Goal: Task Accomplishment & Management: Complete application form

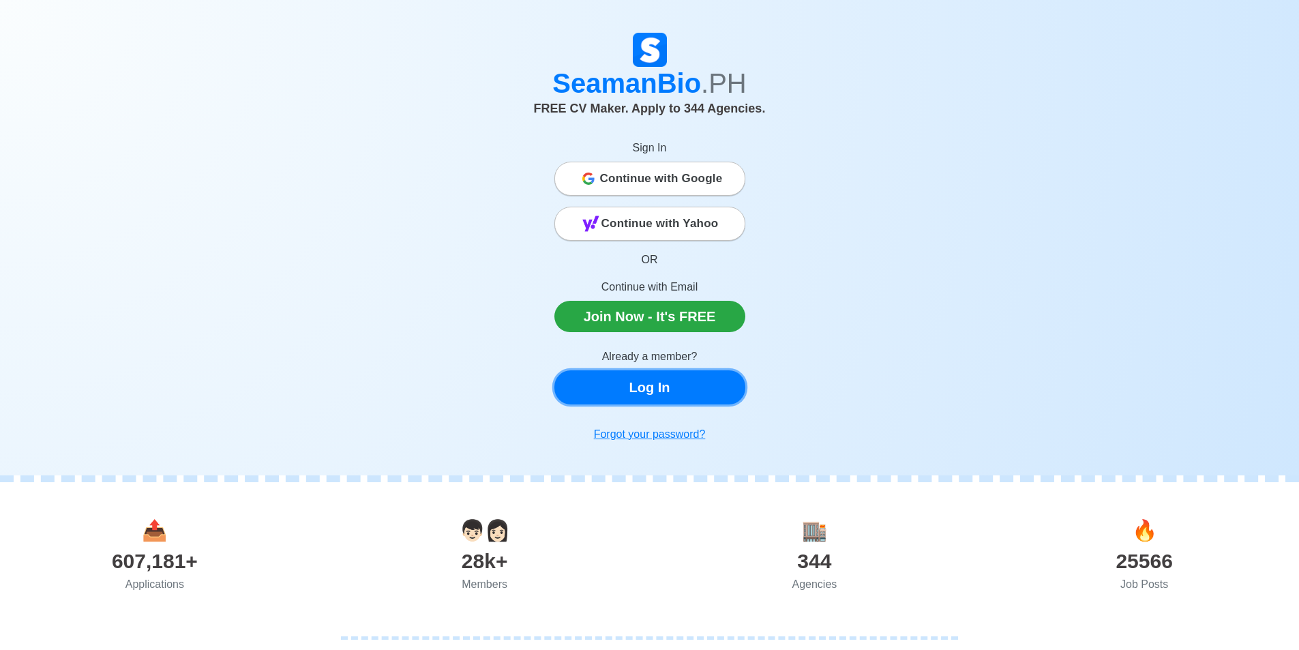
click at [656, 387] on link "Log In" at bounding box center [649, 387] width 191 height 34
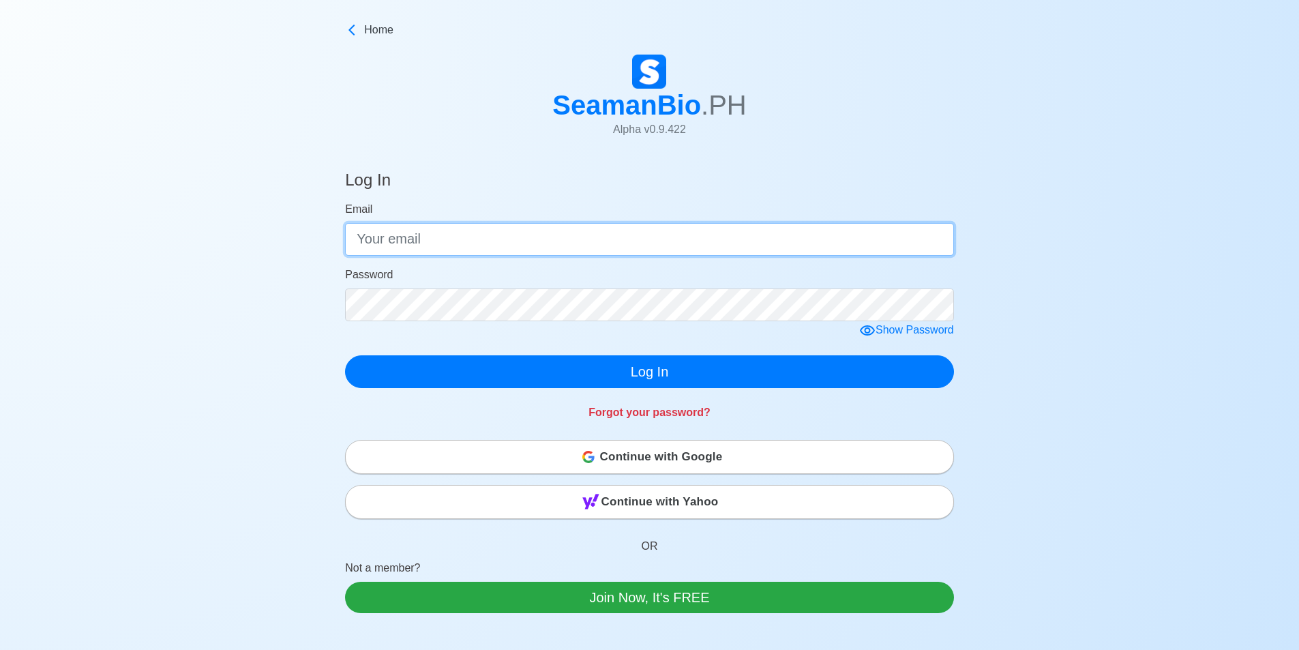
type input "[EMAIL_ADDRESS][DOMAIN_NAME]"
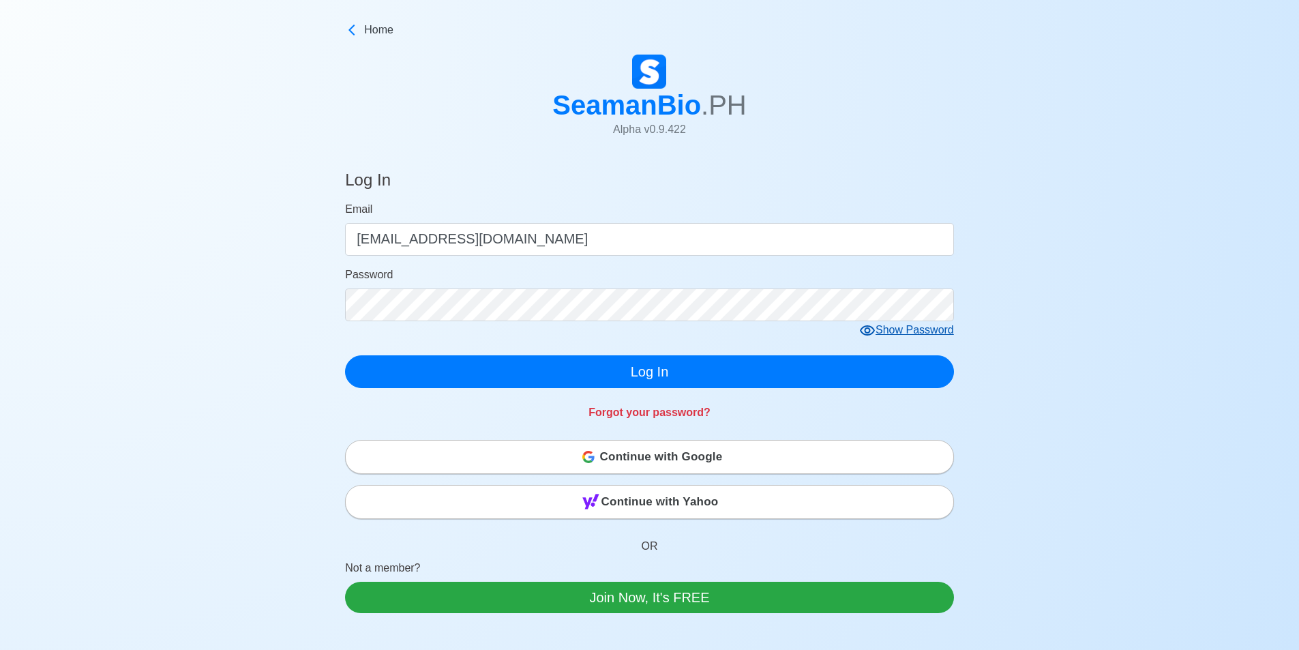
click at [894, 328] on div "Show Password" at bounding box center [906, 330] width 95 height 17
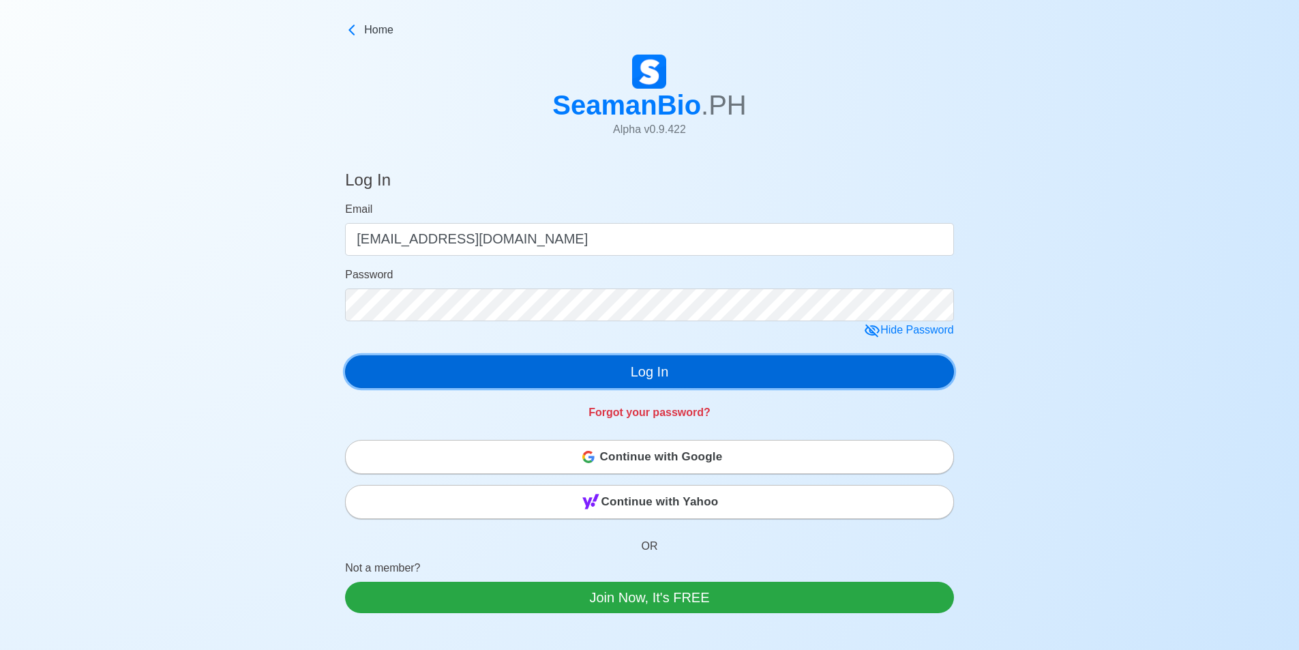
click at [740, 371] on button "Log In" at bounding box center [649, 371] width 609 height 33
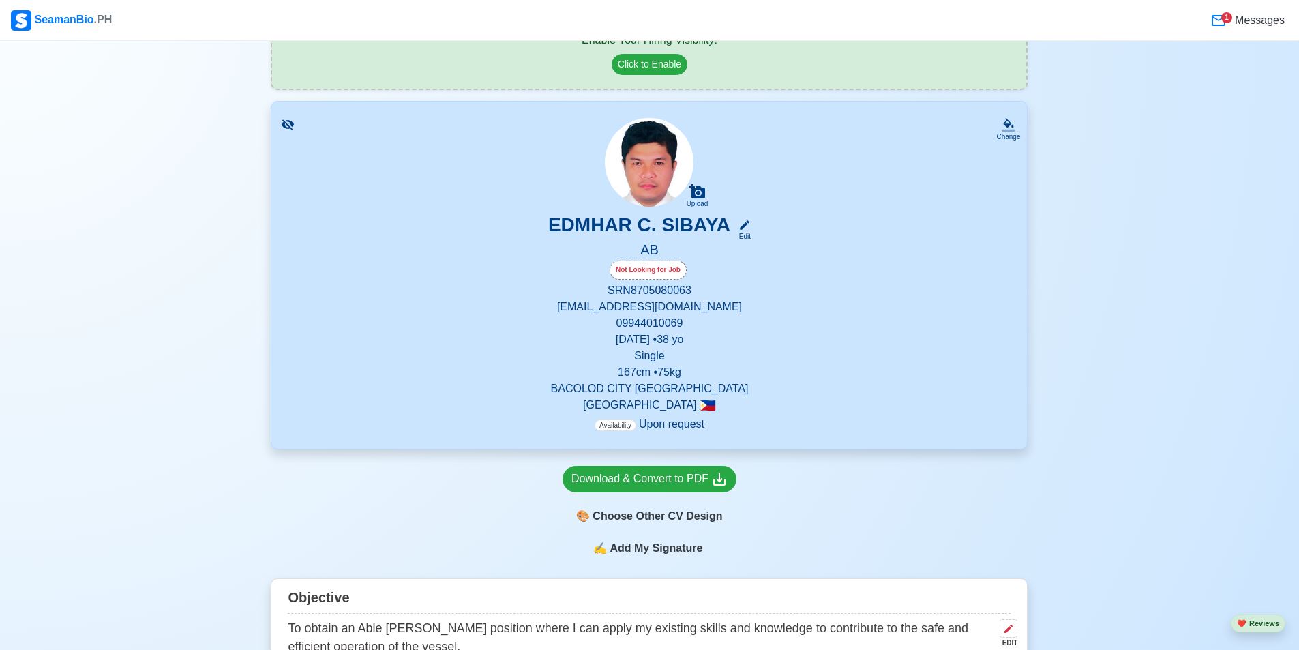
scroll to position [95, 0]
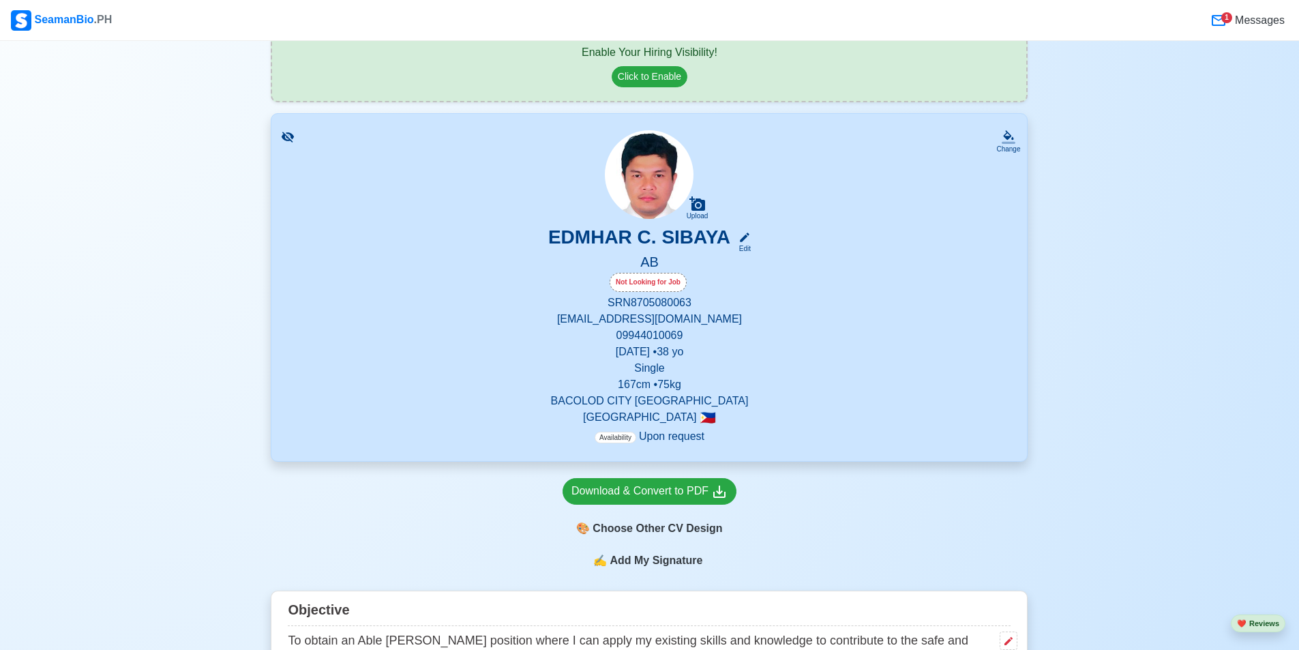
click at [663, 281] on div "Not Looking for Job" at bounding box center [647, 282] width 77 height 19
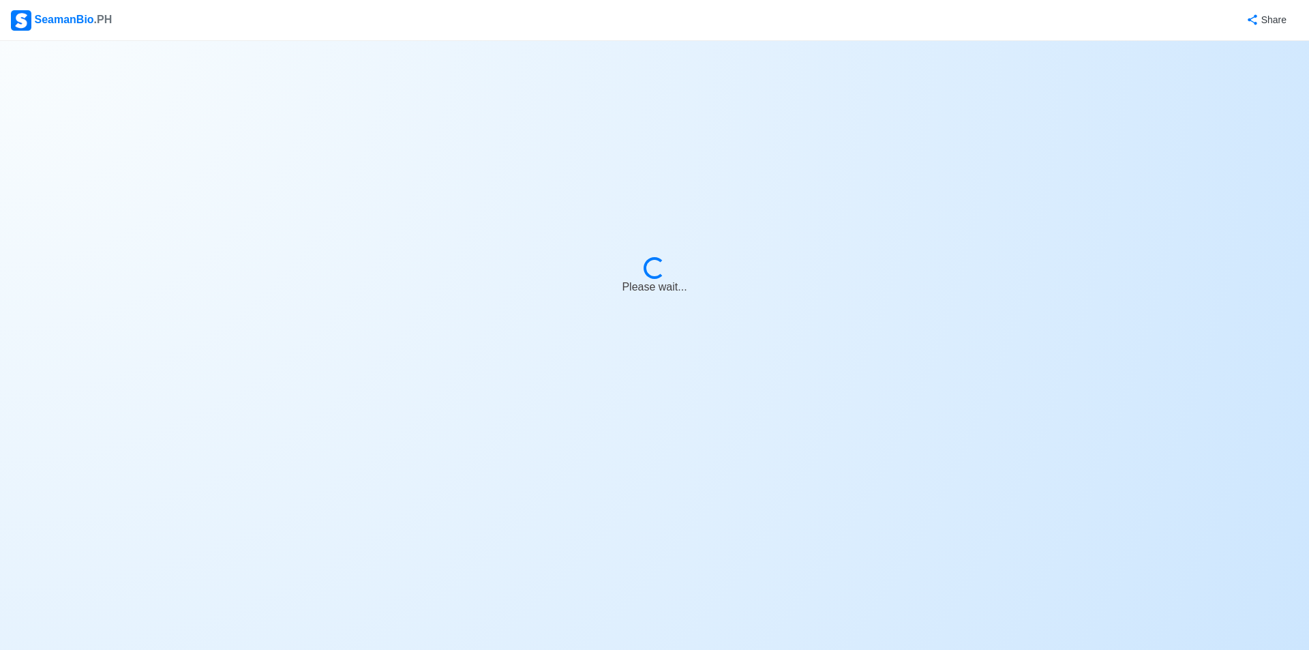
select select "Visible for Hiring"
select select "Single"
select select "PH"
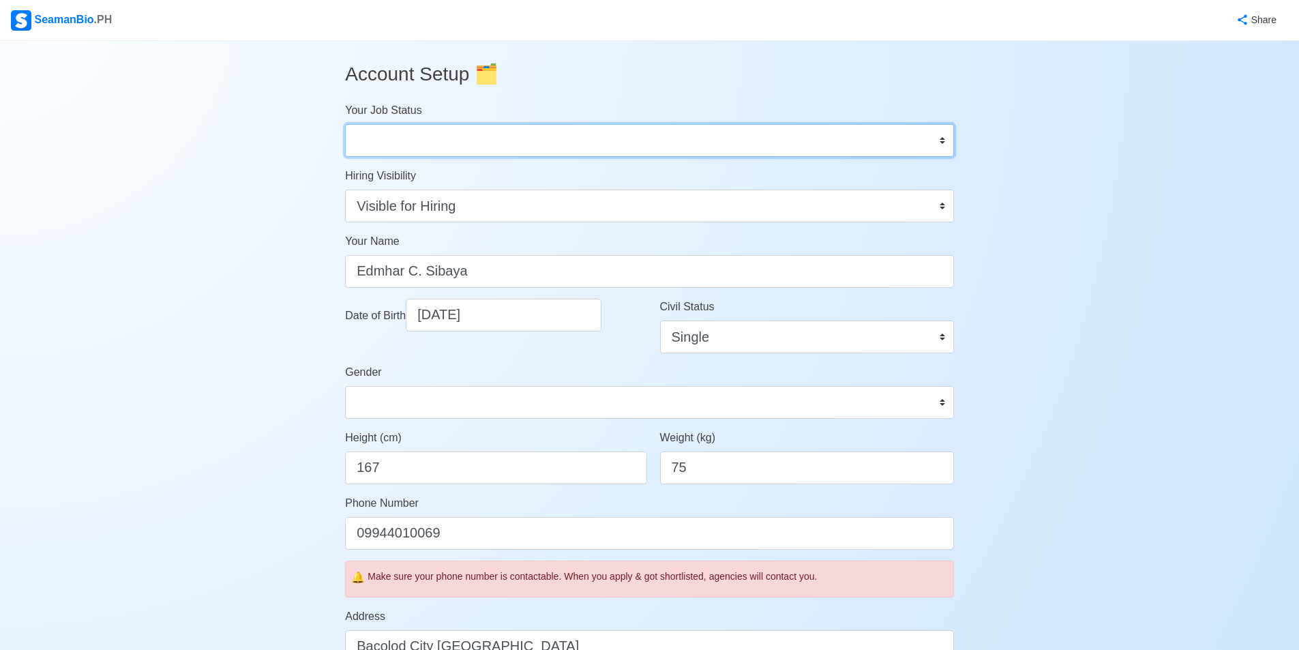
click at [547, 134] on select "Onboard Actively Looking for Job Not Looking for Job" at bounding box center [649, 140] width 609 height 33
select select "Actively Looking for Job"
click at [345, 124] on select "Onboard Actively Looking for Job Not Looking for Job" at bounding box center [649, 140] width 609 height 33
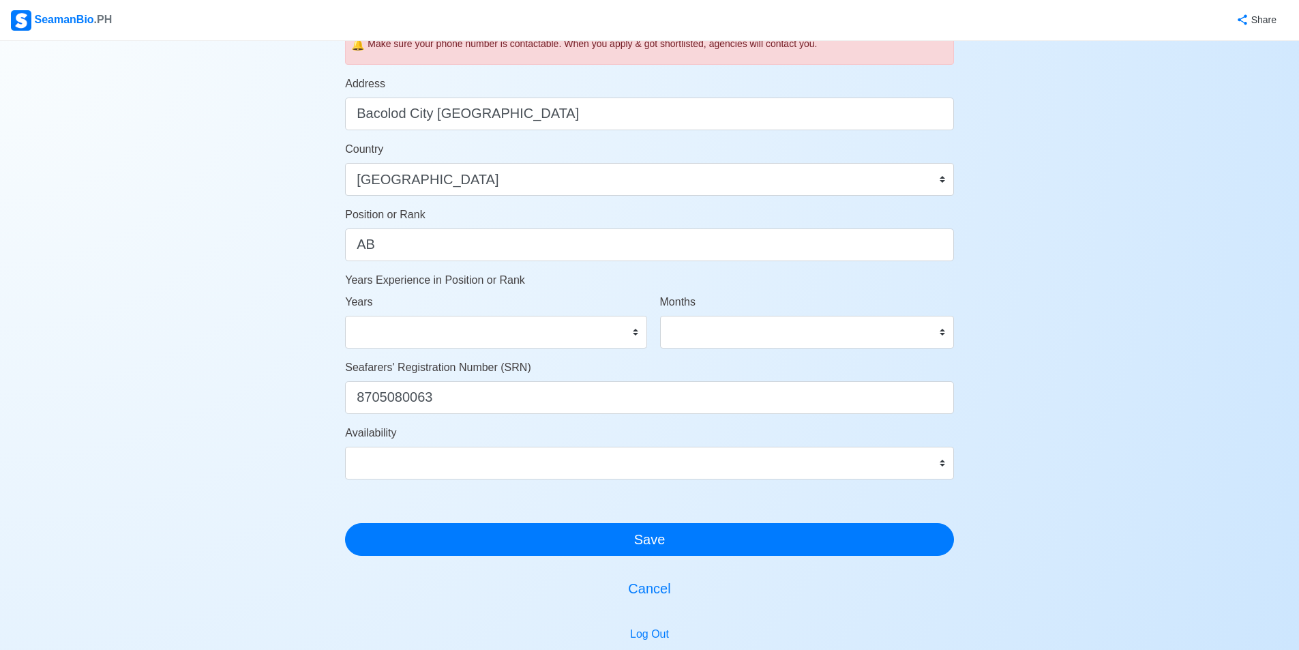
scroll to position [534, 0]
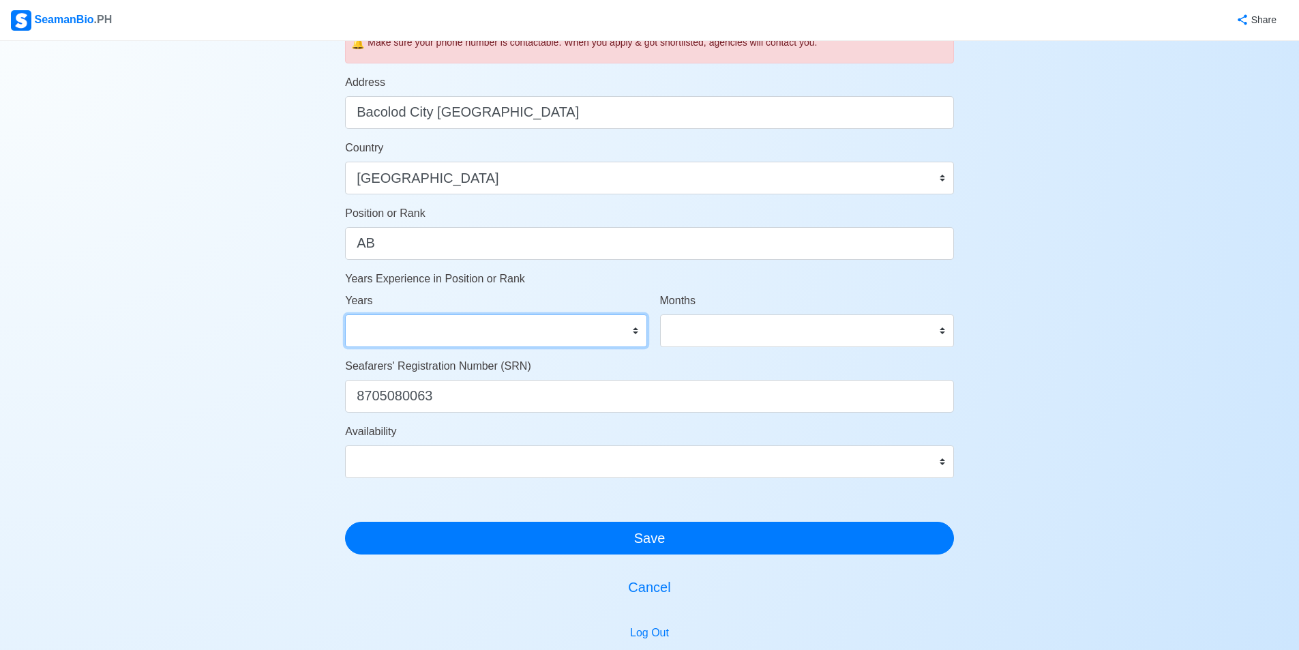
click at [637, 335] on select "0 1 2 3 4 5 6 7 8 9 10 11 12 13 14 15 16 17 18 19 20 21 22 23 24 25 26 27 28 29…" at bounding box center [495, 330] width 301 height 33
select select "5"
click at [345, 314] on select "0 1 2 3 4 5 6 7 8 9 10 11 12 13 14 15 16 17 18 19 20 21 22 23 24 25 26 27 28 29…" at bounding box center [495, 330] width 301 height 33
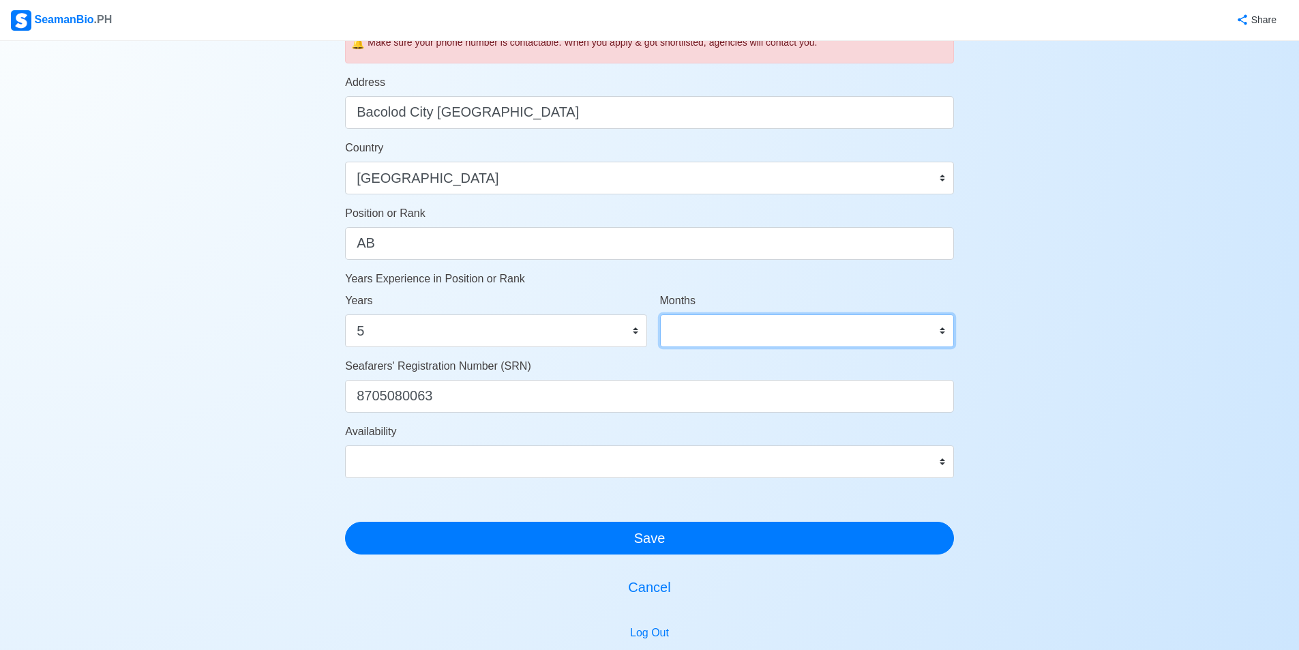
click at [675, 331] on select "0 1 2 3 4 5 6 7 8 9 10 11" at bounding box center [807, 330] width 294 height 33
select select "10"
click at [660, 314] on select "0 1 2 3 4 5 6 7 8 9 10 11" at bounding box center [807, 330] width 294 height 33
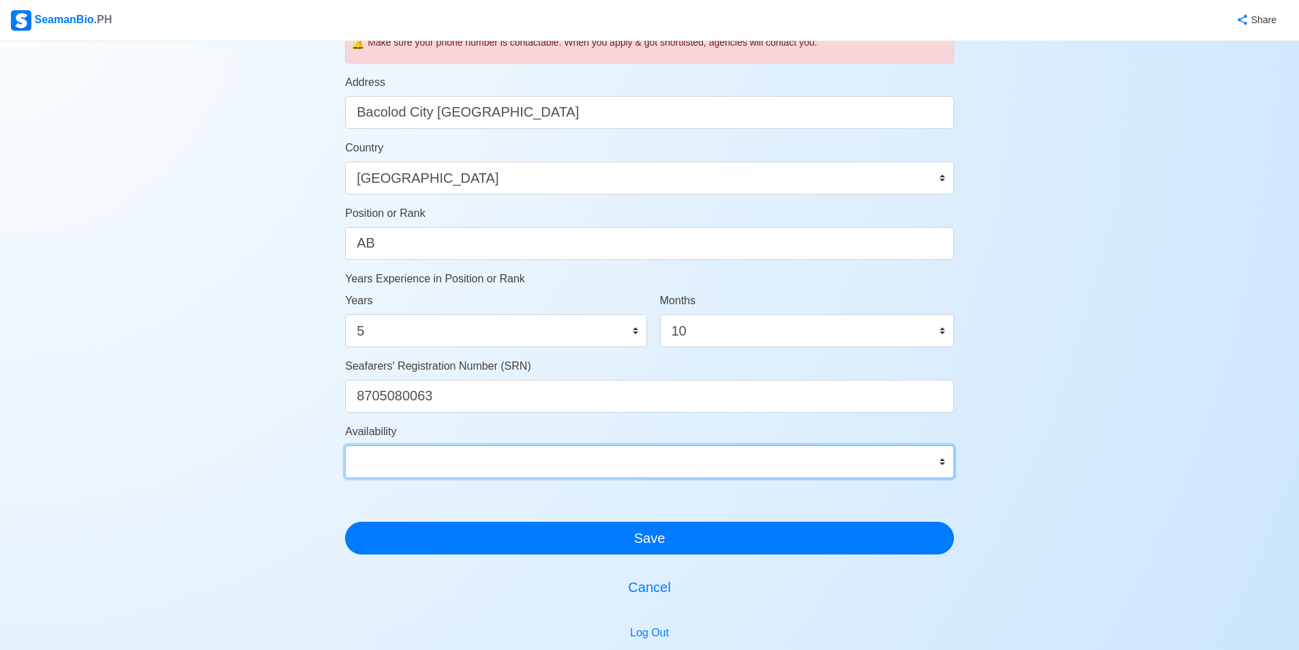
click at [620, 459] on select "Immediate [DATE] [DATE] [DATE] [DATE] [DATE] [DATE] [DATE] [DATE] [DATE]" at bounding box center [649, 461] width 609 height 33
select select "1756656000000"
click at [345, 445] on select "Immediate [DATE] [DATE] [DATE] [DATE] [DATE] [DATE] [DATE] [DATE] [DATE]" at bounding box center [649, 461] width 609 height 33
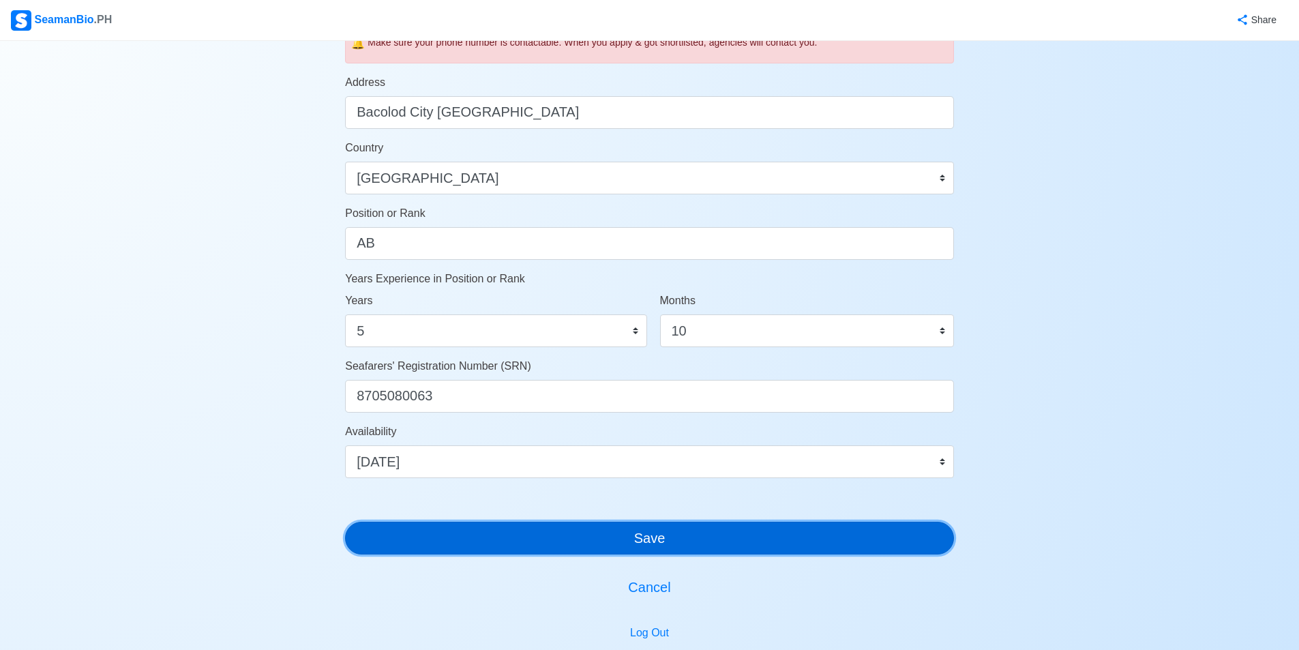
click at [643, 538] on button "Save" at bounding box center [649, 537] width 609 height 33
click at [650, 544] on button "Save" at bounding box center [649, 537] width 609 height 33
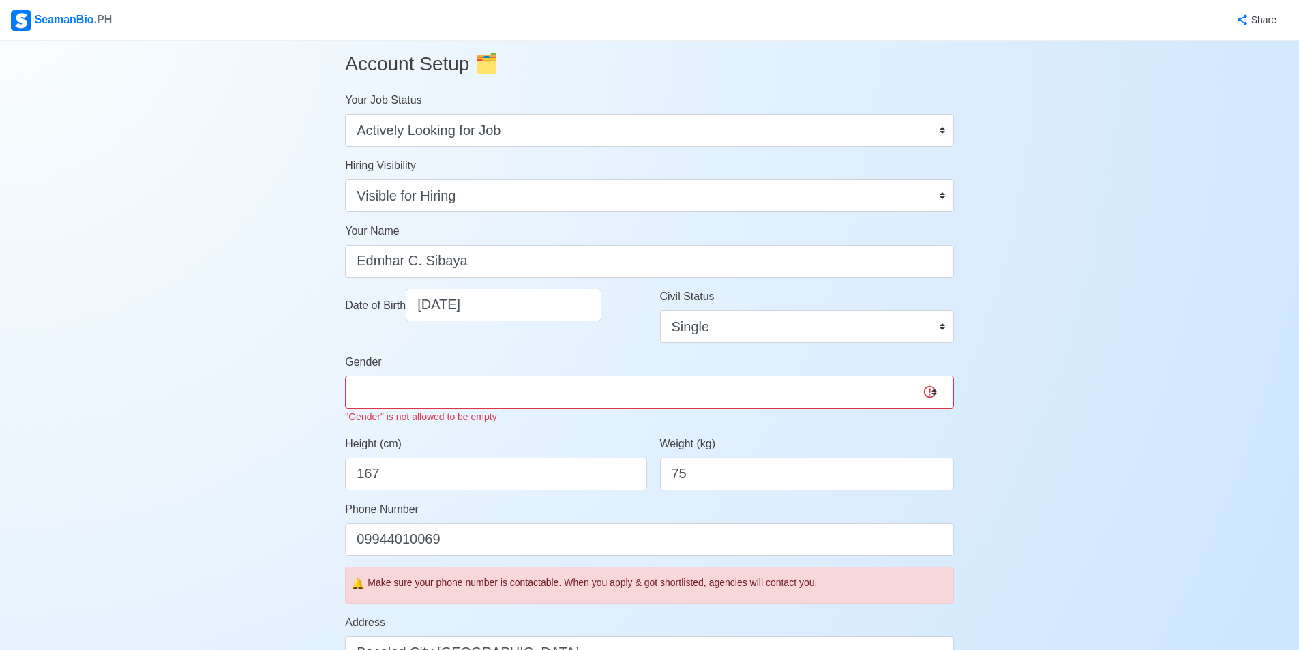
scroll to position [0, 0]
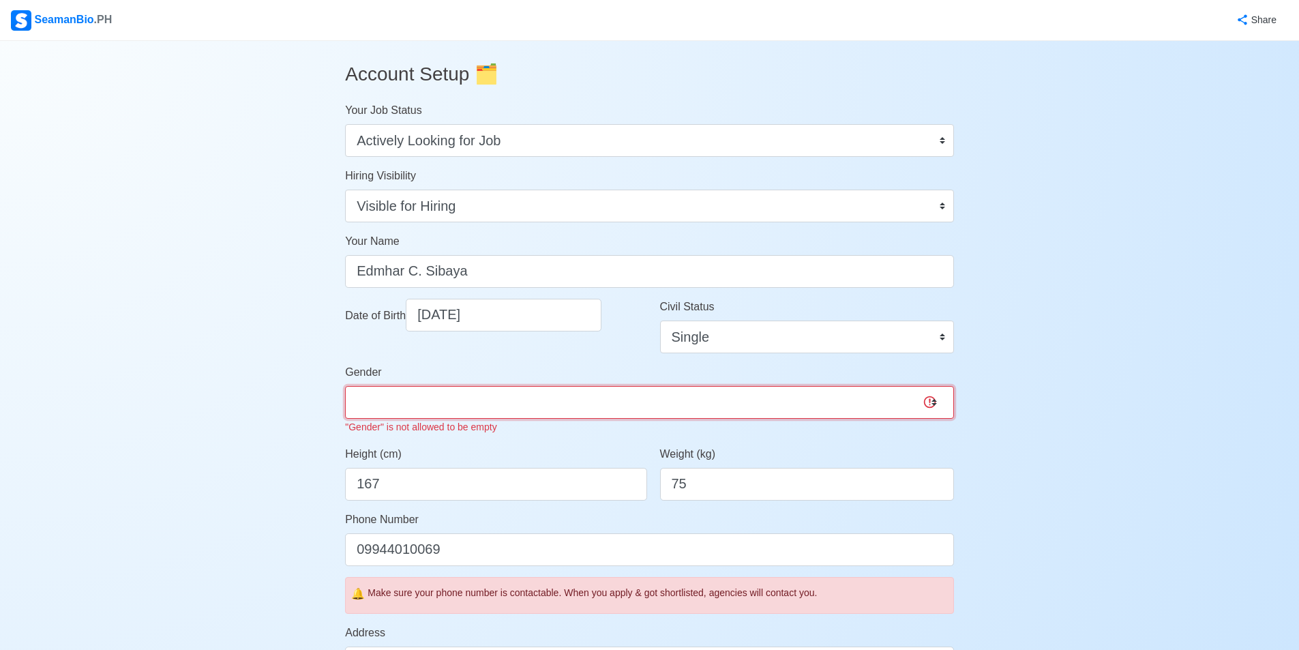
click at [614, 402] on select "[DEMOGRAPHIC_DATA] [DEMOGRAPHIC_DATA]" at bounding box center [649, 402] width 609 height 33
select select "[DEMOGRAPHIC_DATA]"
click at [345, 386] on select "[DEMOGRAPHIC_DATA] [DEMOGRAPHIC_DATA]" at bounding box center [649, 402] width 609 height 33
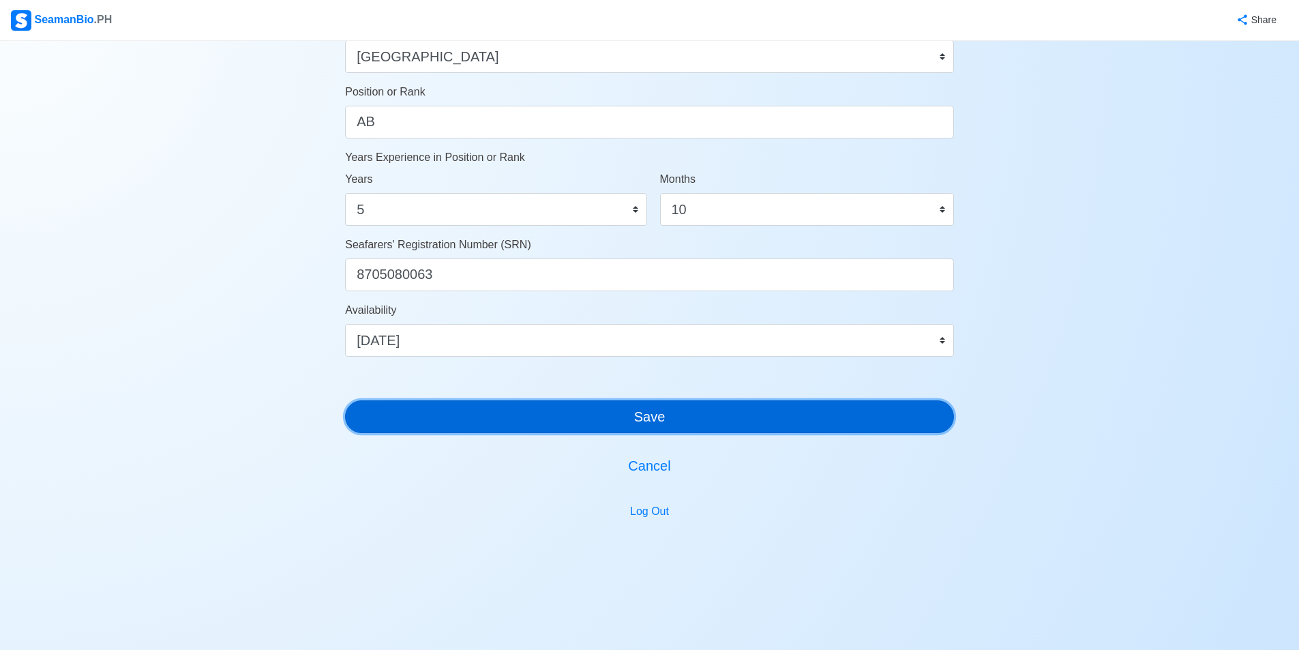
click at [627, 414] on button "Save" at bounding box center [649, 416] width 609 height 33
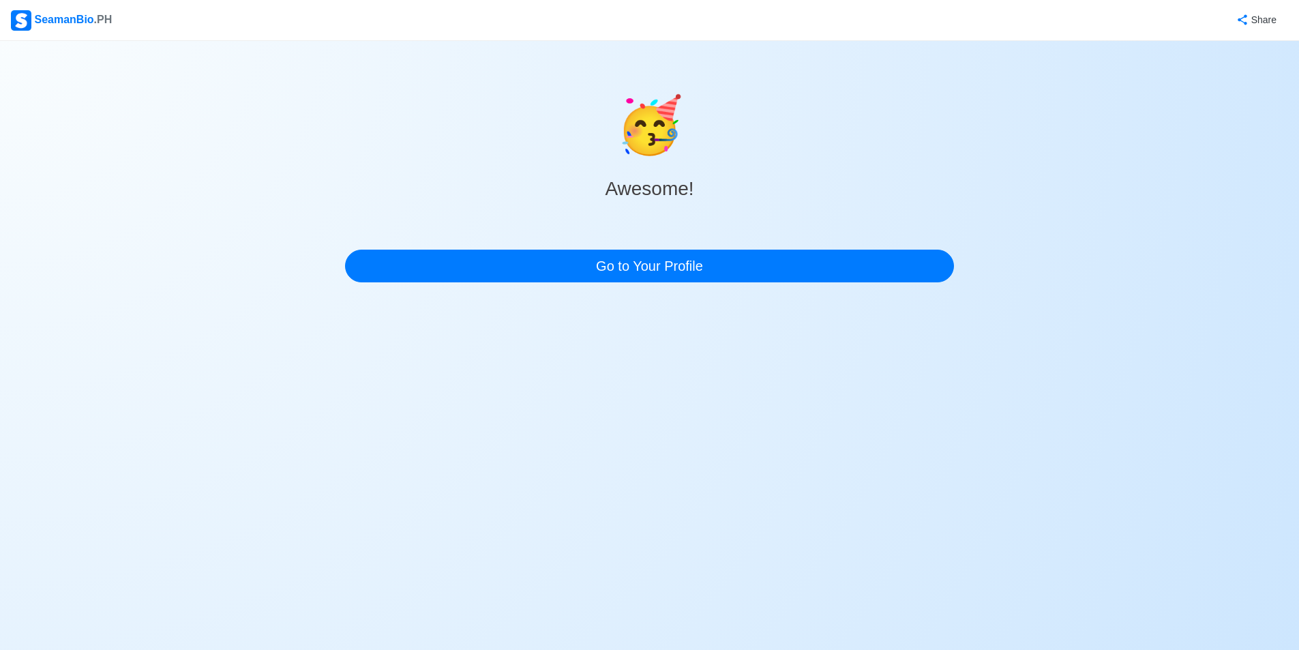
scroll to position [0, 0]
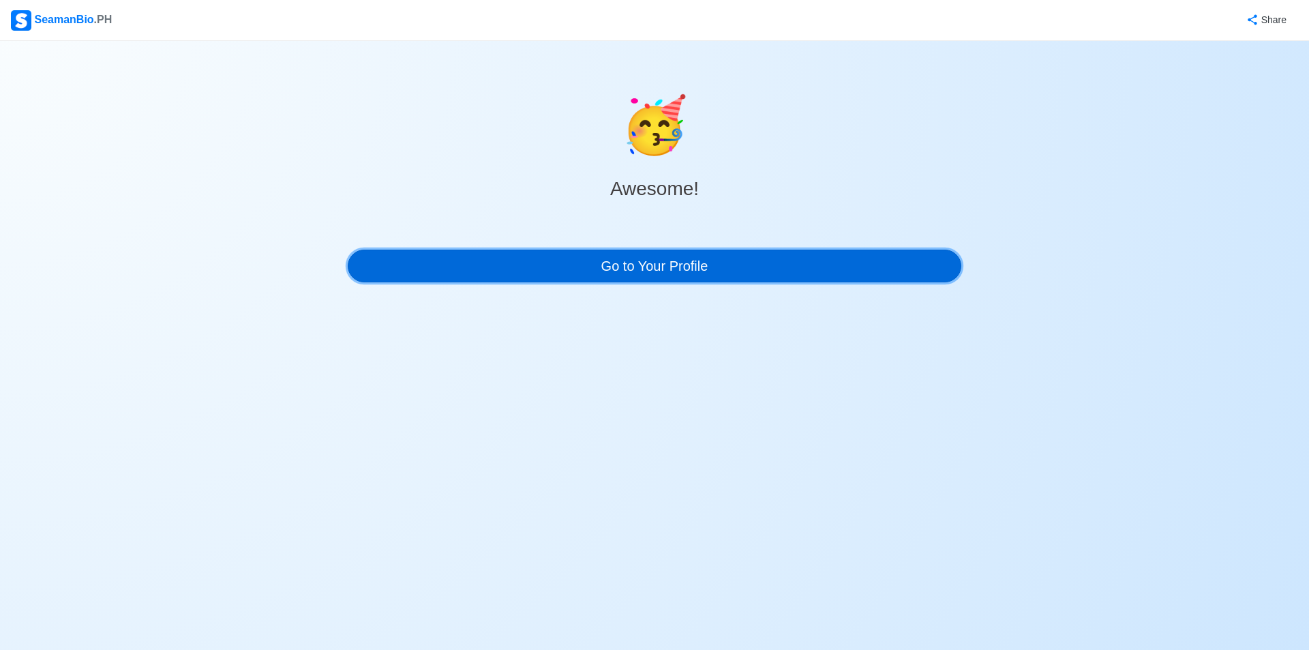
click at [680, 262] on link "Go to Your Profile" at bounding box center [655, 265] width 614 height 33
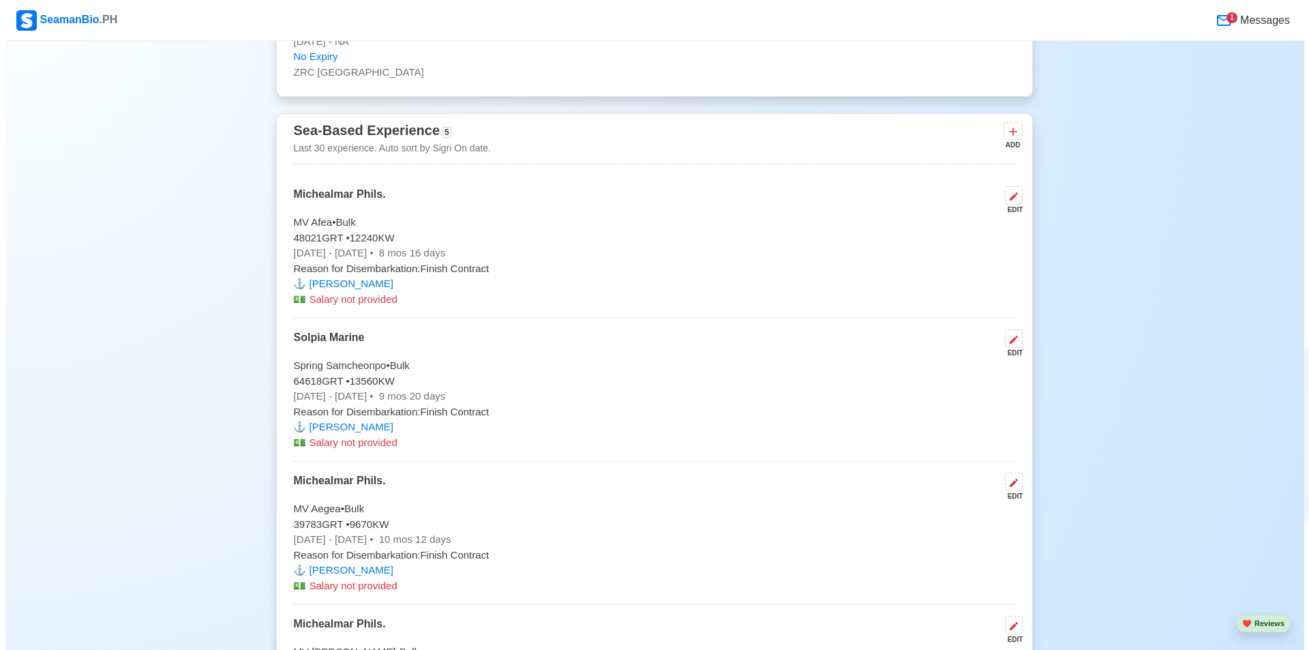
scroll to position [3826, 0]
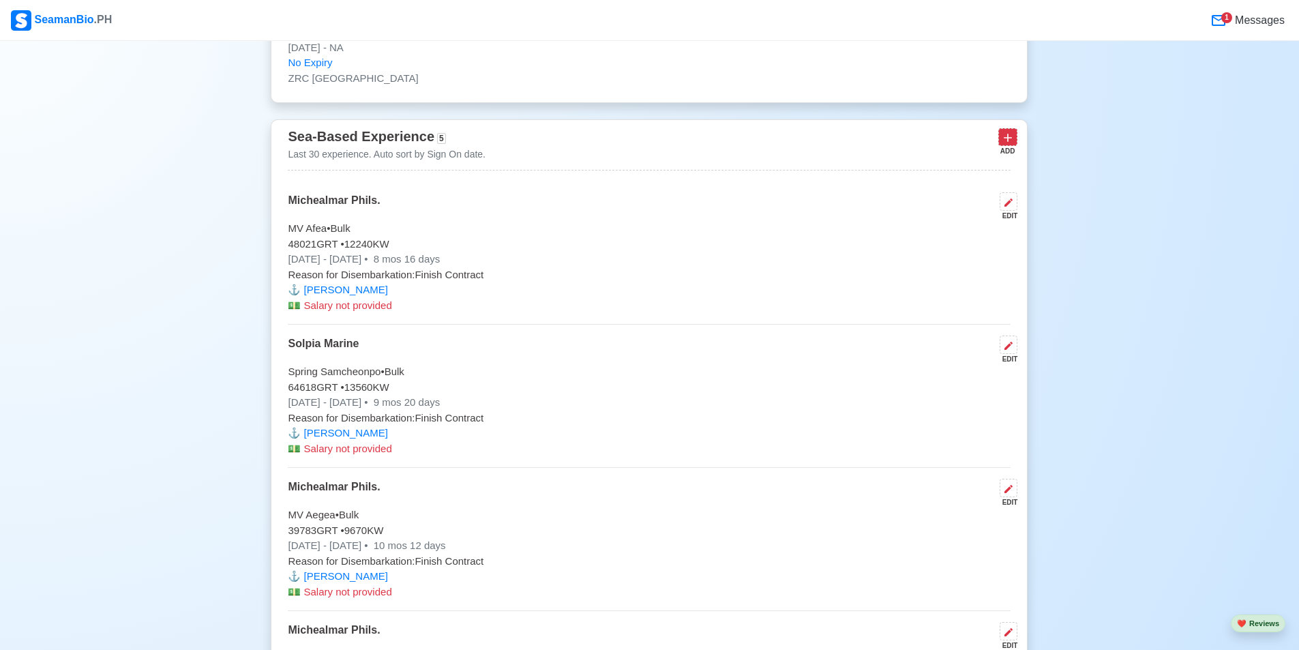
click at [1001, 136] on button at bounding box center [1007, 136] width 19 height 17
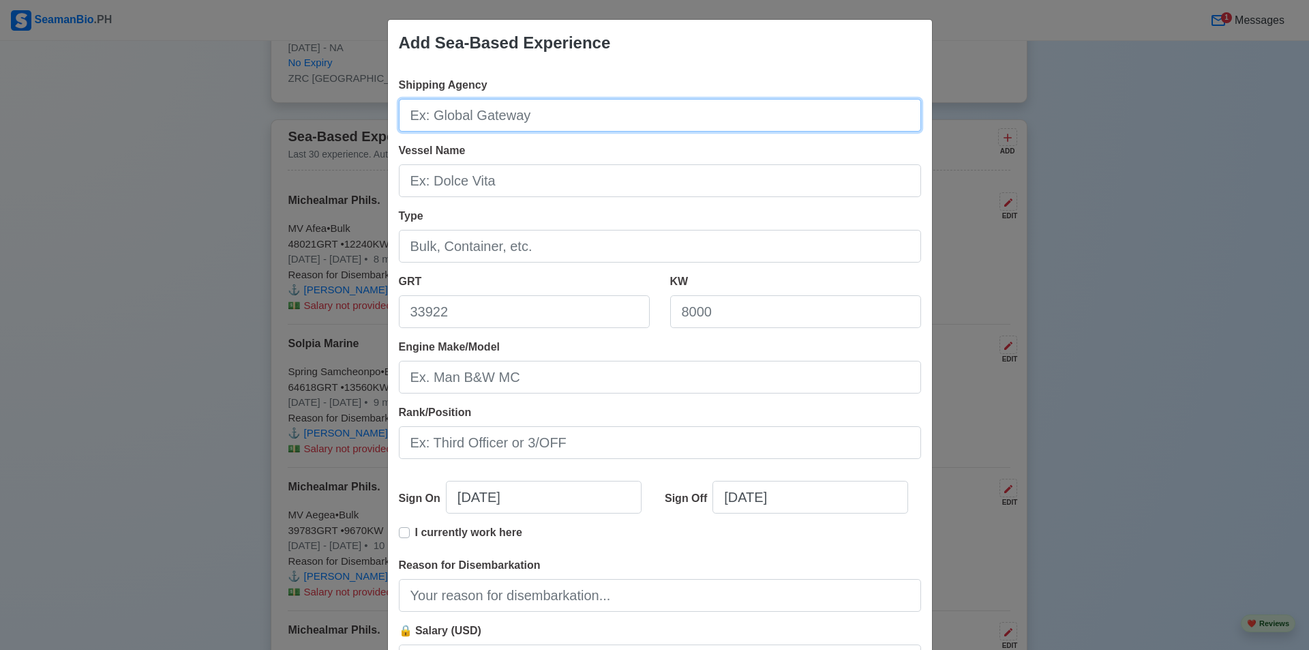
click at [493, 128] on input "Shipping Agency" at bounding box center [660, 115] width 522 height 33
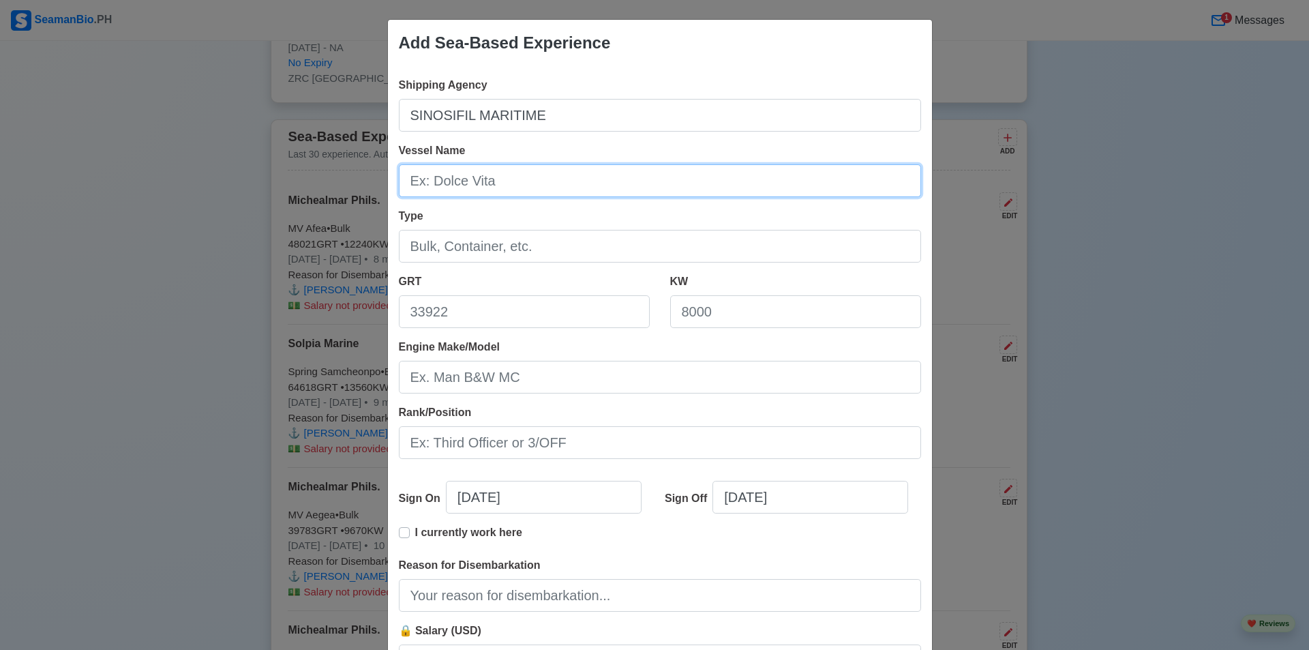
click at [489, 187] on input "Vessel Name" at bounding box center [660, 180] width 522 height 33
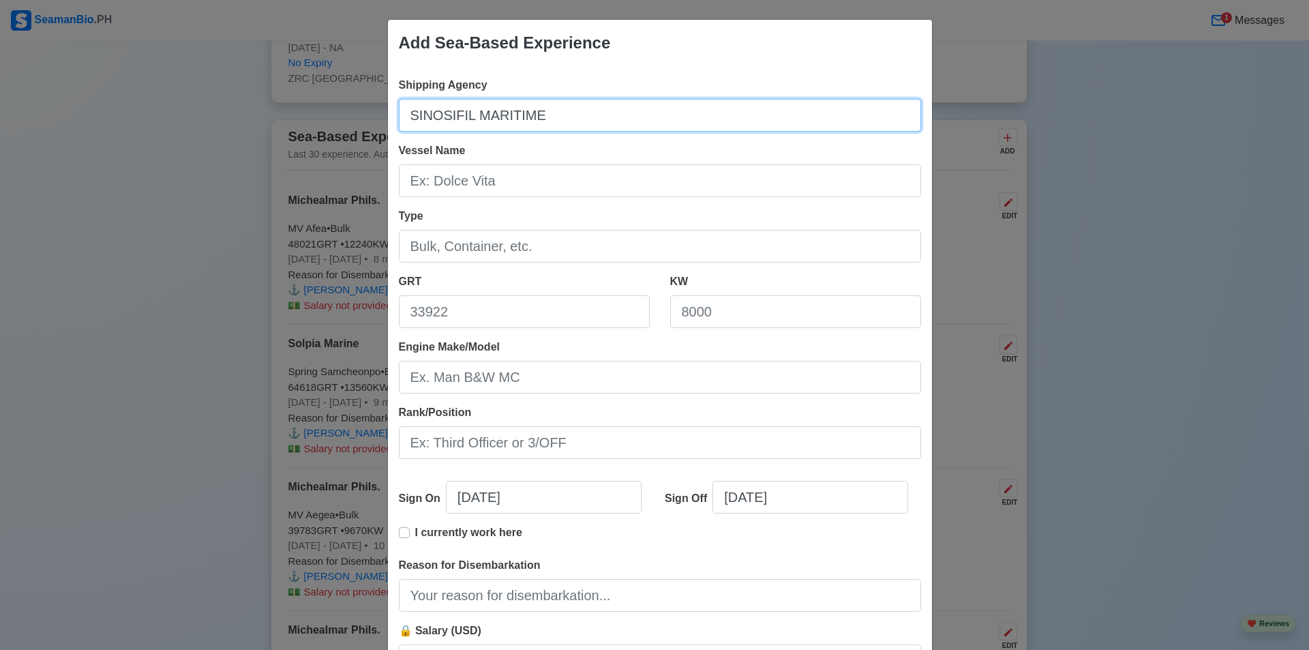
drag, startPoint x: 447, startPoint y: 114, endPoint x: 476, endPoint y: 103, distance: 31.3
click at [447, 114] on input "SINOSIFIL MARITIME" at bounding box center [660, 115] width 522 height 33
type input "SINOSINFIL MARITIME"
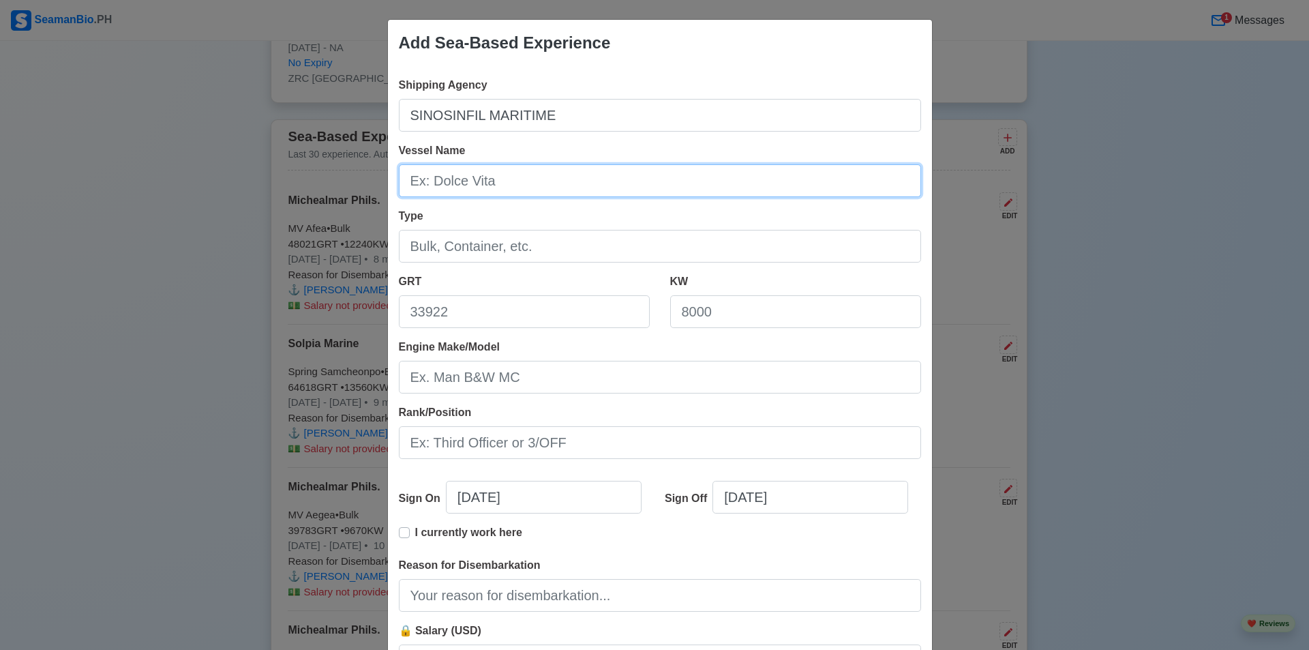
click at [547, 172] on input "Vessel Name" at bounding box center [660, 180] width 522 height 33
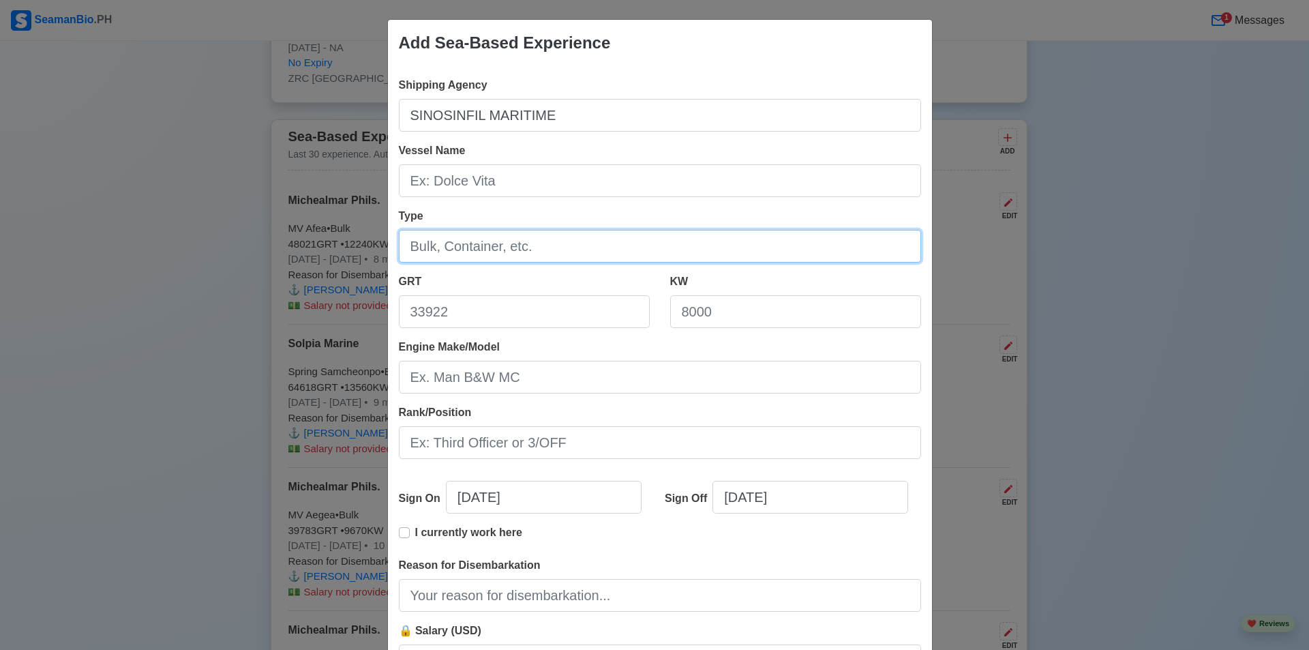
click at [542, 247] on input "Type" at bounding box center [660, 246] width 522 height 33
click at [542, 248] on input "Type" at bounding box center [660, 246] width 522 height 33
type input "BULK"
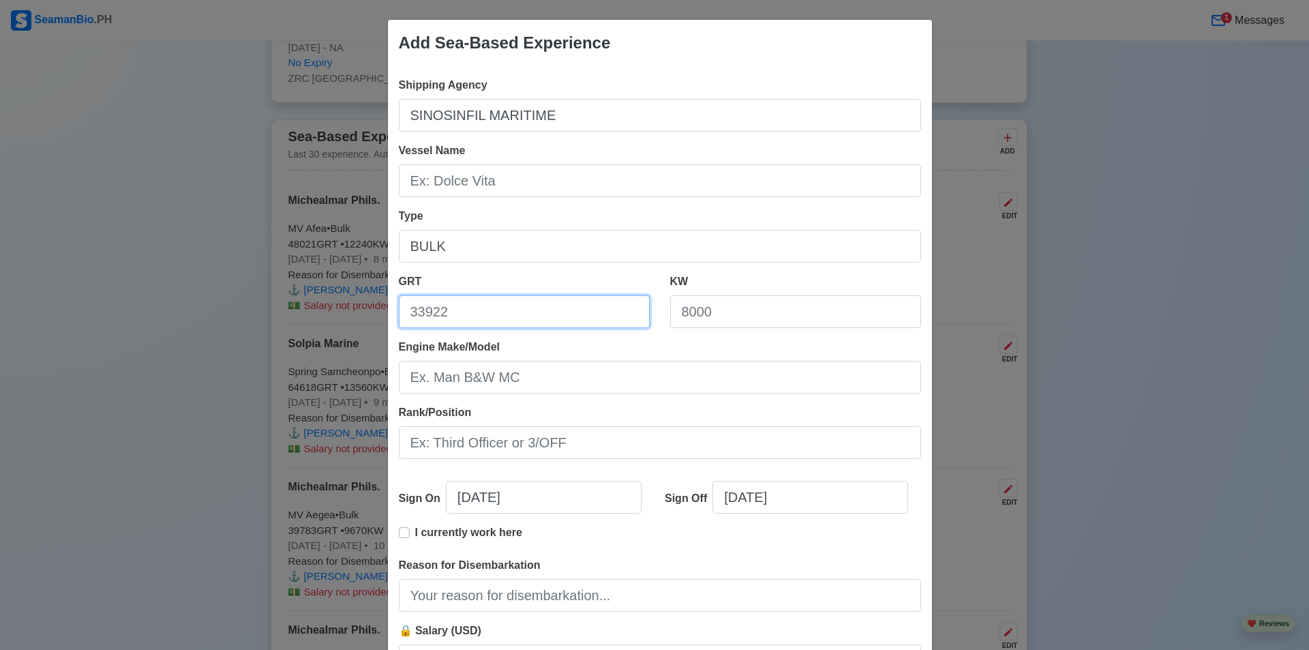
click at [556, 318] on input "GRT" at bounding box center [524, 311] width 251 height 33
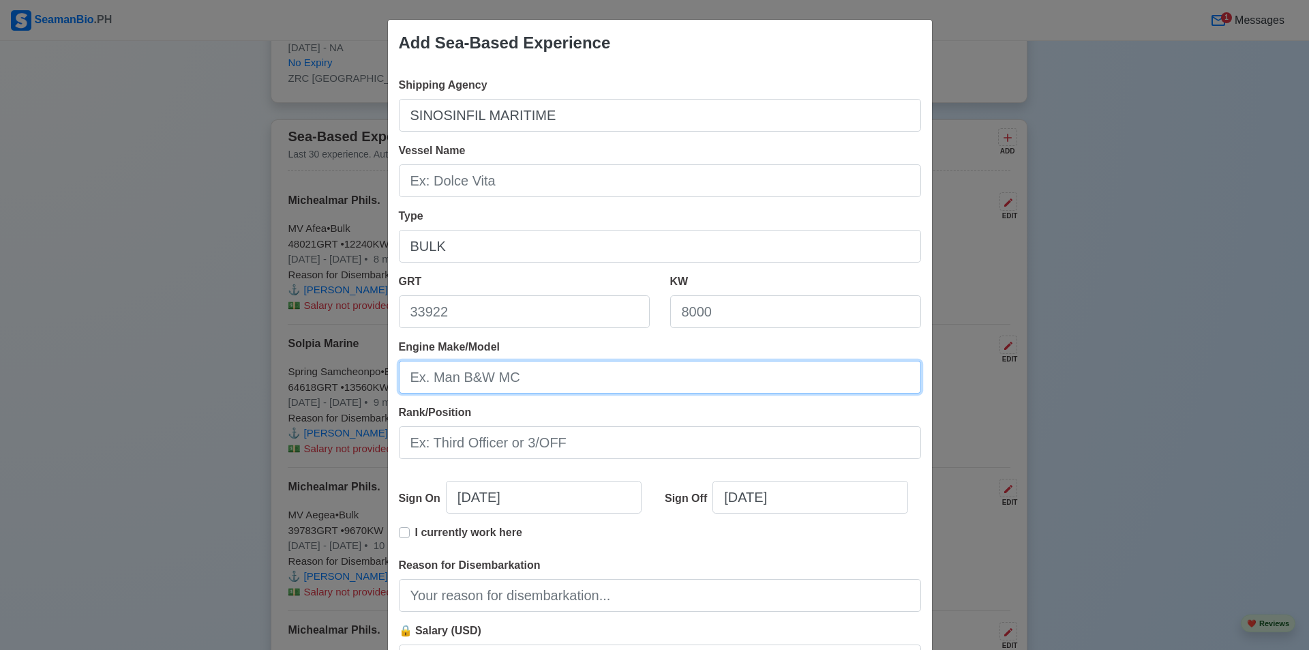
click at [551, 371] on input "Engine Make/Model" at bounding box center [660, 377] width 522 height 33
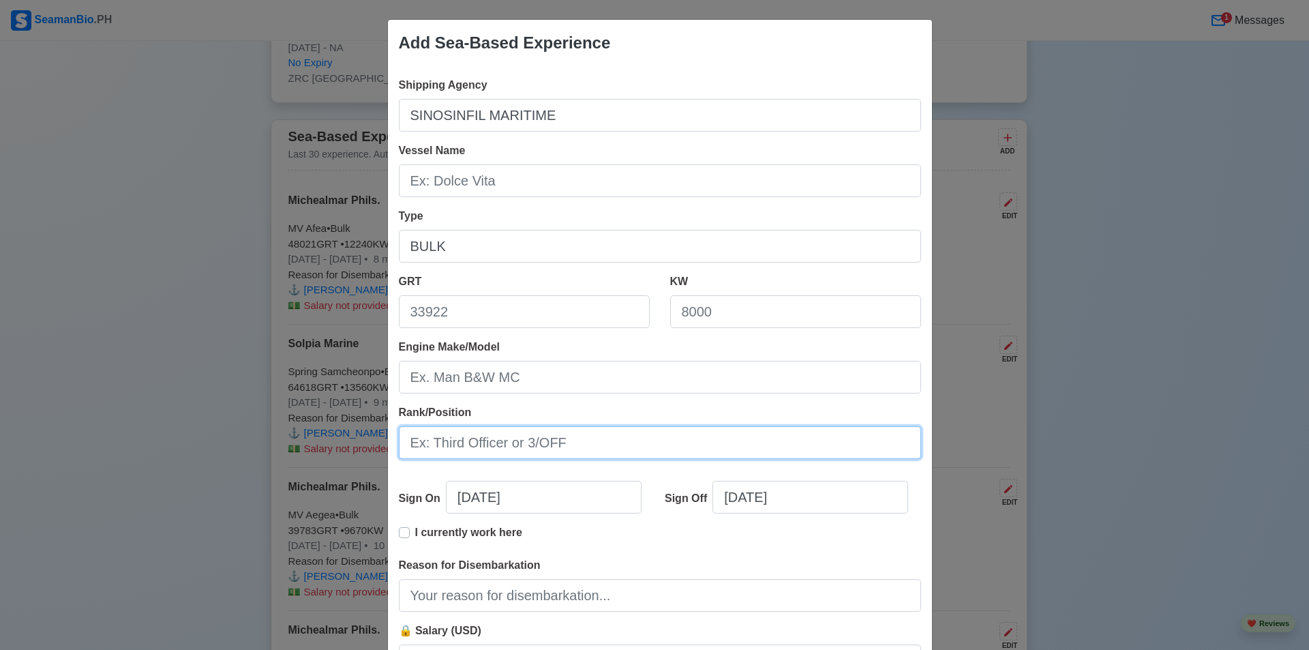
click at [563, 446] on input "Rank/Position" at bounding box center [660, 442] width 522 height 33
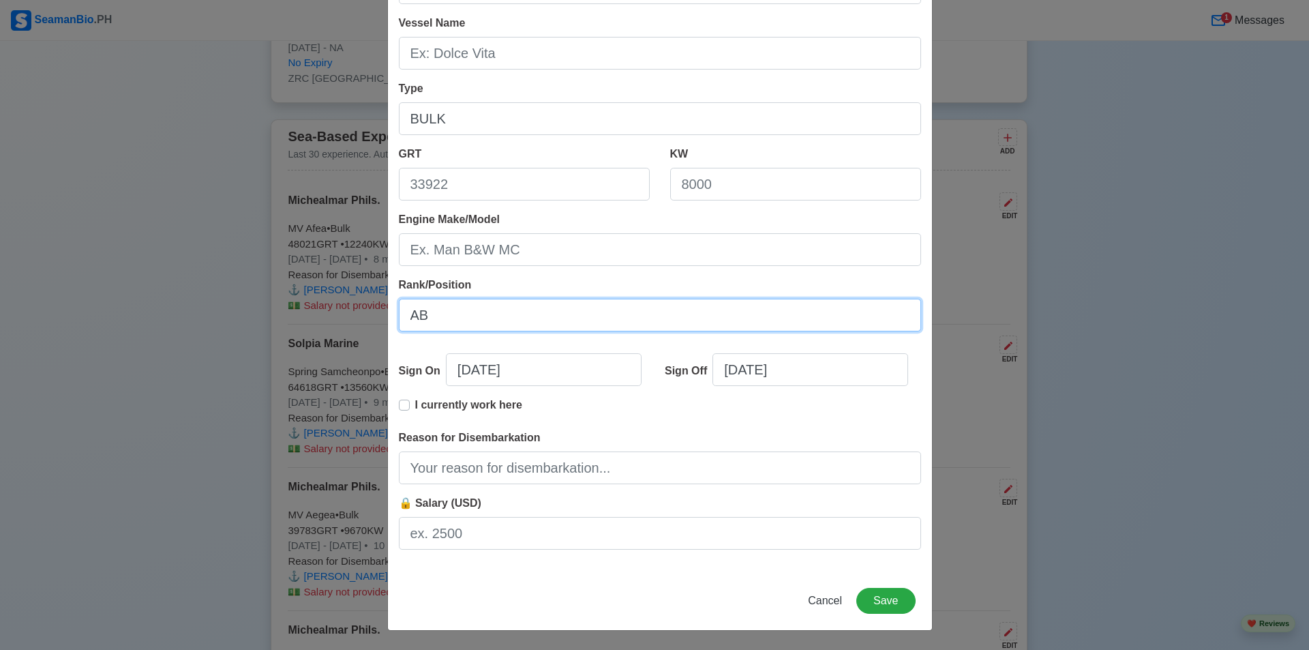
type input "AB"
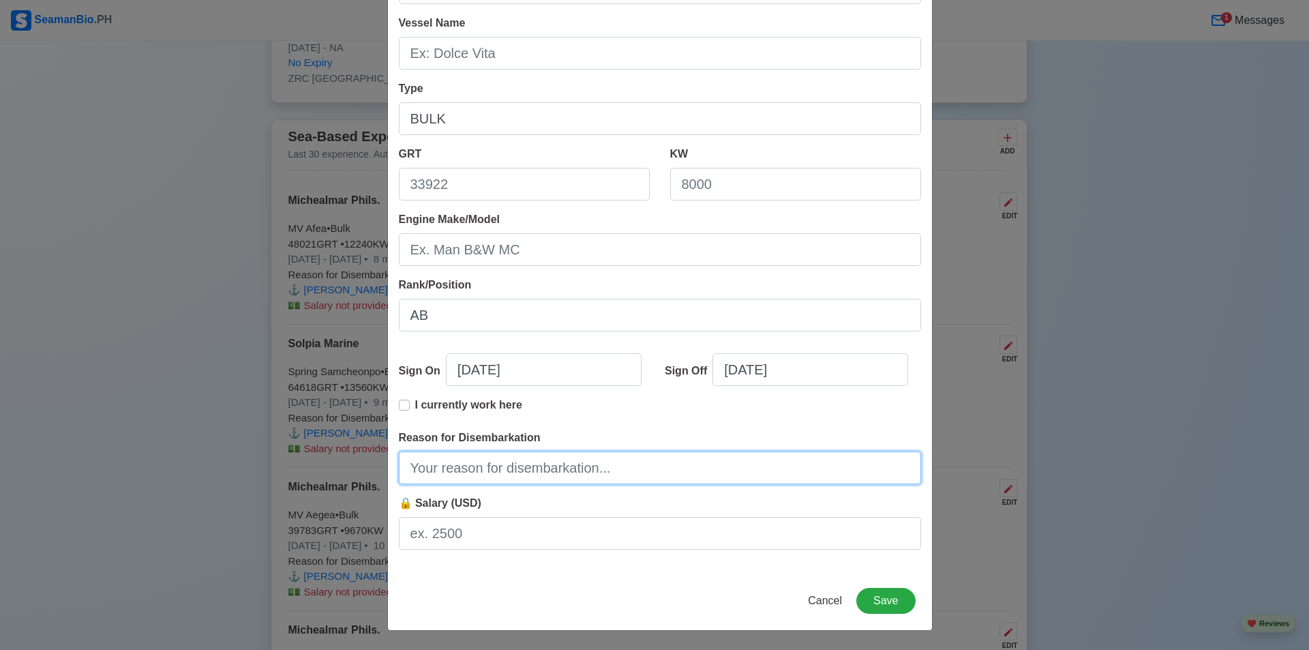
drag, startPoint x: 644, startPoint y: 466, endPoint x: 651, endPoint y: 464, distance: 7.0
click at [645, 465] on input "Reason for Disembarkation" at bounding box center [660, 467] width 522 height 33
type input "FINISH CONTRACT"
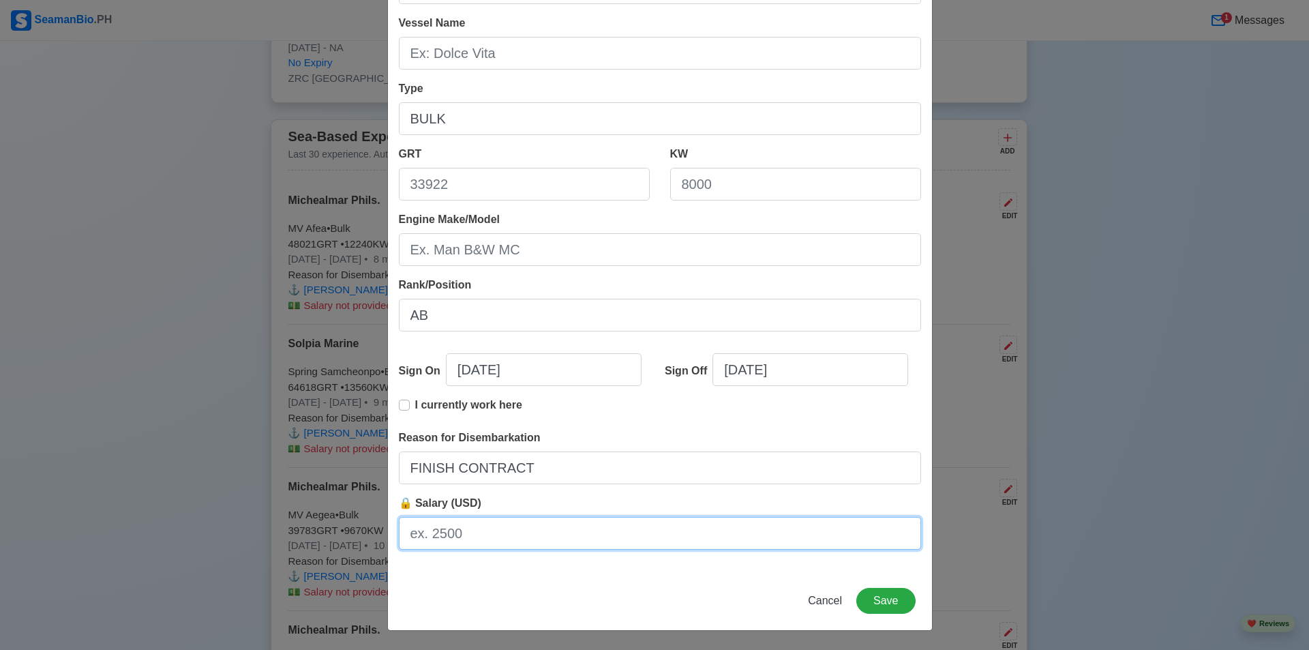
click at [558, 532] on input "🔒 Salary (USD)" at bounding box center [660, 533] width 522 height 33
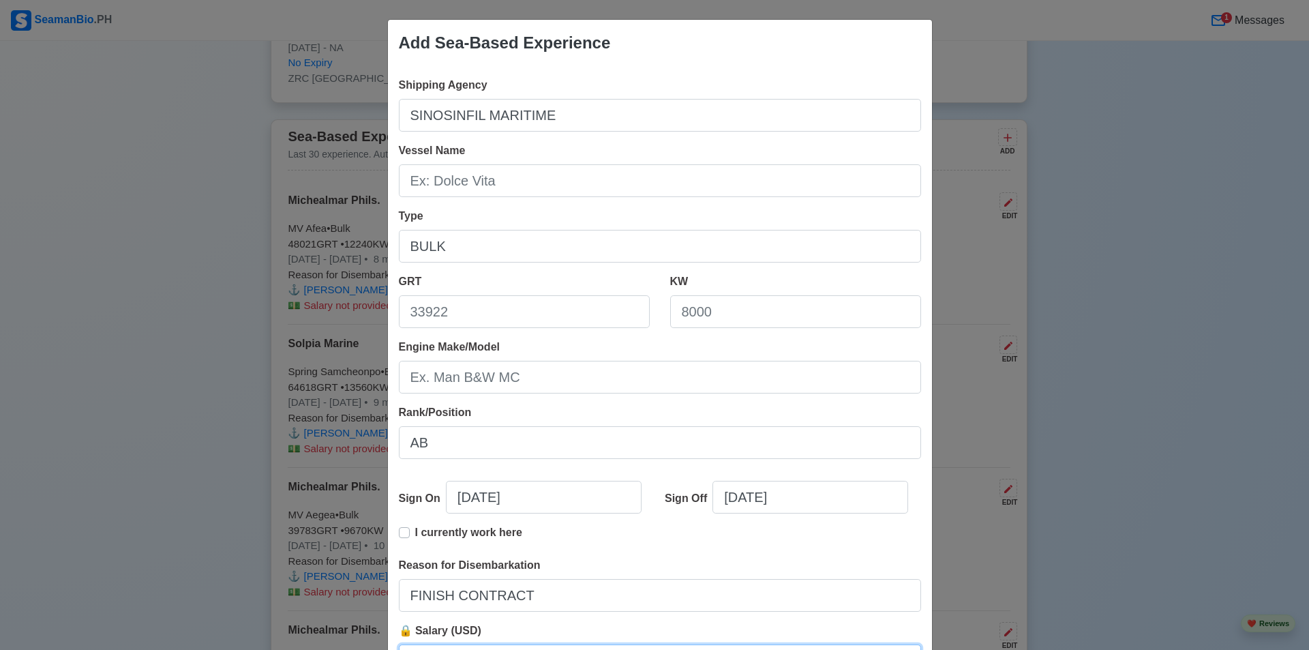
type input "1500USD"
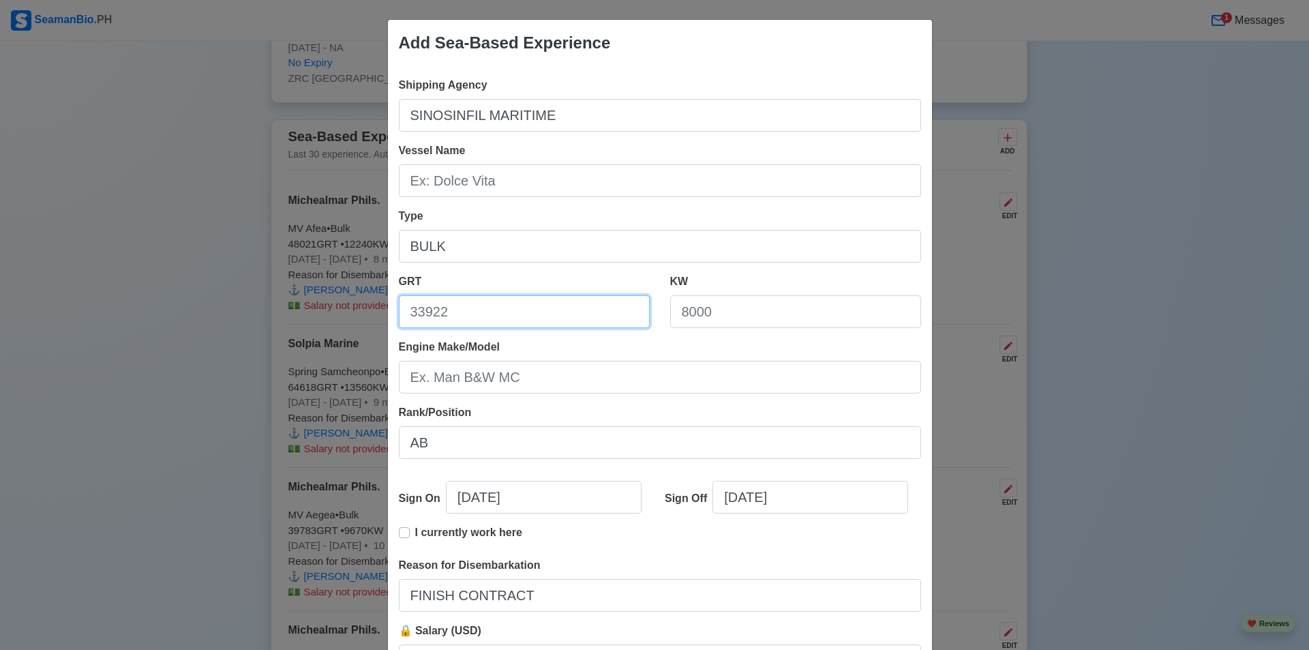
click at [525, 308] on input "GRT" at bounding box center [524, 311] width 251 height 33
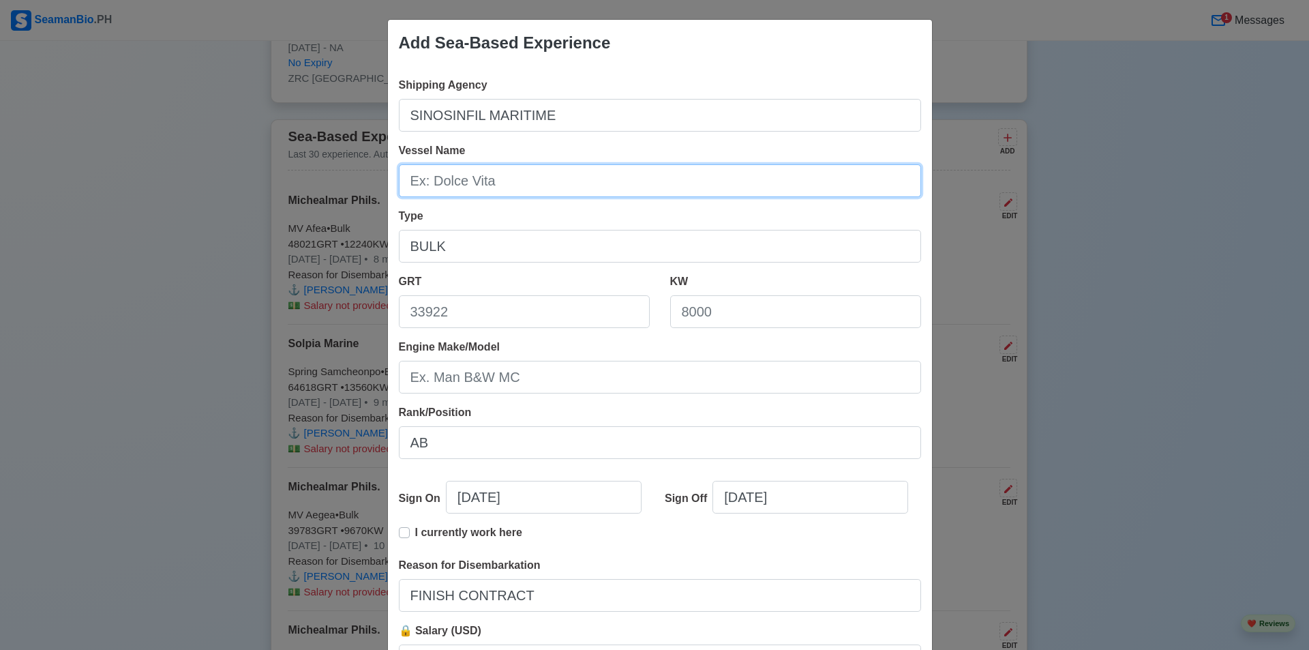
click at [459, 177] on input "Vessel Name" at bounding box center [660, 180] width 522 height 33
type input "[PERSON_NAME]"
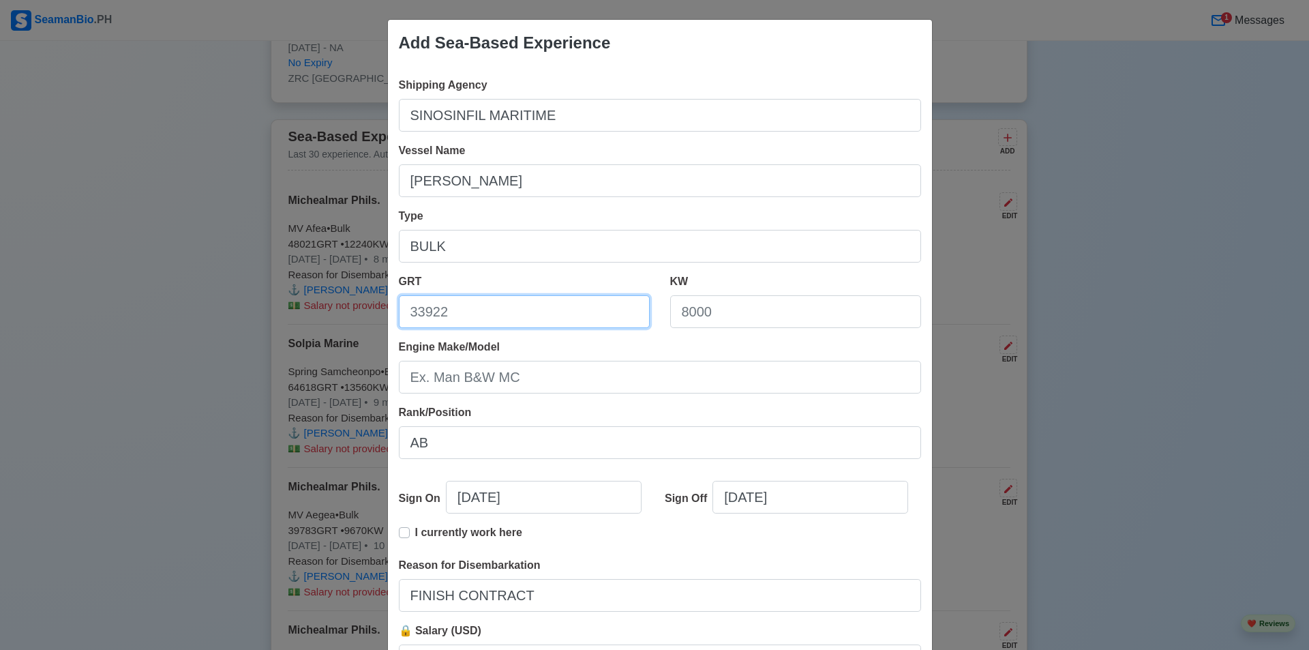
click at [455, 322] on input "GRT" at bounding box center [524, 311] width 251 height 33
type input "32846"
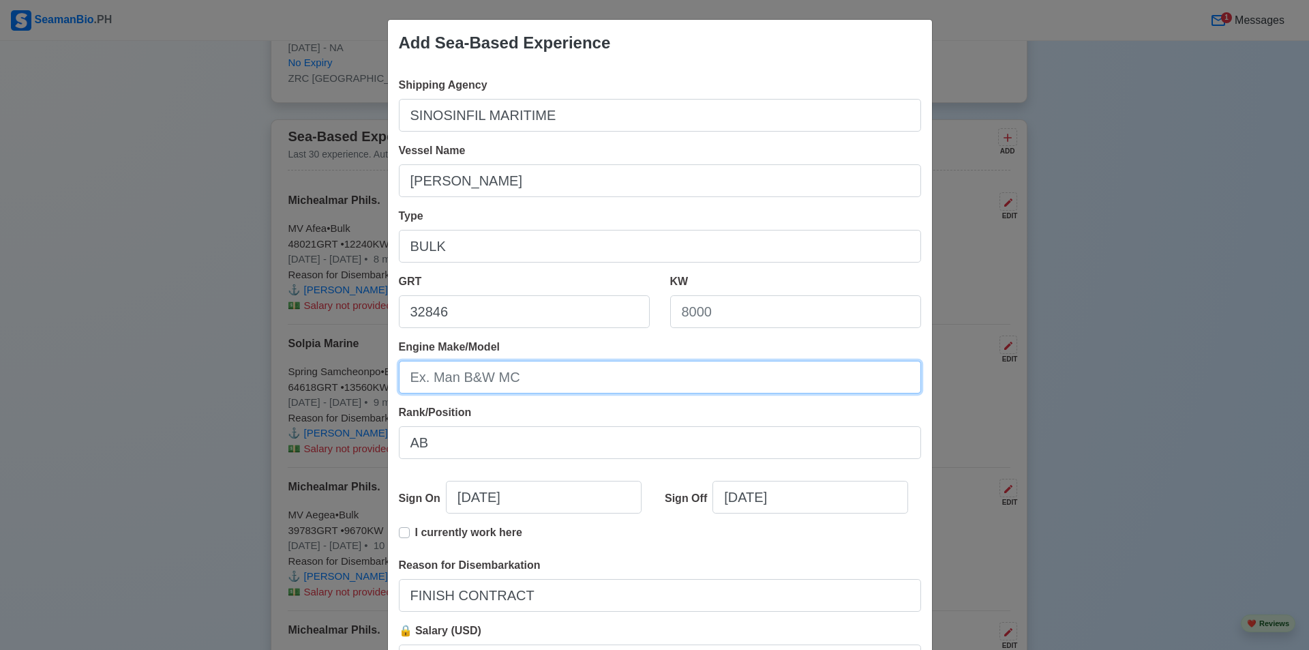
click at [697, 374] on input "Engine Make/Model" at bounding box center [660, 377] width 522 height 33
click at [567, 374] on input "Engine Make/Model" at bounding box center [660, 377] width 522 height 33
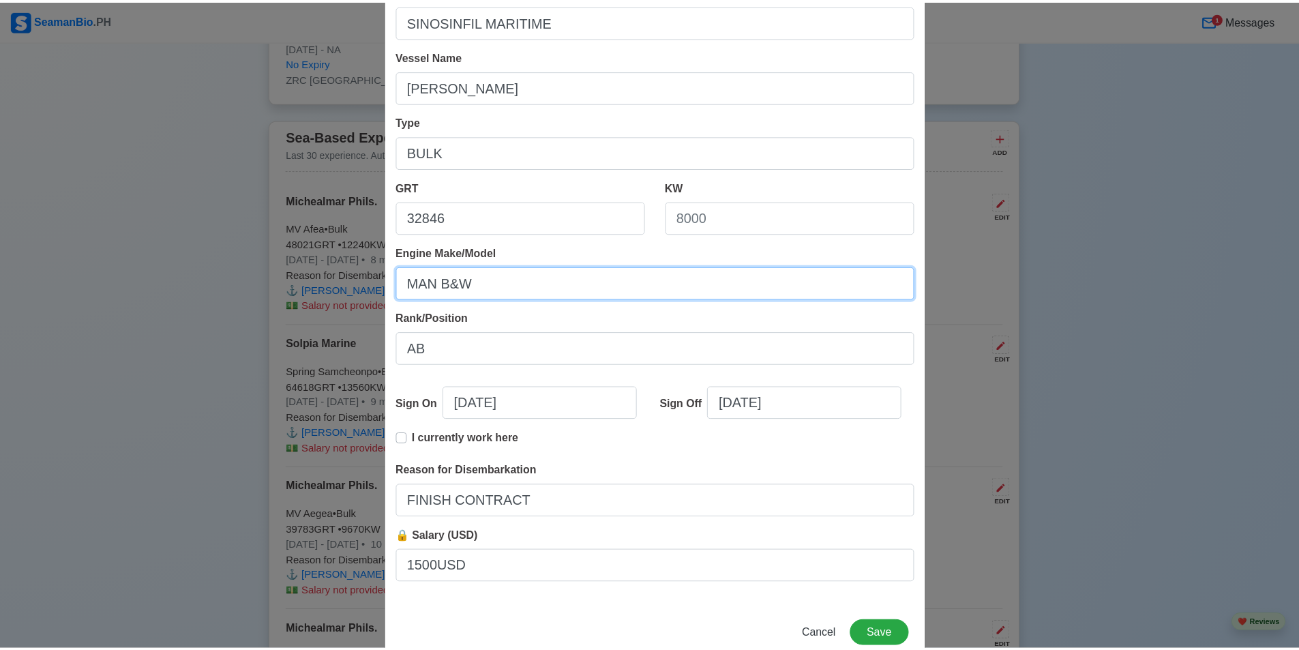
scroll to position [127, 0]
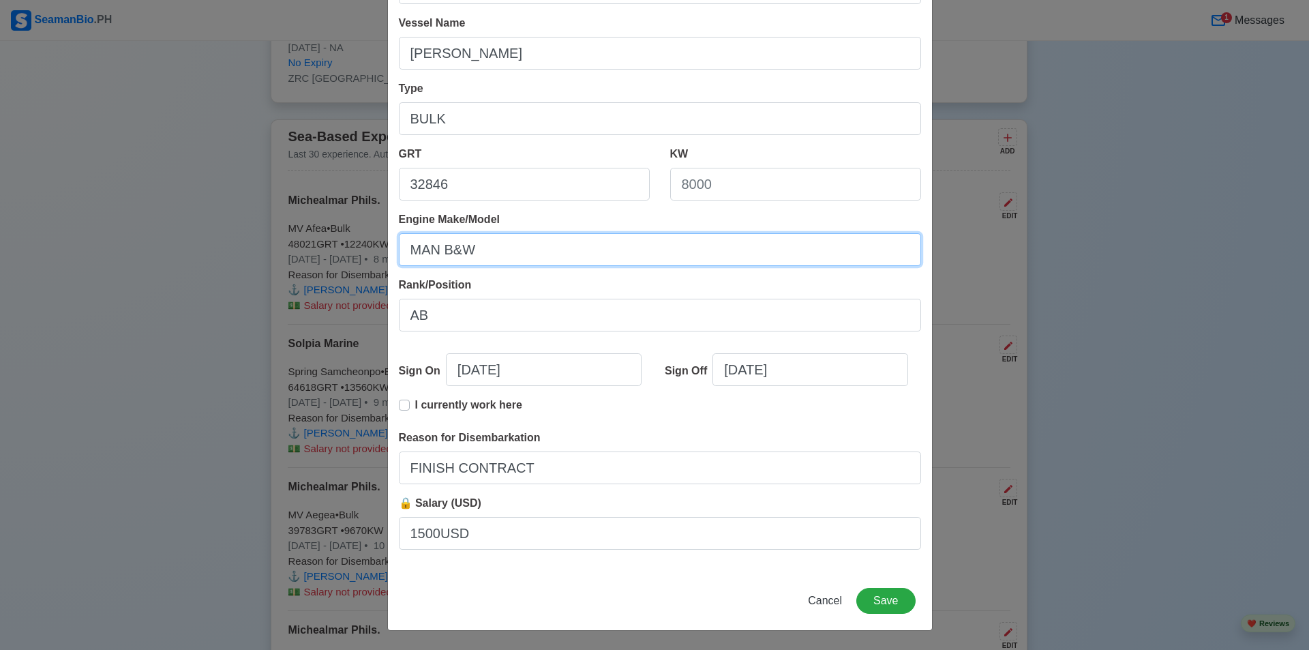
type input "MAN B&W"
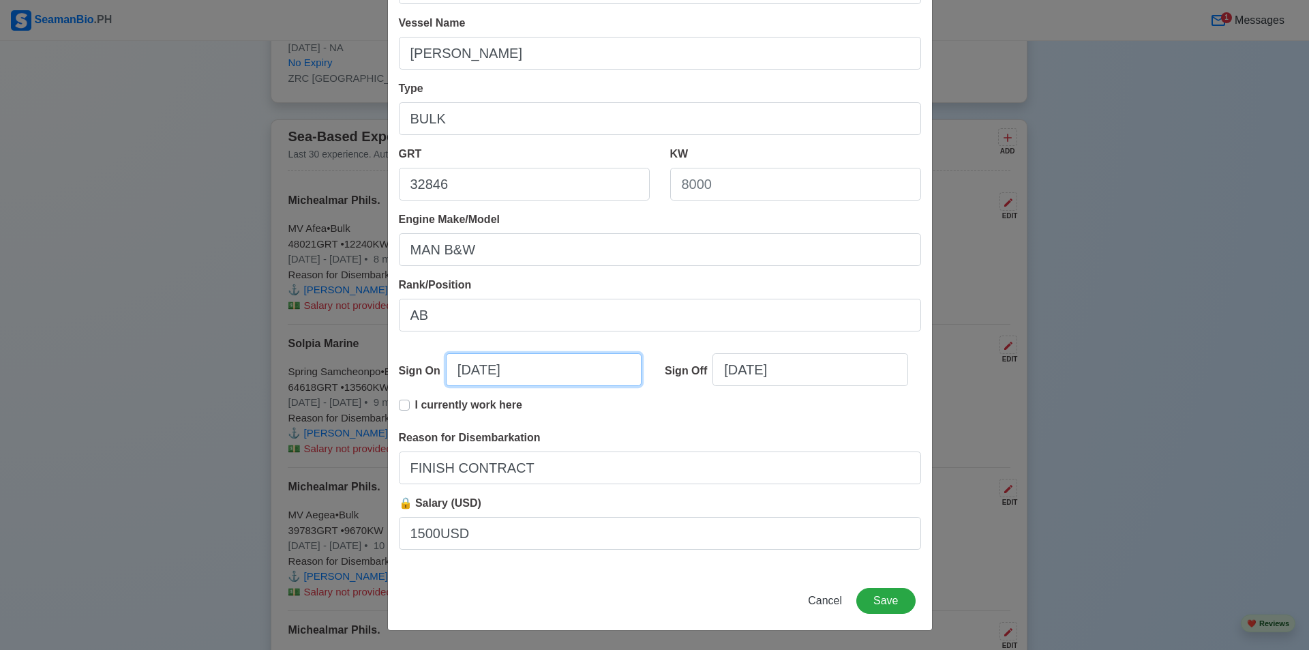
click at [457, 376] on input "[DATE]" at bounding box center [544, 369] width 196 height 33
select select "****"
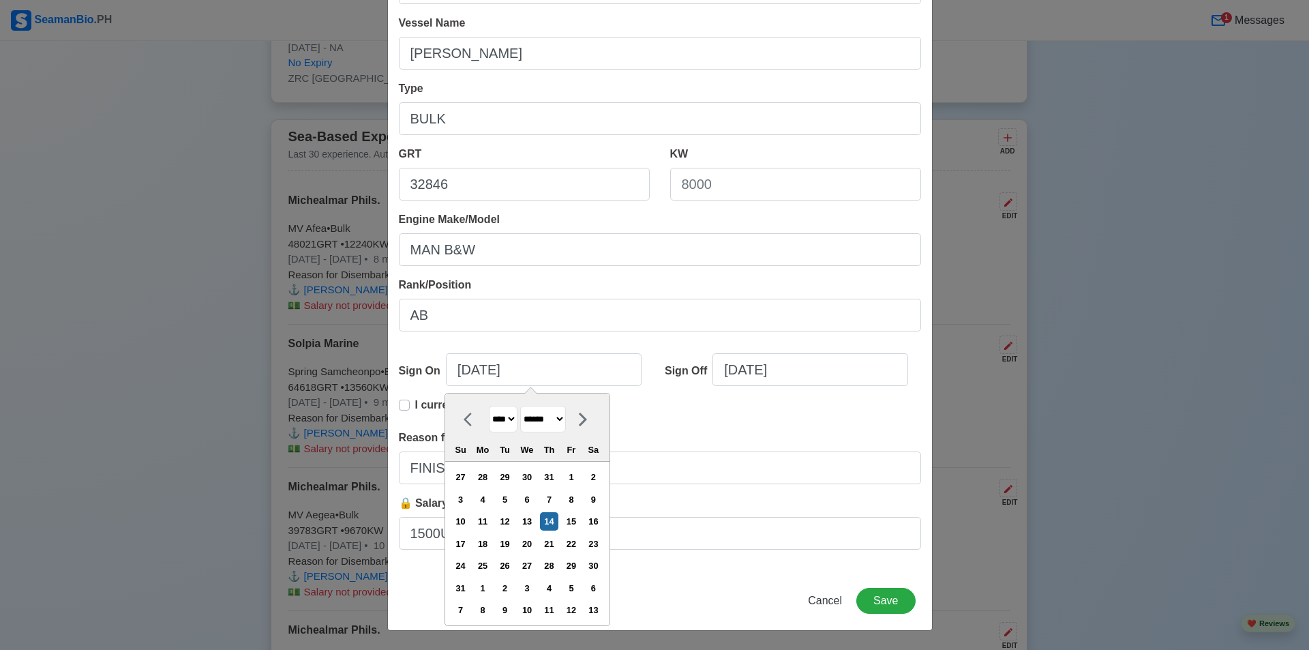
click at [464, 421] on icon at bounding box center [472, 419] width 16 height 16
click at [464, 419] on icon at bounding box center [472, 419] width 16 height 16
click at [466, 419] on icon at bounding box center [472, 419] width 16 height 16
select select "*****"
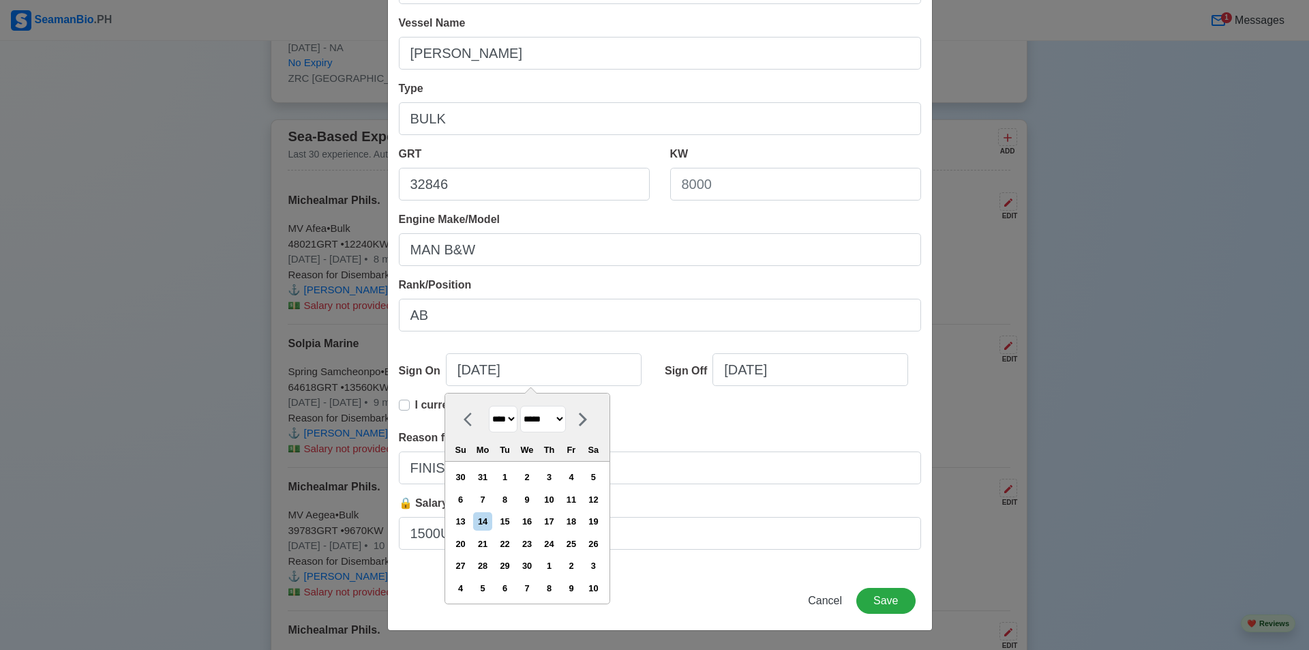
click at [717, 409] on div "I currently work here" at bounding box center [660, 413] width 522 height 33
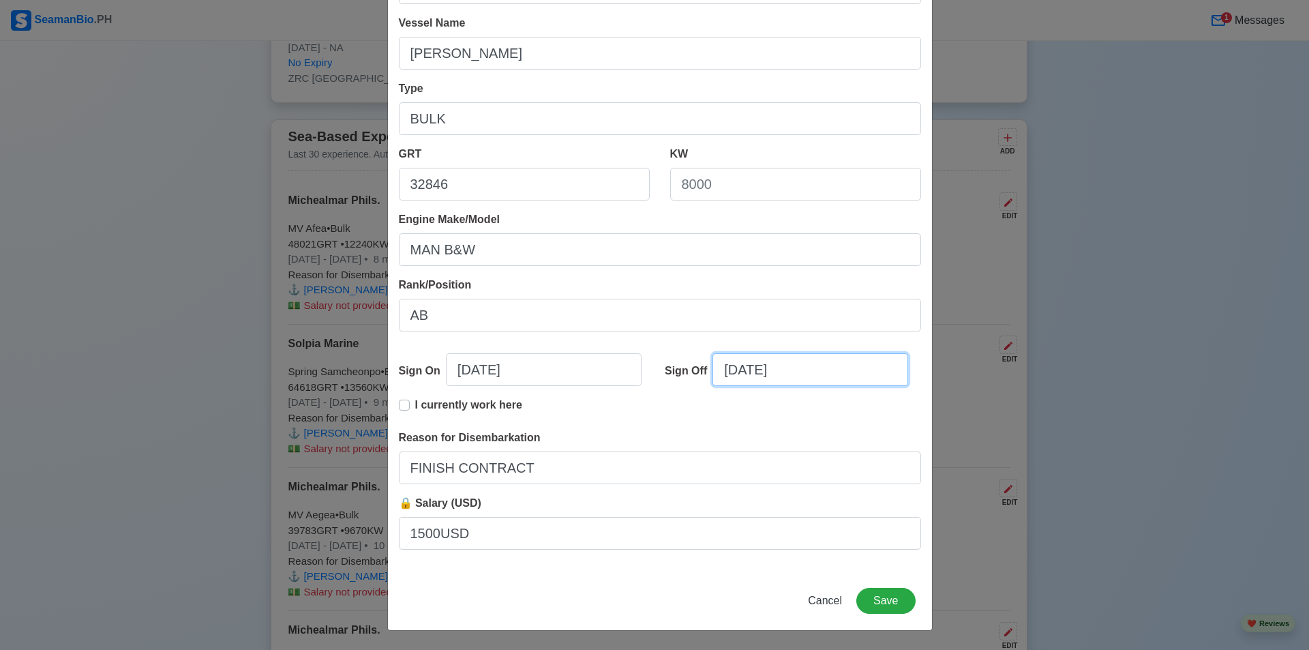
select select "****"
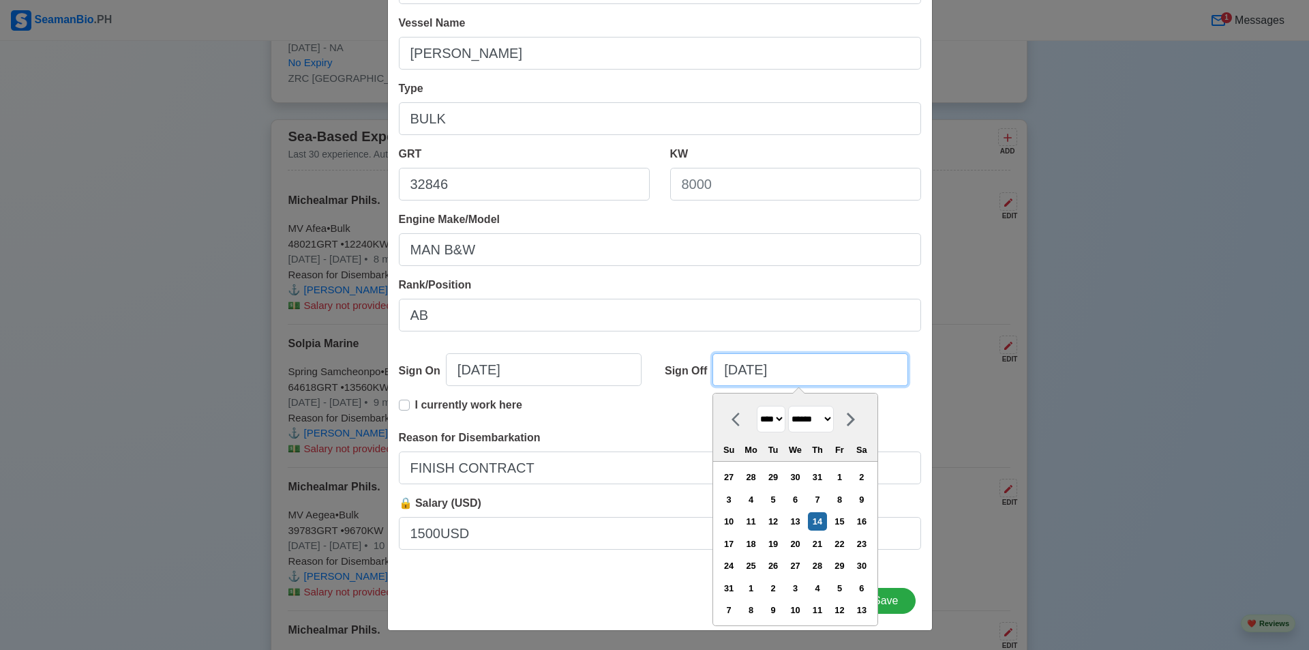
click at [727, 380] on input "[DATE]" at bounding box center [810, 369] width 196 height 33
click at [820, 423] on select "******* ******** ***** ***** *** **** **** ****** ********* ******* ******** **…" at bounding box center [811, 419] width 46 height 27
select select "*****"
click at [789, 406] on select "******* ******** ***** ***** *** **** **** ****** ********* ******* ******** **…" at bounding box center [811, 419] width 46 height 27
click at [760, 547] on div "21" at bounding box center [751, 543] width 18 height 18
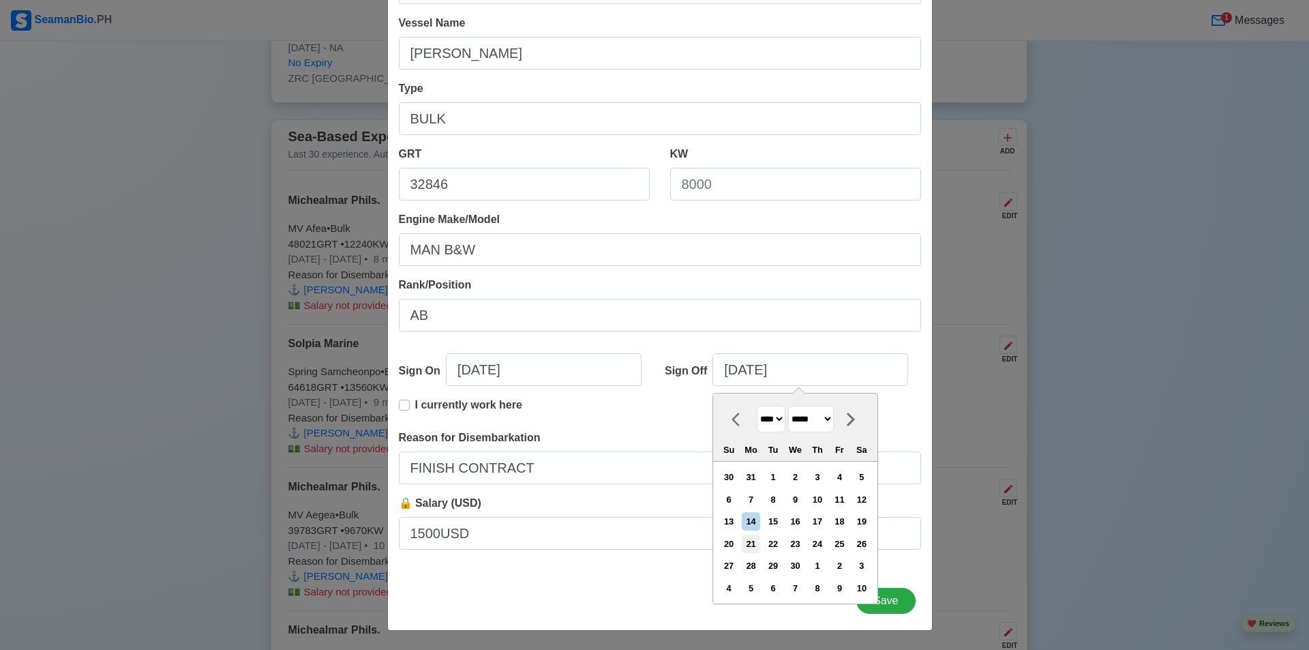
type input "[DATE]"
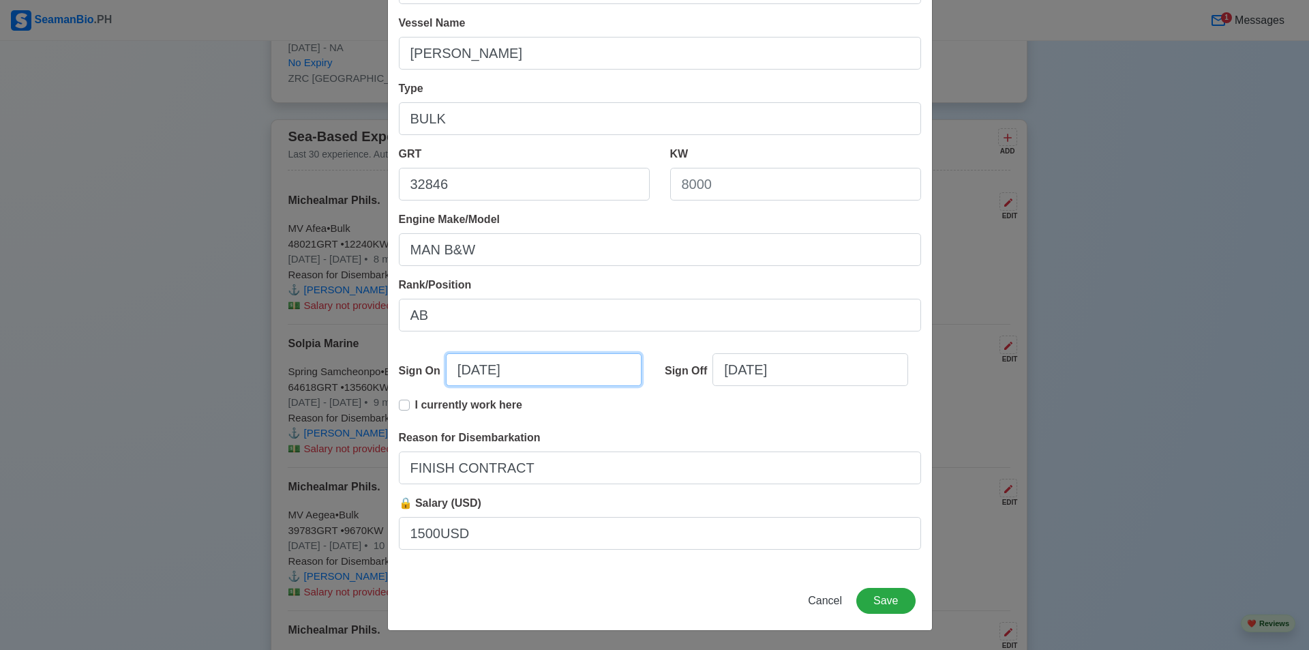
select select "****"
select select "******"
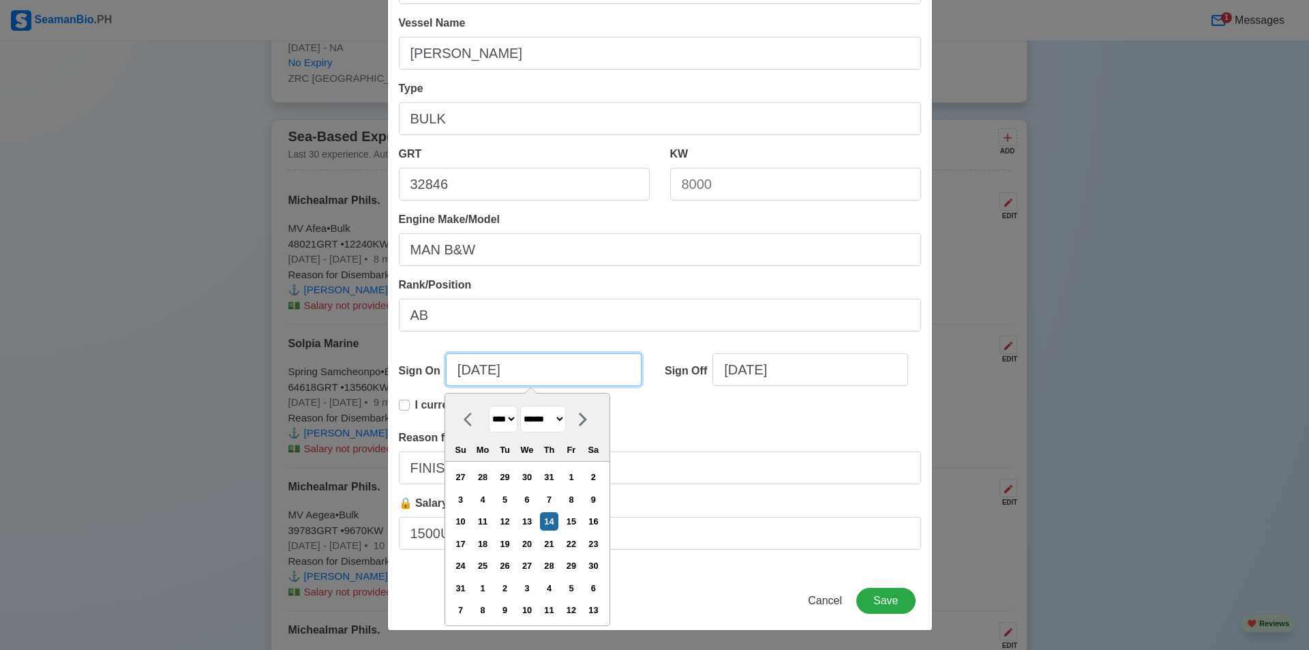
click at [532, 367] on input "[DATE]" at bounding box center [544, 369] width 196 height 33
click at [508, 423] on select "**** **** **** **** **** **** **** **** **** **** **** **** **** **** **** ****…" at bounding box center [503, 419] width 29 height 27
select select "****"
click at [489, 406] on select "**** **** **** **** **** **** **** **** **** **** **** **** **** **** **** ****…" at bounding box center [503, 419] width 29 height 27
drag, startPoint x: 599, startPoint y: 497, endPoint x: 728, endPoint y: 534, distance: 134.0
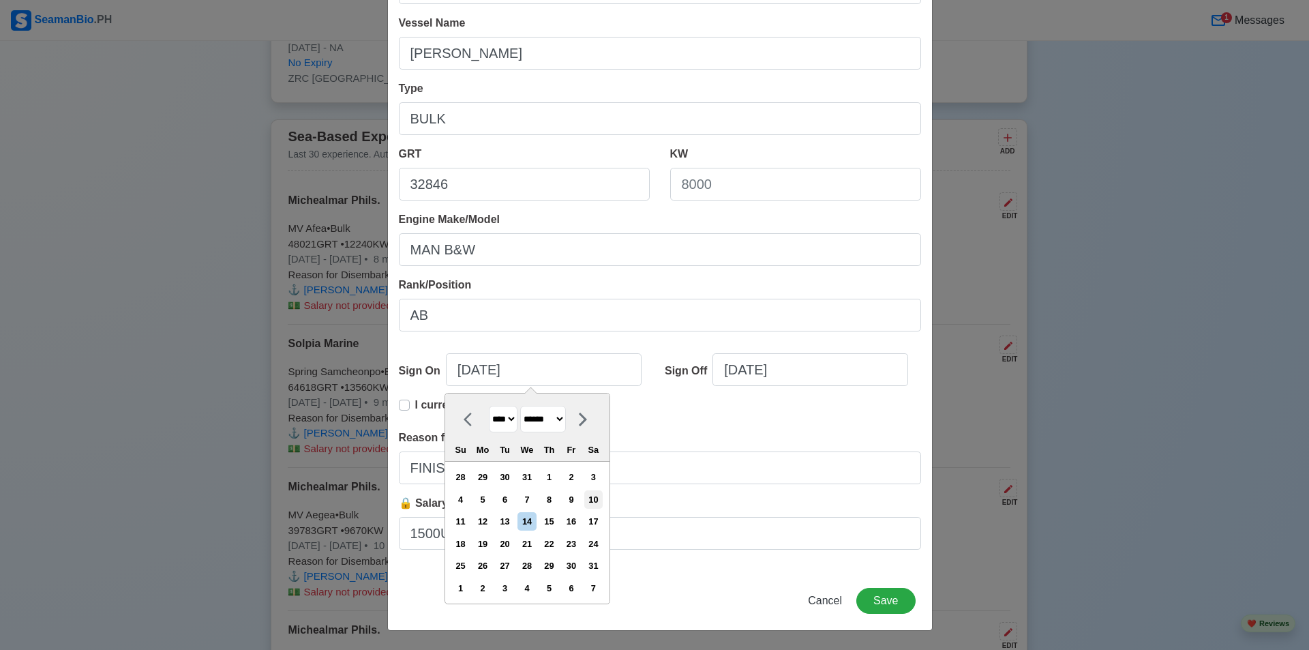
click at [599, 498] on div "10" at bounding box center [593, 499] width 18 height 18
type input "[DATE]"
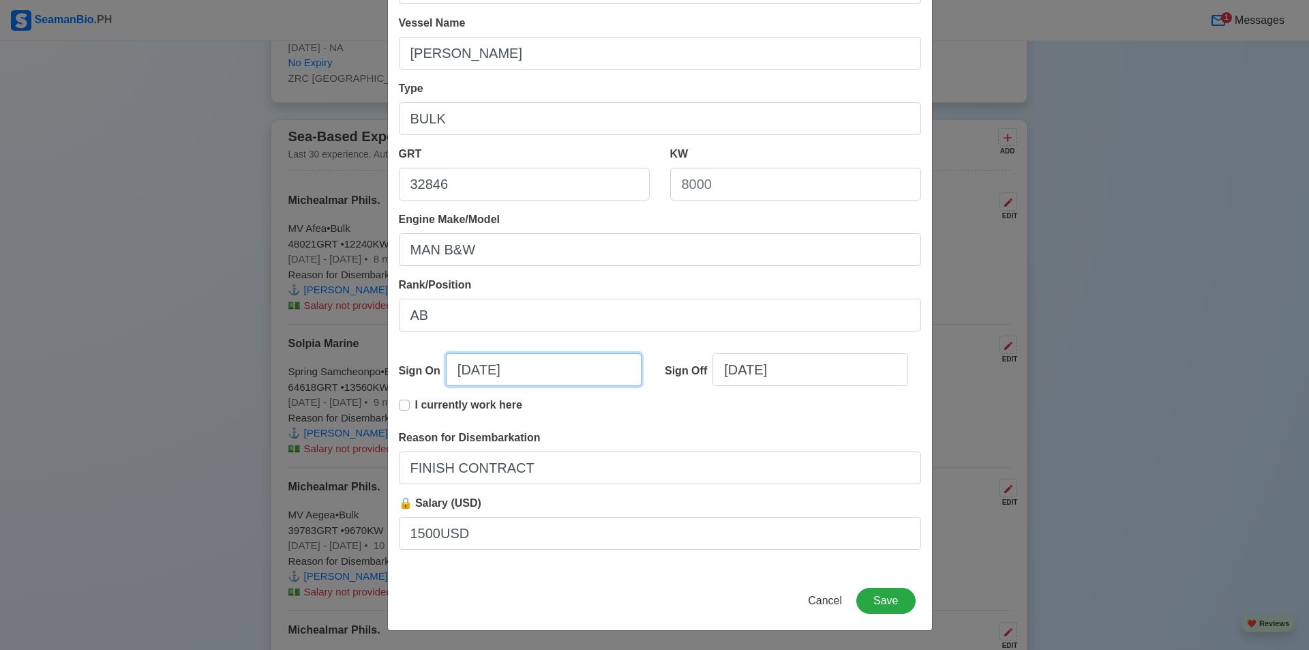
click at [462, 371] on input "[DATE]" at bounding box center [544, 369] width 196 height 33
select select "****"
select select "******"
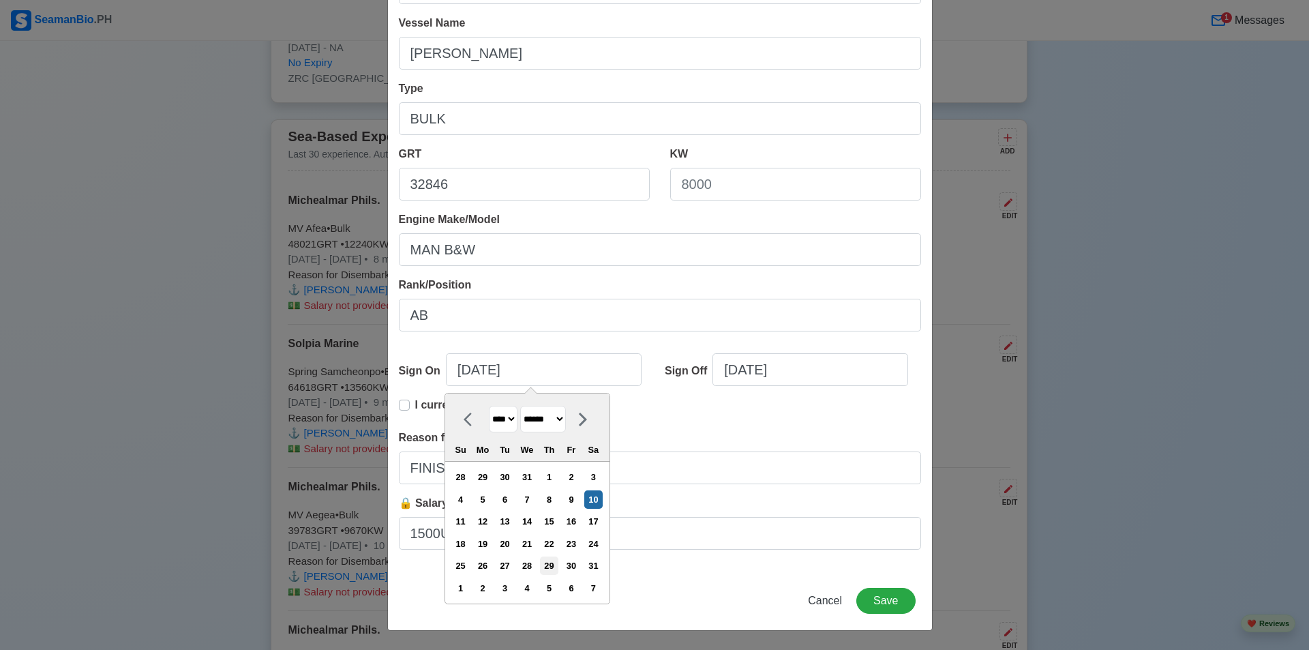
click at [558, 563] on div "29" at bounding box center [549, 565] width 18 height 18
type input "[DATE]"
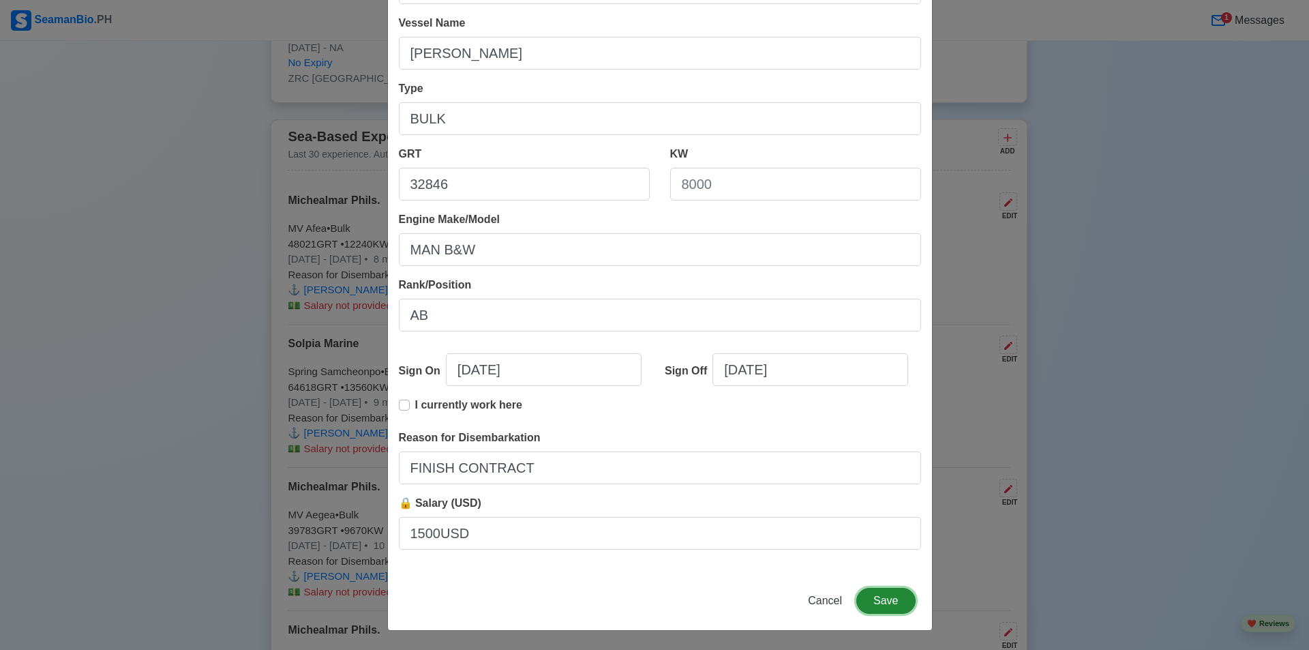
click at [868, 595] on button "Save" at bounding box center [885, 601] width 59 height 26
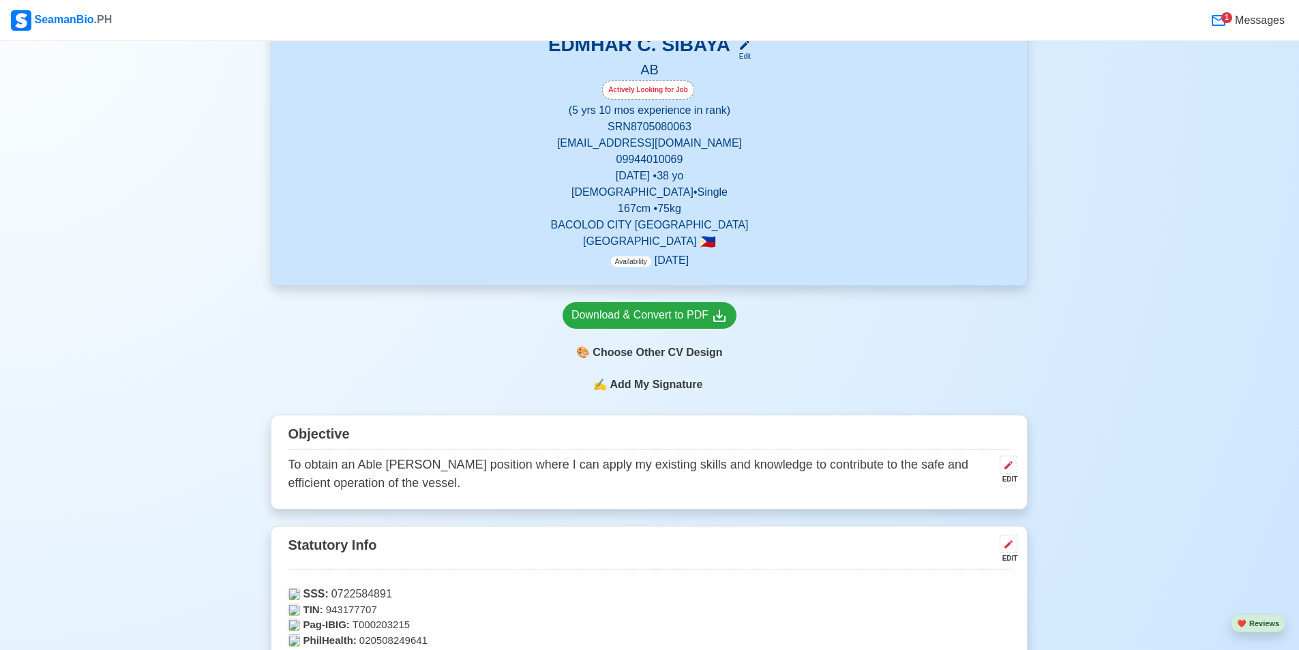
scroll to position [172, 0]
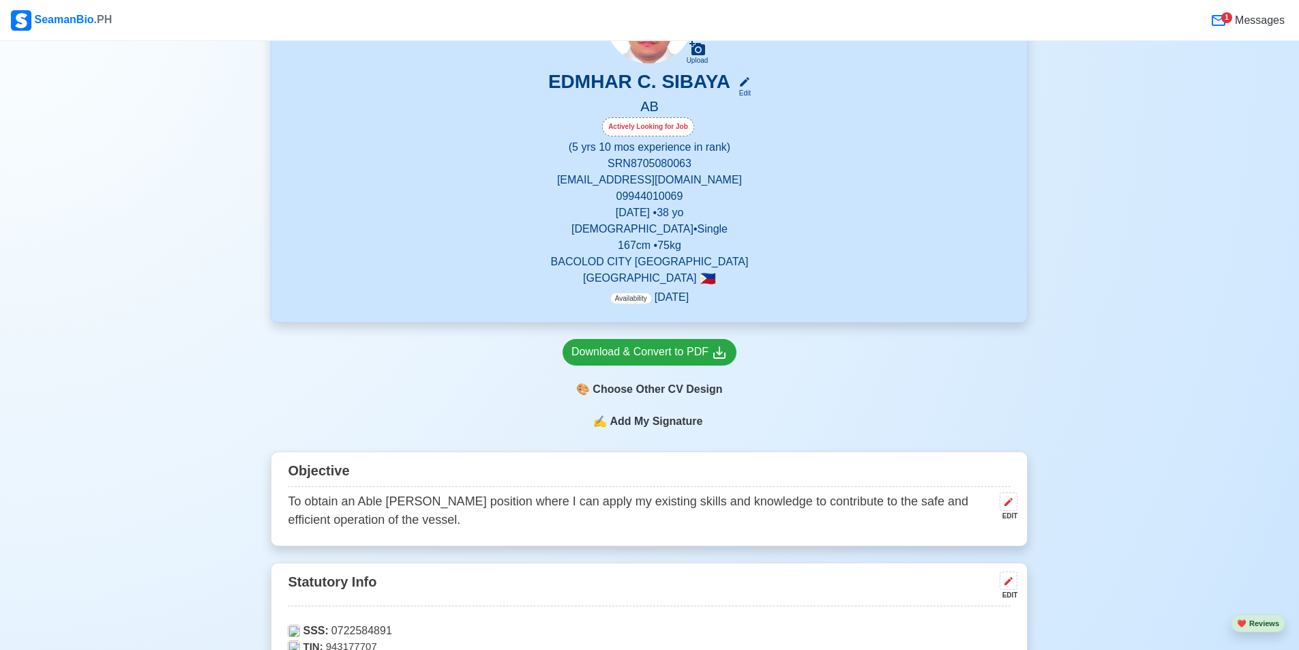
click at [1247, 20] on span "Messages" at bounding box center [1258, 20] width 52 height 16
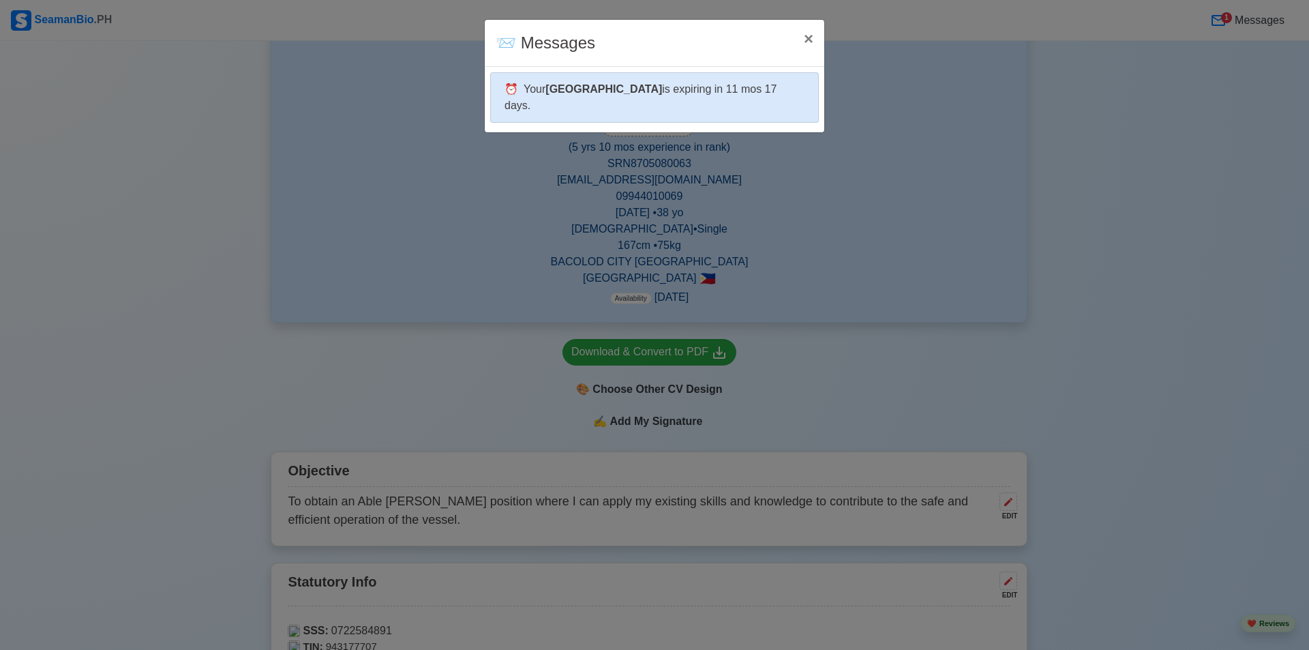
click at [759, 80] on div "⏰ Your Panama is expiring in 11 mos 17 days." at bounding box center [654, 97] width 329 height 50
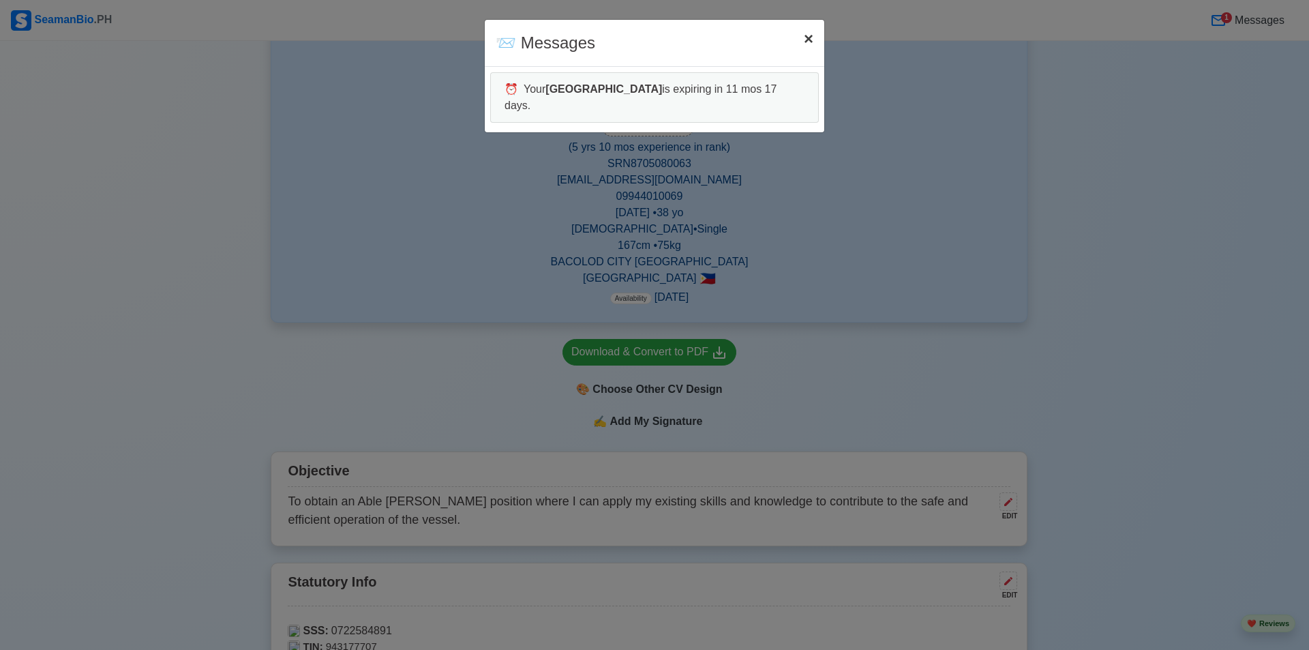
click at [810, 43] on span "×" at bounding box center [809, 38] width 10 height 18
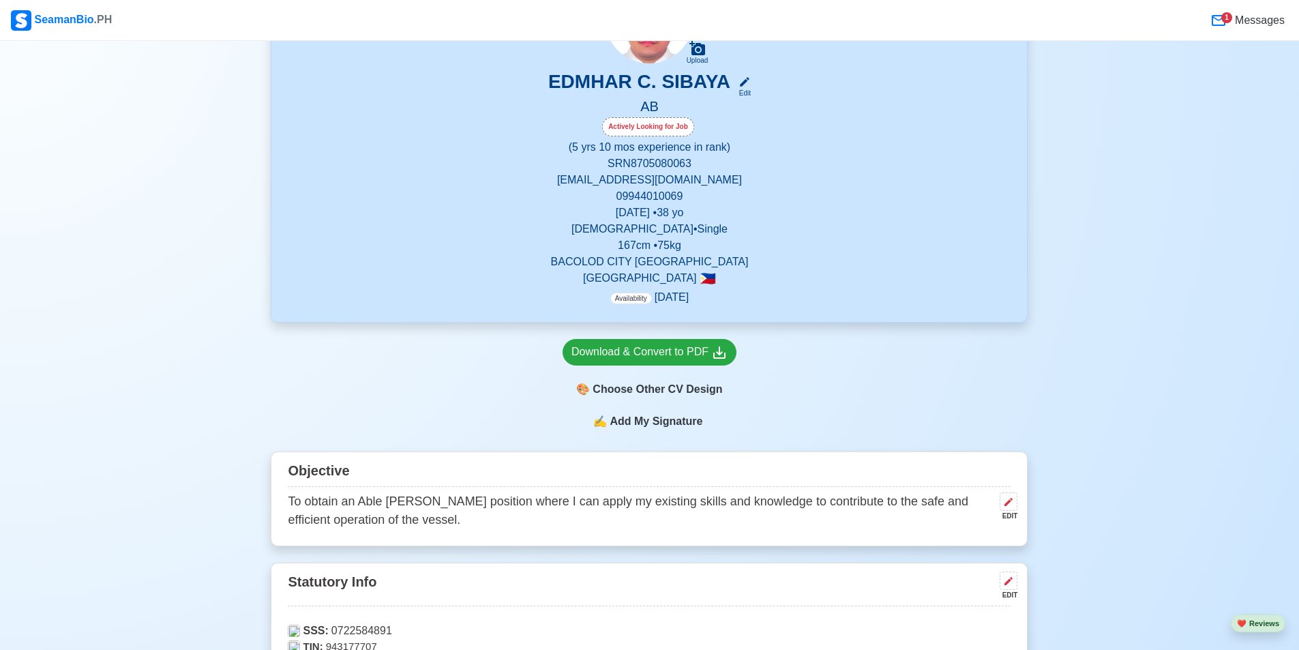
click at [73, 17] on div "SeamanBio .PH" at bounding box center [61, 20] width 101 height 20
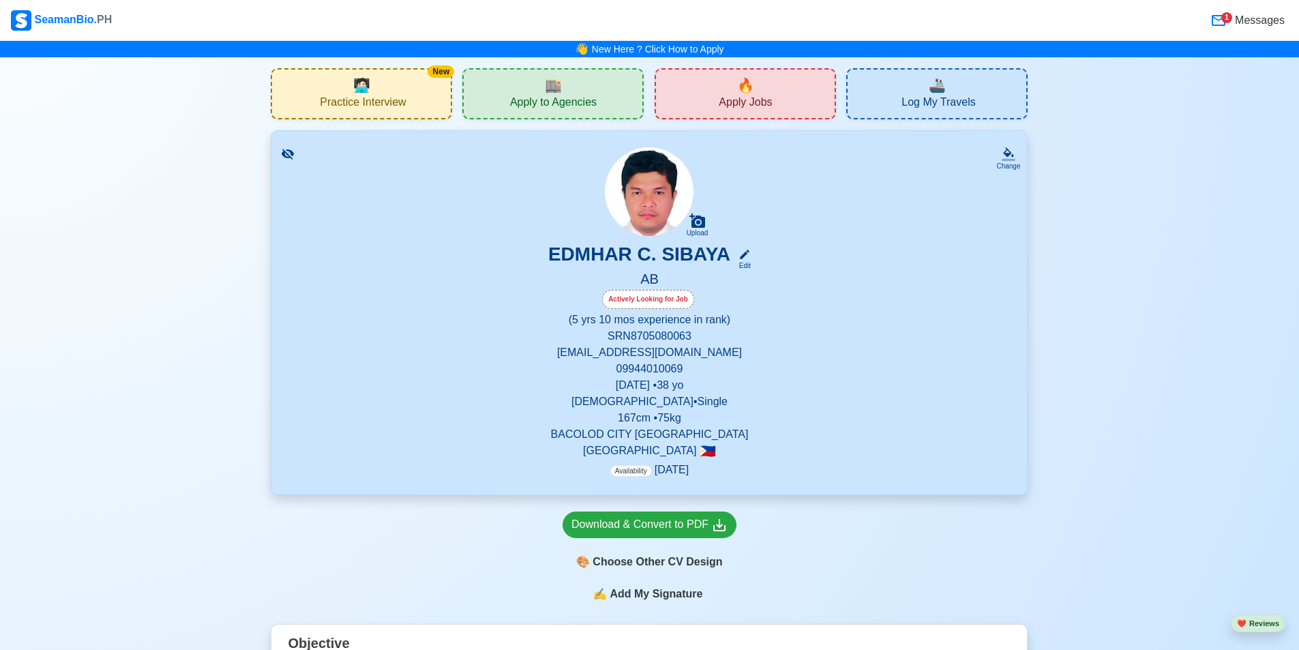
click at [782, 95] on div "🔥 Apply Jobs" at bounding box center [744, 93] width 181 height 51
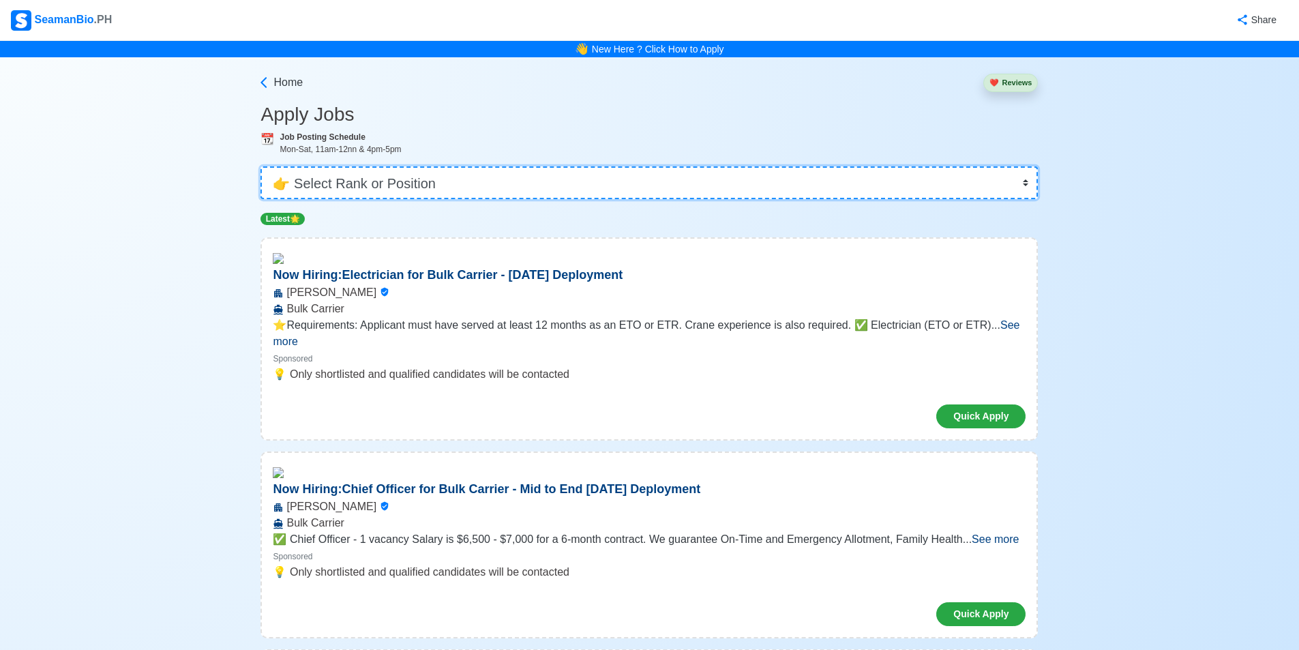
click at [614, 173] on select "👉 Select Rank or Position Master Chief Officer 2nd Officer 3rd Officer Junior O…" at bounding box center [648, 182] width 777 height 33
select select "[PERSON_NAME]"
click at [260, 166] on select "👉 Select Rank or Position Master Chief Officer 2nd Officer 3rd Officer Junior O…" at bounding box center [648, 182] width 777 height 33
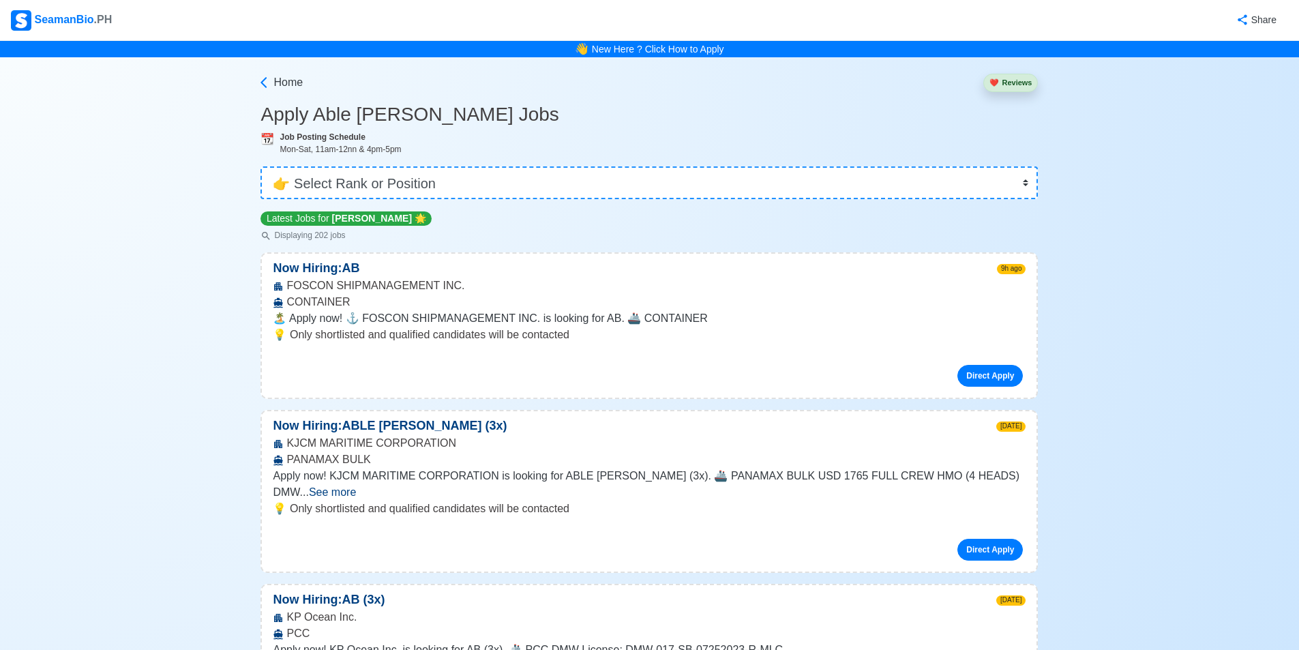
click at [95, 18] on span ".PH" at bounding box center [103, 20] width 18 height 12
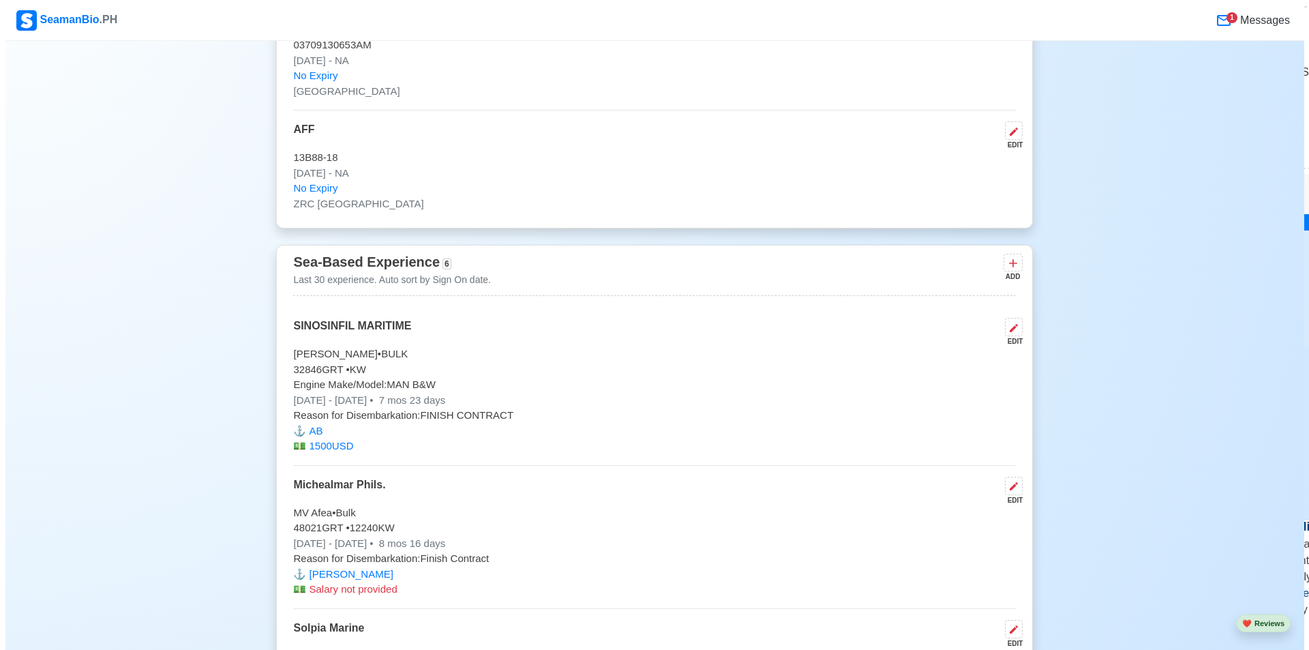
scroll to position [3706, 0]
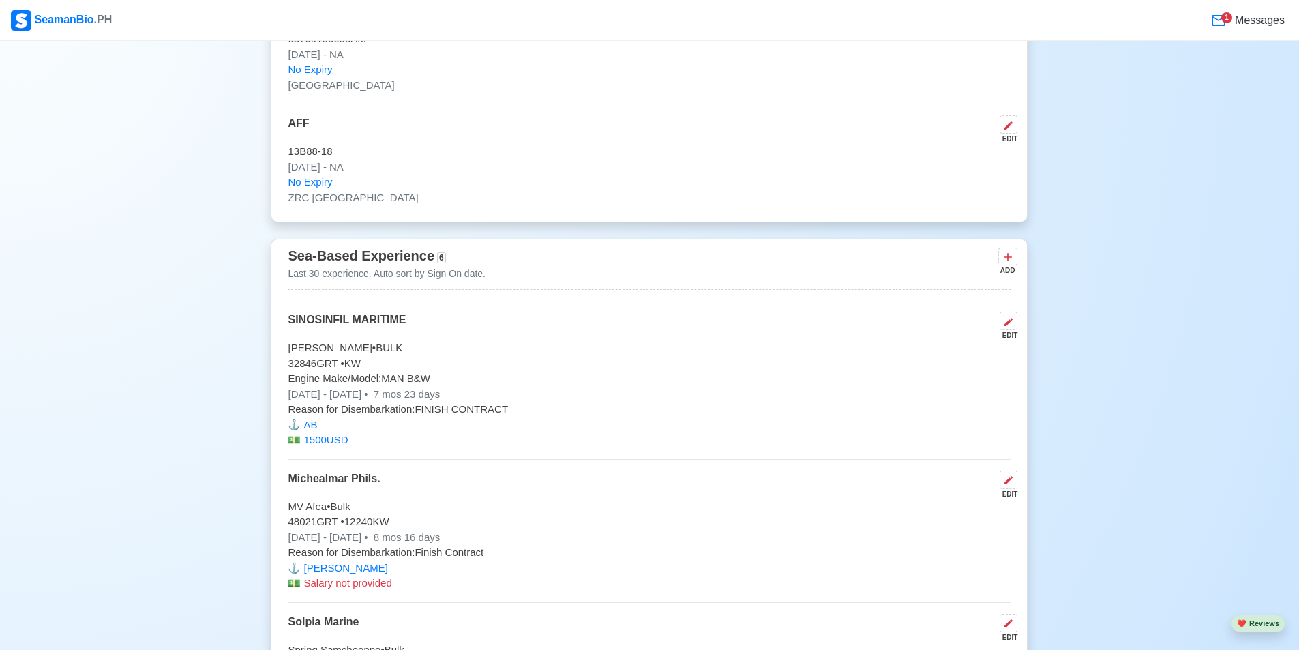
click at [306, 443] on p "💵️ 1500USD" at bounding box center [649, 440] width 723 height 16
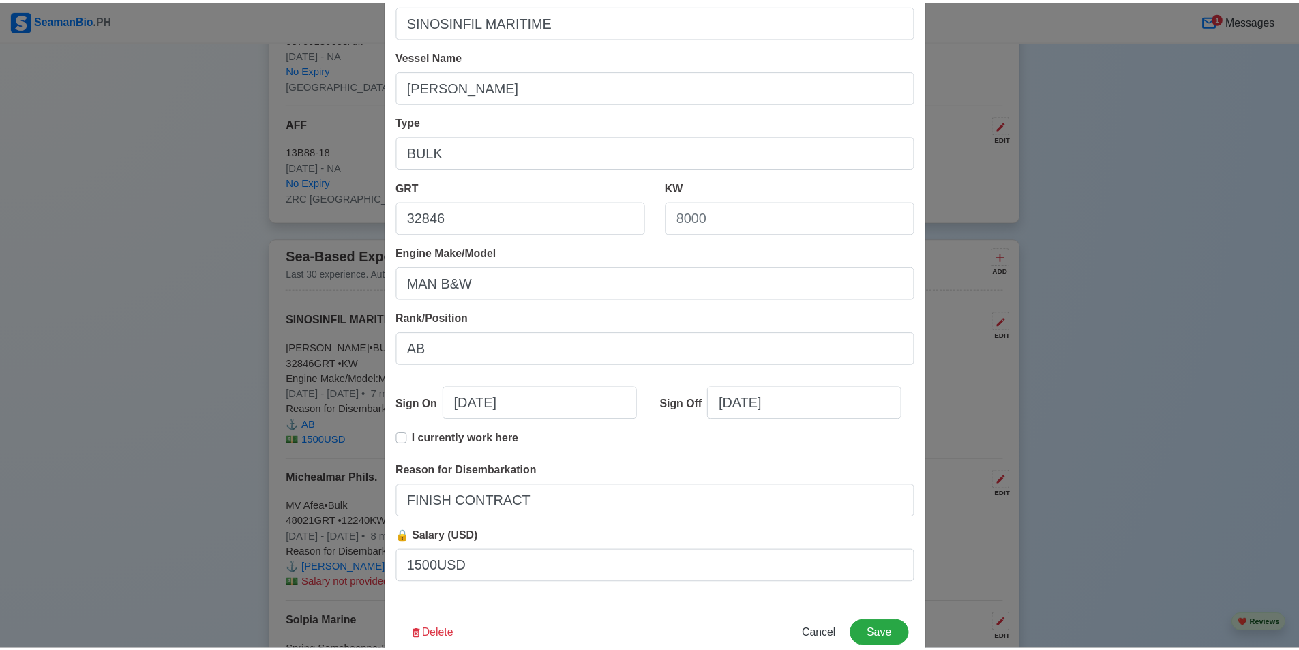
scroll to position [127, 0]
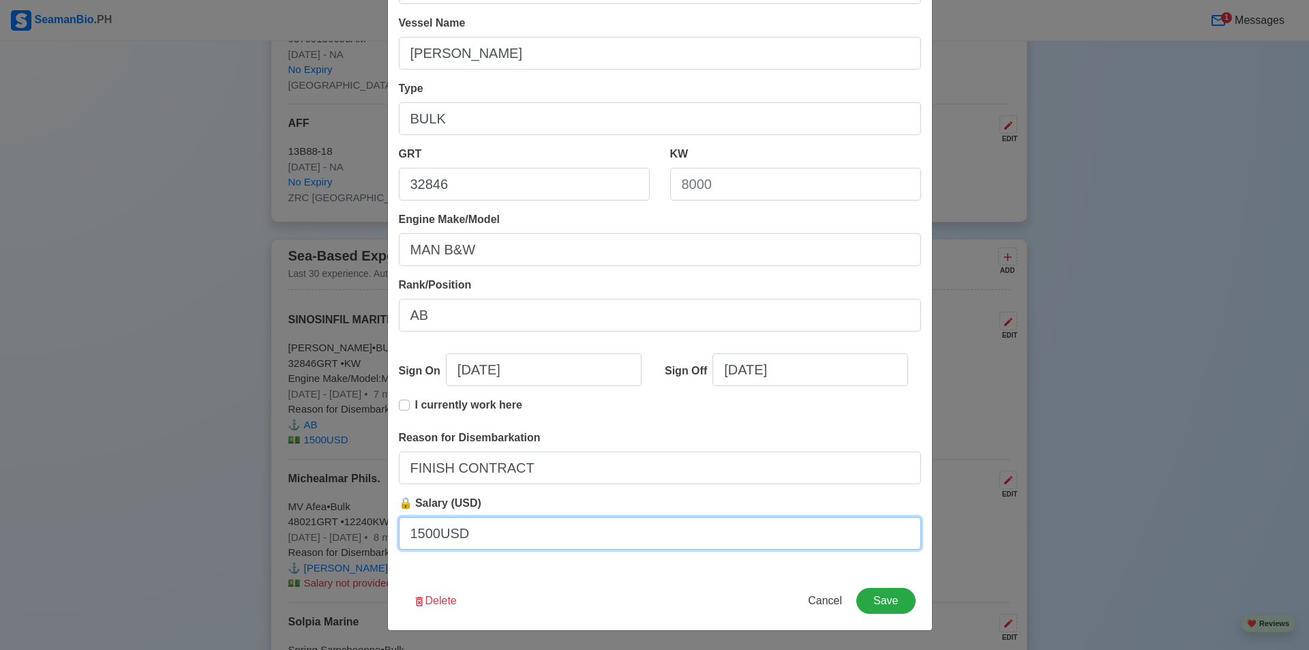
drag, startPoint x: 468, startPoint y: 539, endPoint x: 329, endPoint y: 539, distance: 139.1
click at [329, 539] on div "Edit Experience Shipping Agency SINOSINFIL MARITIME Vessel Name [PERSON_NAME] T…" at bounding box center [654, 325] width 1309 height 650
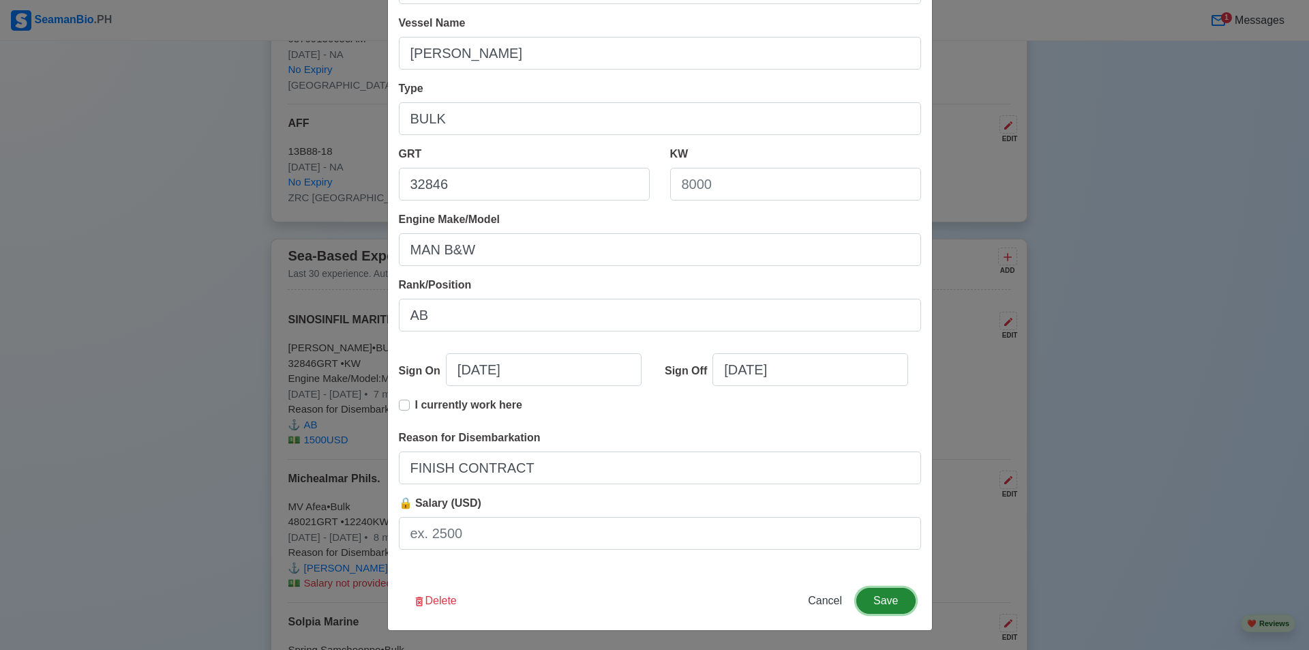
click at [873, 593] on button "Save" at bounding box center [885, 601] width 59 height 26
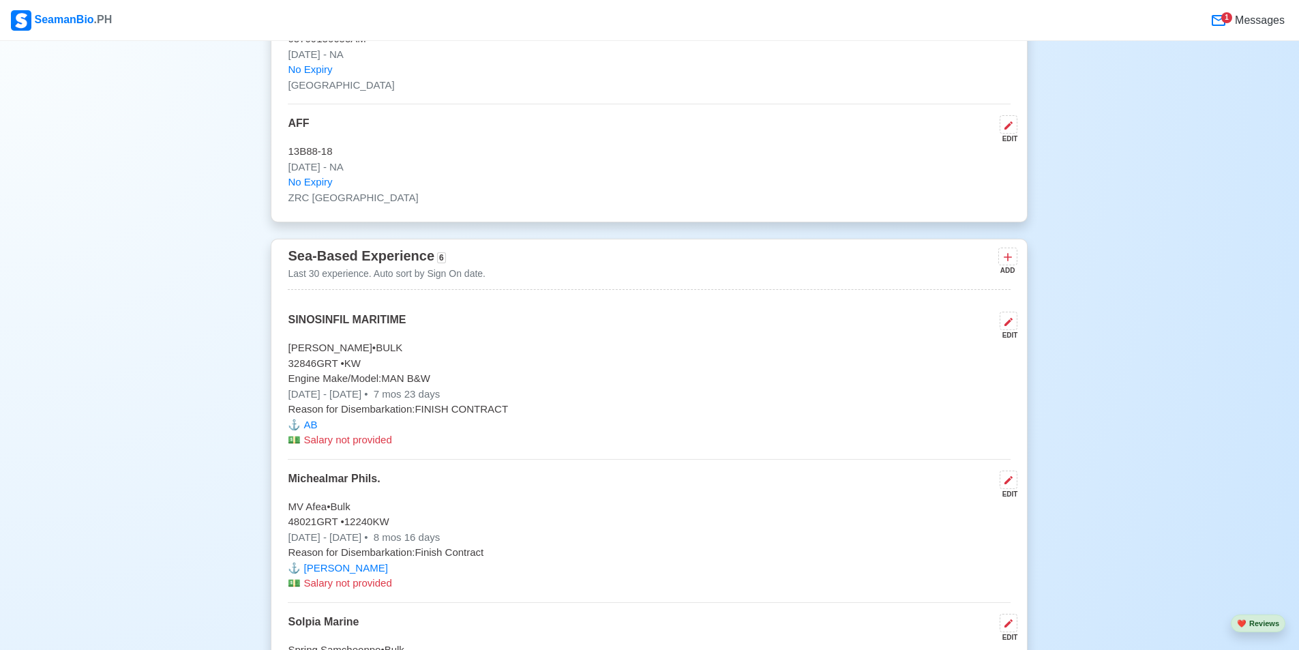
scroll to position [0, 0]
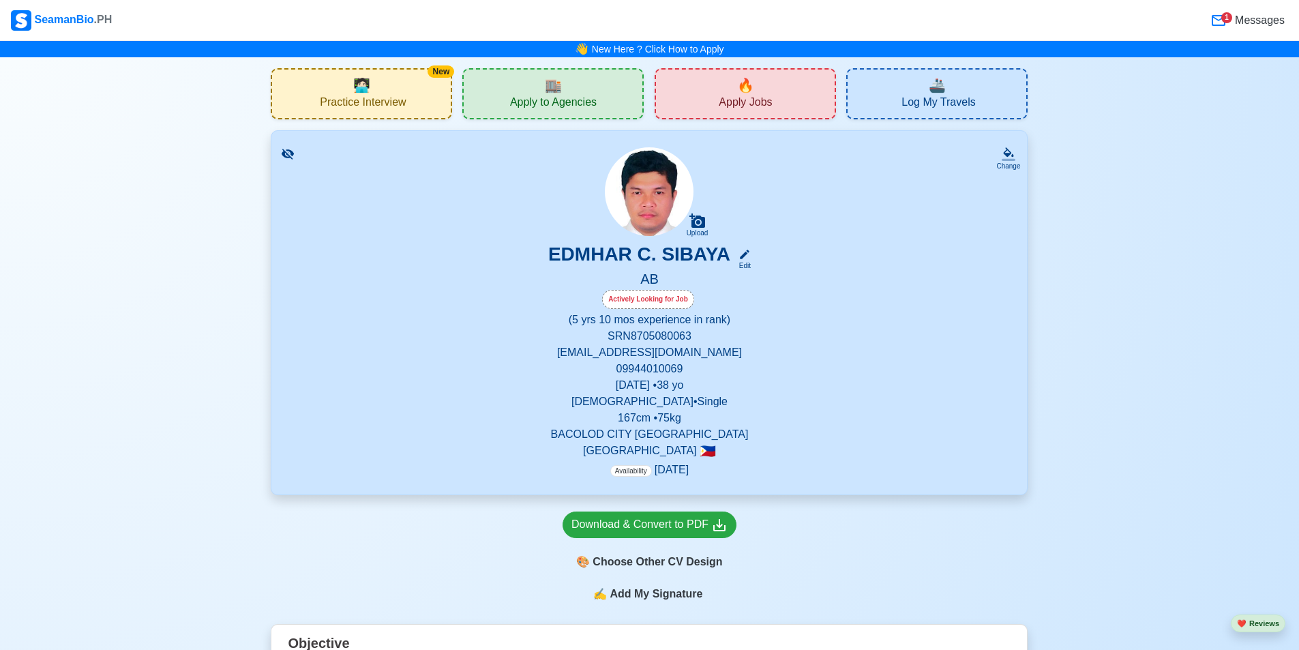
click at [78, 10] on div "SeamanBio .PH" at bounding box center [61, 20] width 101 height 20
click at [815, 103] on div "🔥 Apply Jobs" at bounding box center [744, 93] width 181 height 51
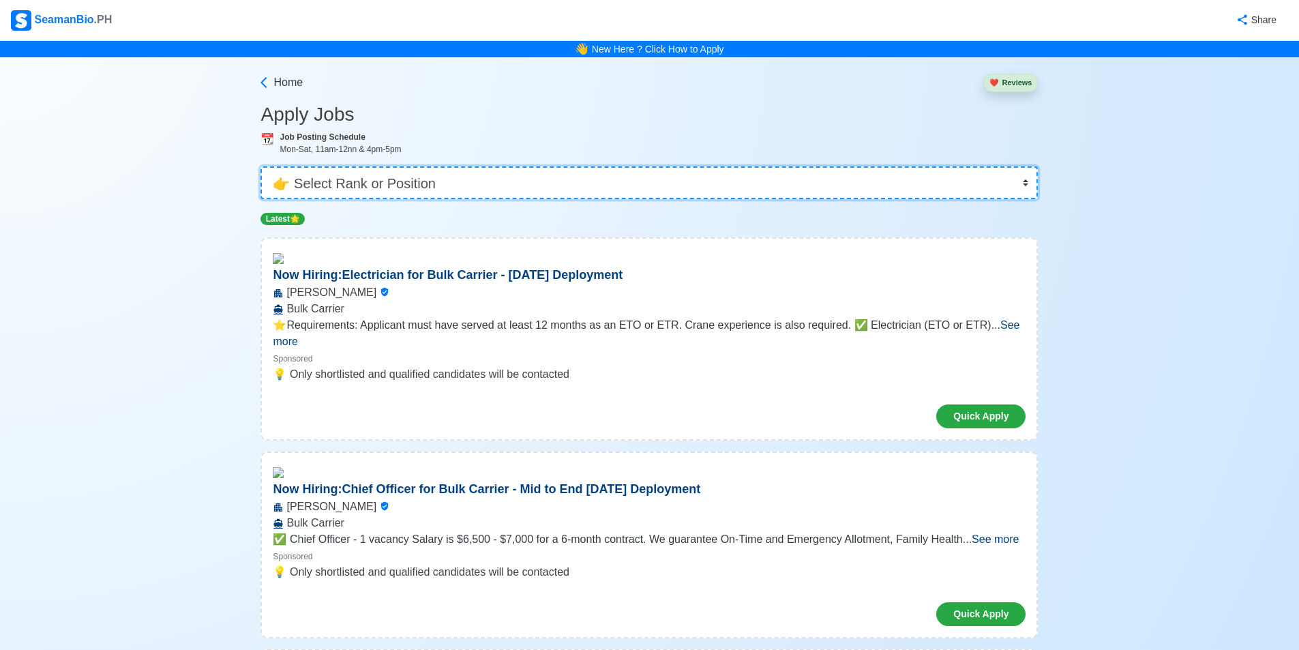
click at [406, 177] on select "👉 Select Rank or Position Master Chief Officer 2nd Officer 3rd Officer Junior O…" at bounding box center [648, 182] width 777 height 33
select select "[PERSON_NAME]"
click at [260, 166] on select "👉 Select Rank or Position Master Chief Officer 2nd Officer 3rd Officer Junior O…" at bounding box center [648, 182] width 777 height 33
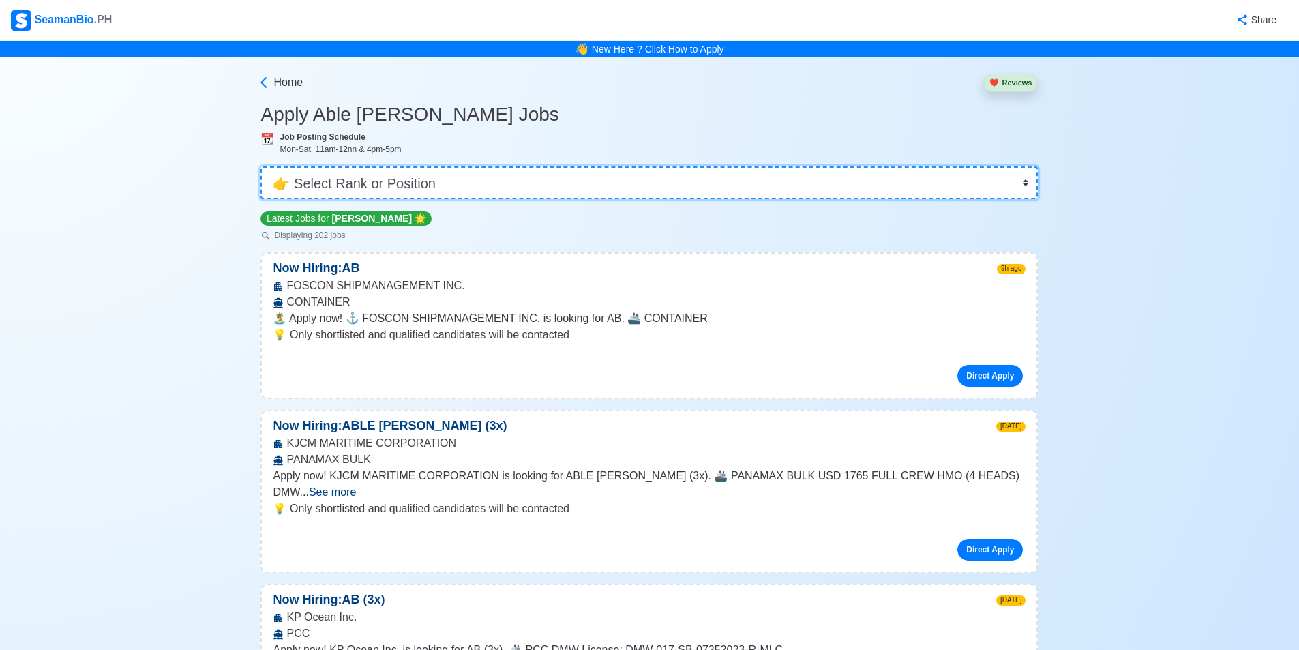
scroll to position [211, 0]
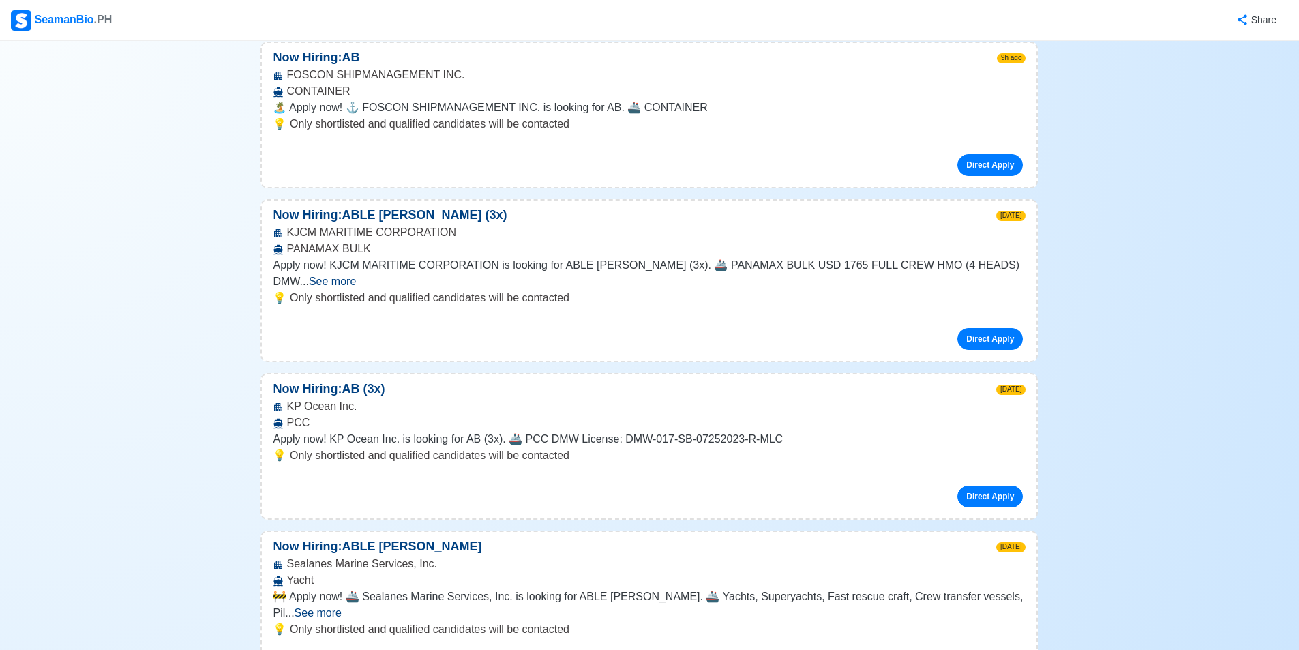
click at [342, 607] on span "See more" at bounding box center [317, 613] width 47 height 12
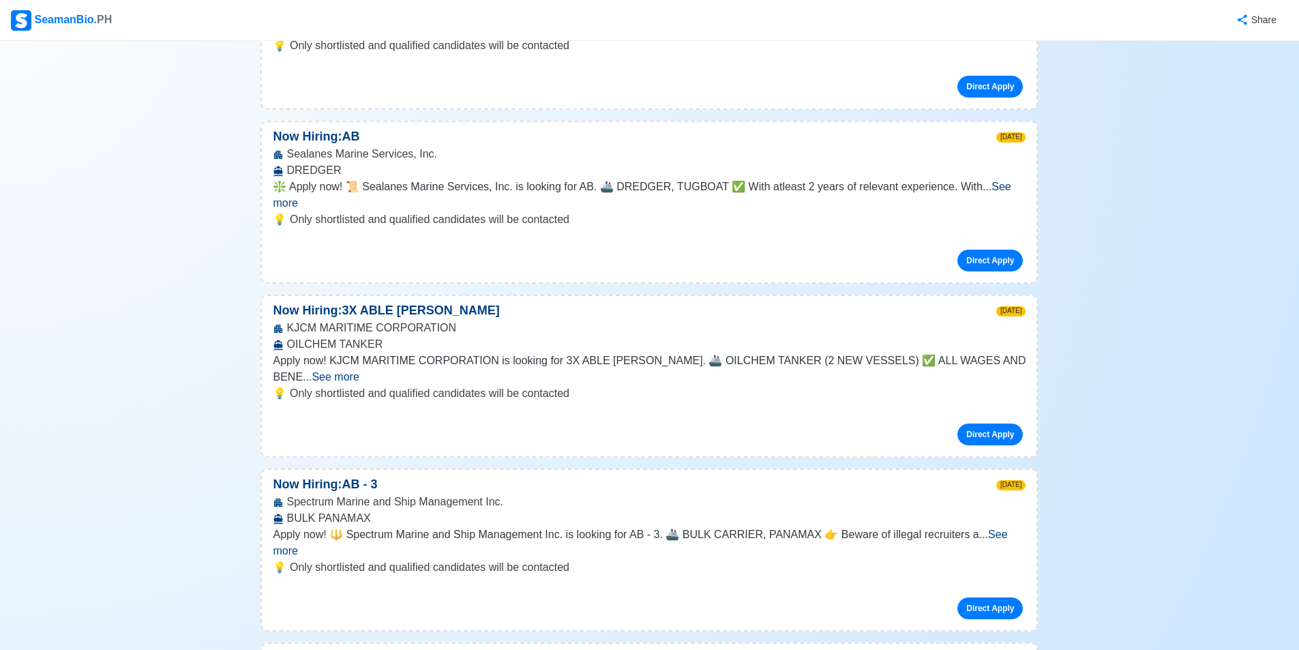
scroll to position [0, 0]
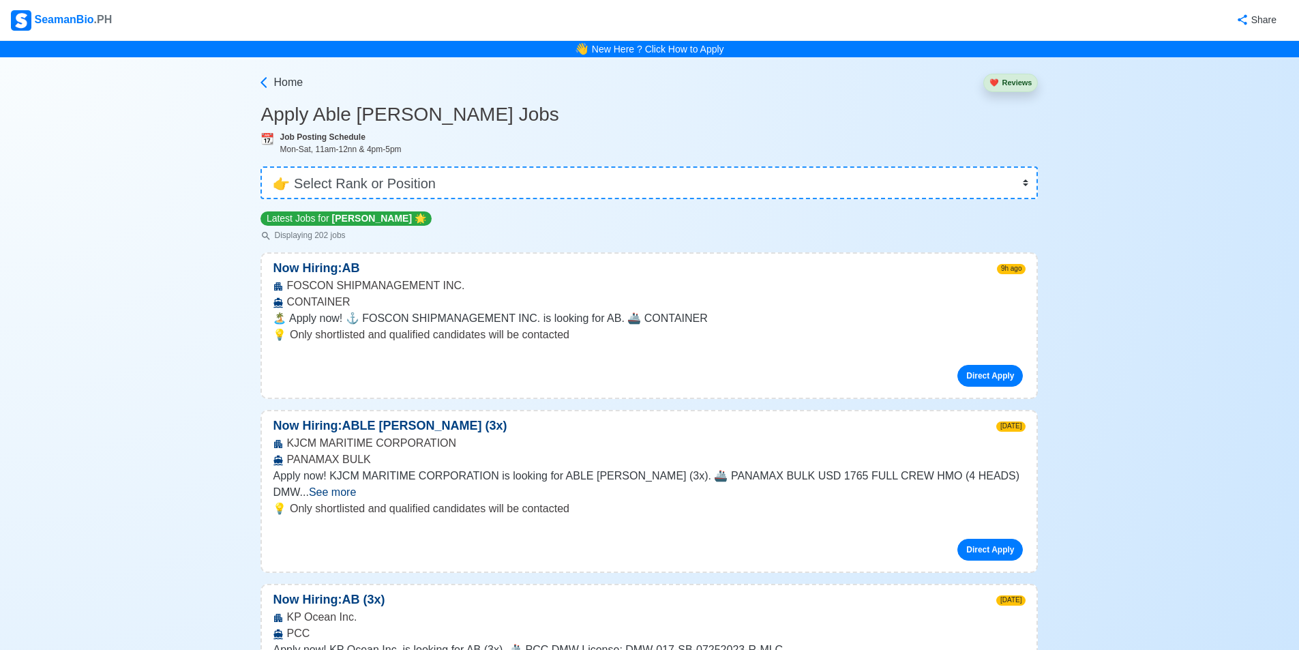
click at [356, 486] on span "See more" at bounding box center [332, 492] width 47 height 12
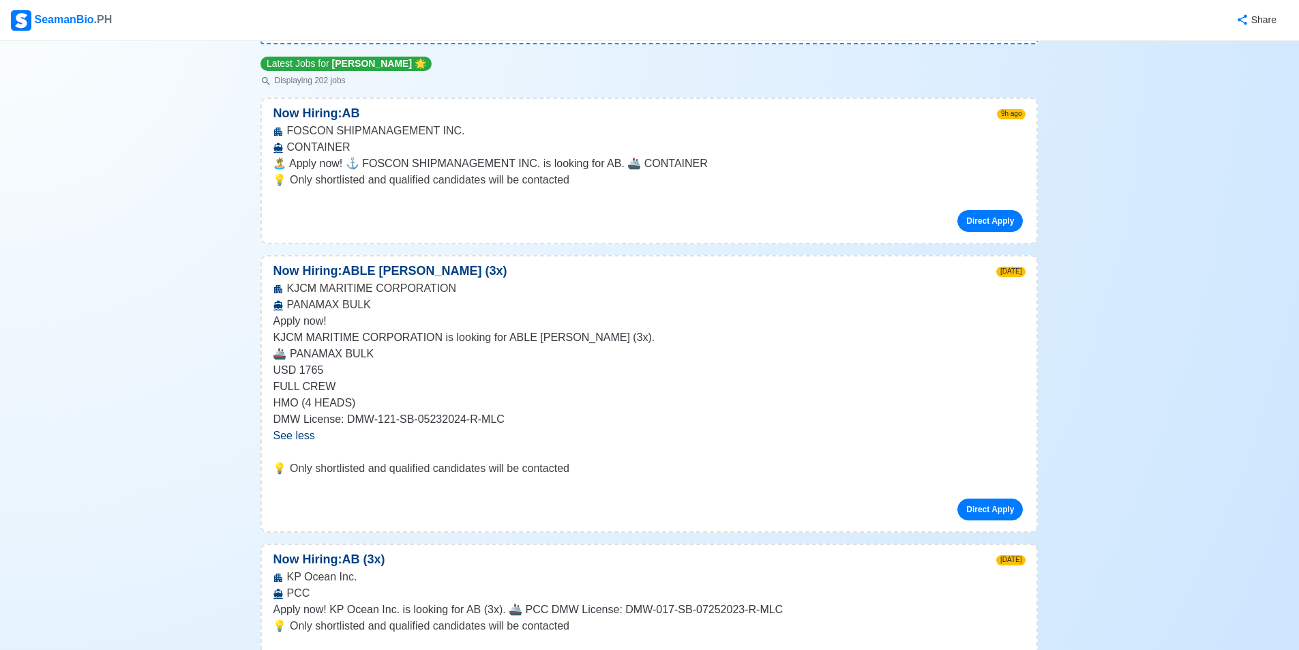
scroll to position [164, 0]
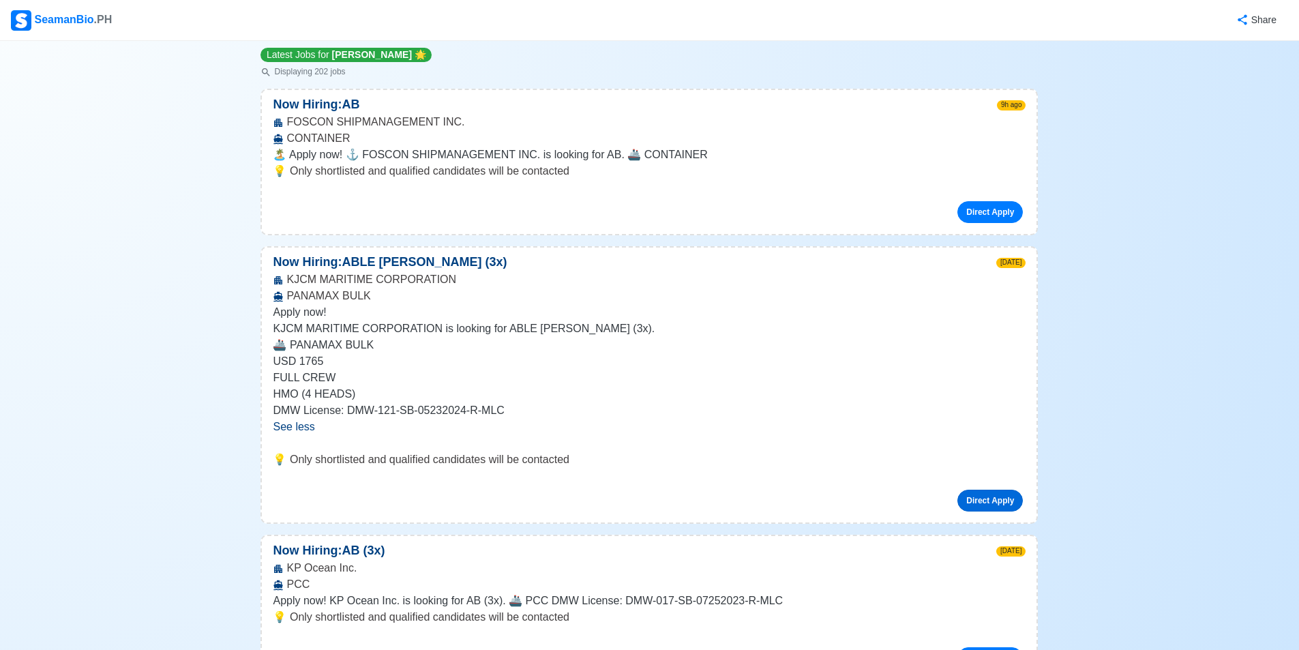
click at [976, 500] on link "Direct Apply" at bounding box center [989, 500] width 65 height 22
click at [984, 500] on link "Direct Apply" at bounding box center [989, 500] width 65 height 22
click at [975, 496] on link "Direct Apply" at bounding box center [989, 500] width 65 height 22
click at [986, 206] on link "Direct Apply" at bounding box center [989, 212] width 65 height 22
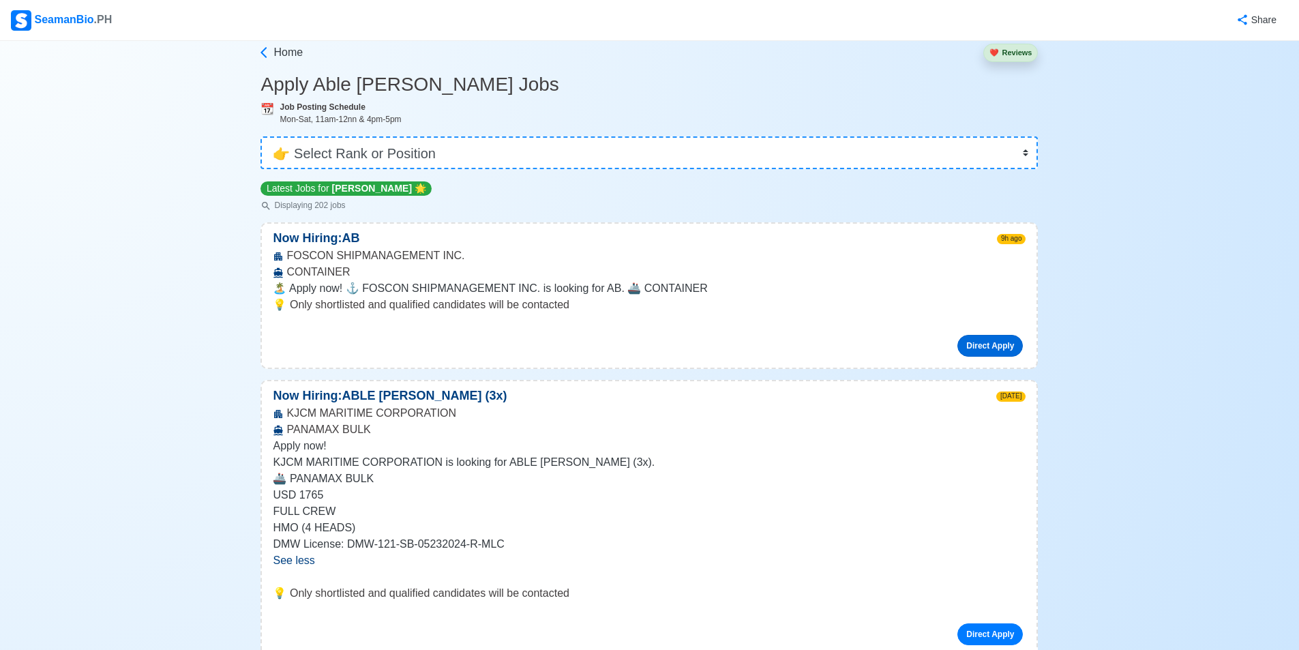
scroll to position [0, 0]
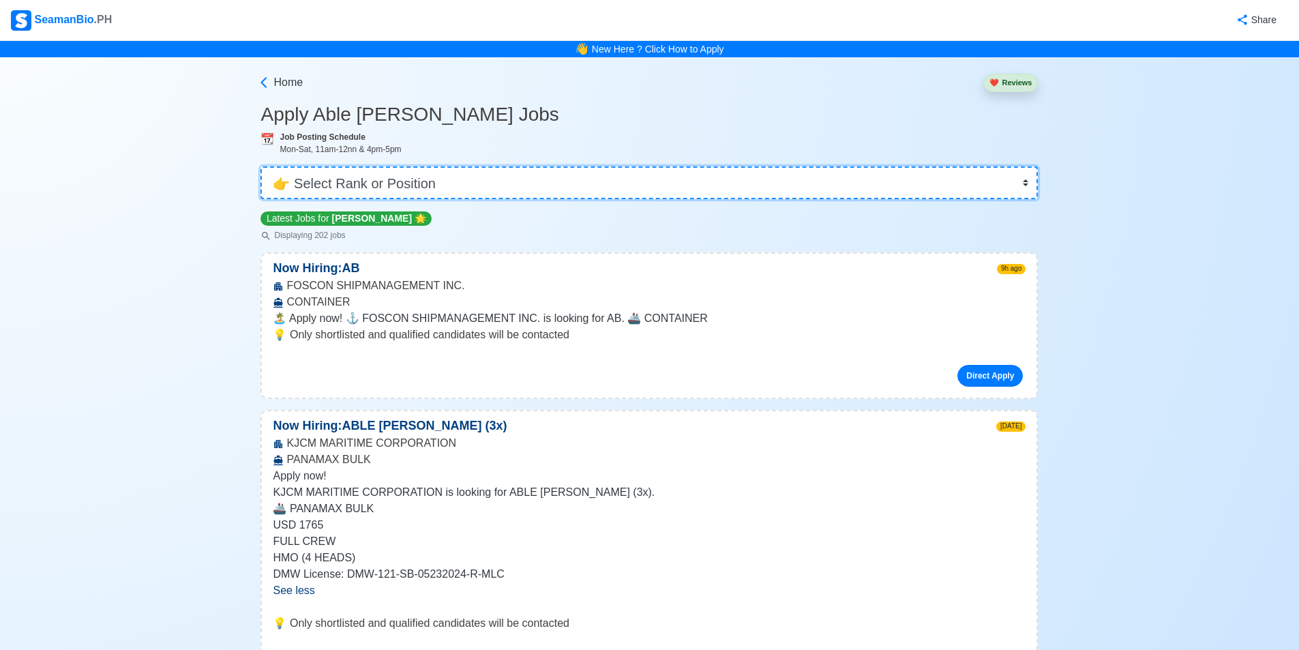
click at [399, 178] on select "👉 Select Rank or Position Master Chief Officer 2nd Officer 3rd Officer Junior O…" at bounding box center [648, 182] width 777 height 33
click at [436, 538] on p "FULL CREW" at bounding box center [649, 541] width 753 height 16
drag, startPoint x: 290, startPoint y: 442, endPoint x: 596, endPoint y: 438, distance: 305.4
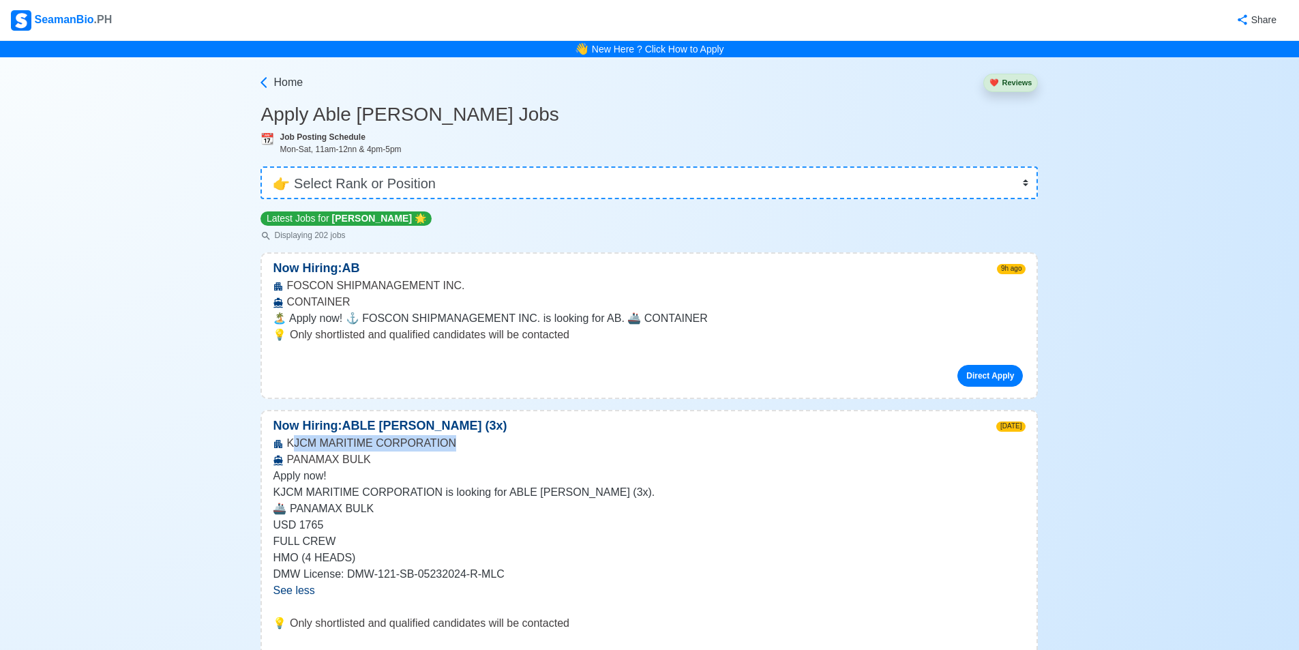
click at [596, 438] on div "KJCM MARITIME CORPORATION PANAMAX BULK" at bounding box center [649, 451] width 774 height 33
click at [554, 445] on div "KJCM MARITIME CORPORATION PANAMAX BULK" at bounding box center [649, 451] width 774 height 33
drag, startPoint x: 284, startPoint y: 441, endPoint x: 367, endPoint y: 441, distance: 83.2
click at [367, 441] on div "KJCM MARITIME CORPORATION PANAMAX BULK" at bounding box center [649, 451] width 774 height 33
drag, startPoint x: 284, startPoint y: 446, endPoint x: 448, endPoint y: 444, distance: 163.6
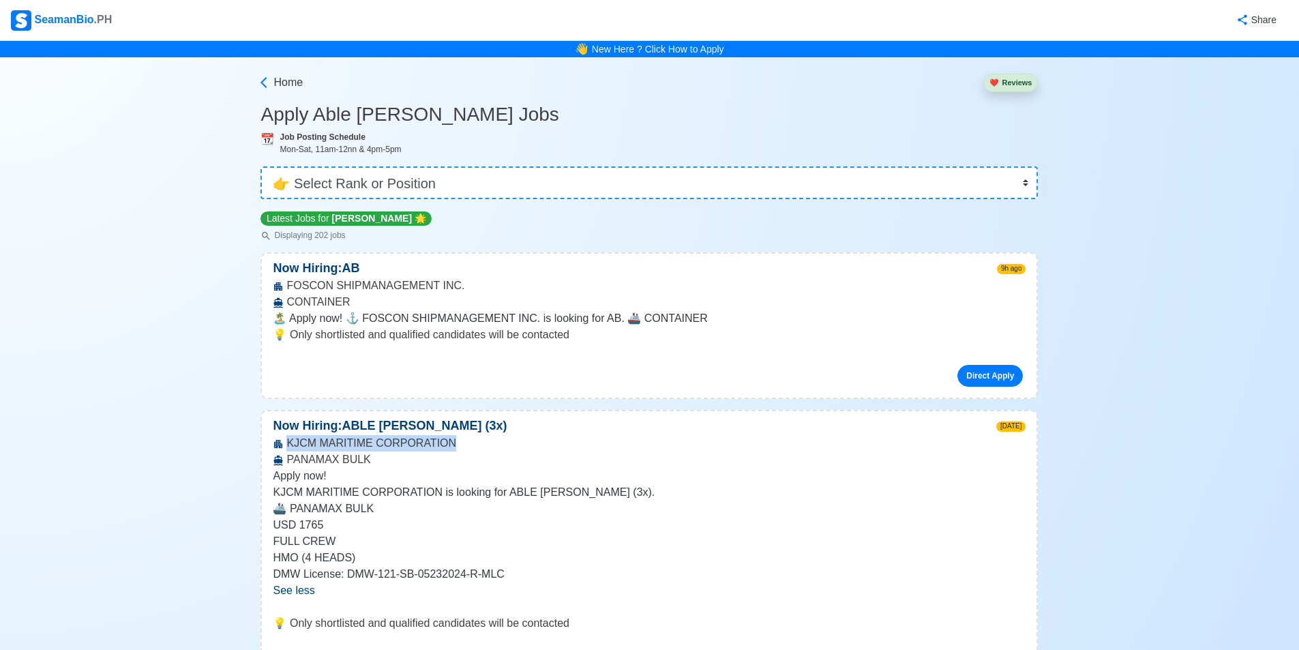
click at [448, 444] on div "KJCM MARITIME CORPORATION PANAMAX BULK" at bounding box center [649, 451] width 774 height 33
copy div "KJCM MARITIME CORPORATION"
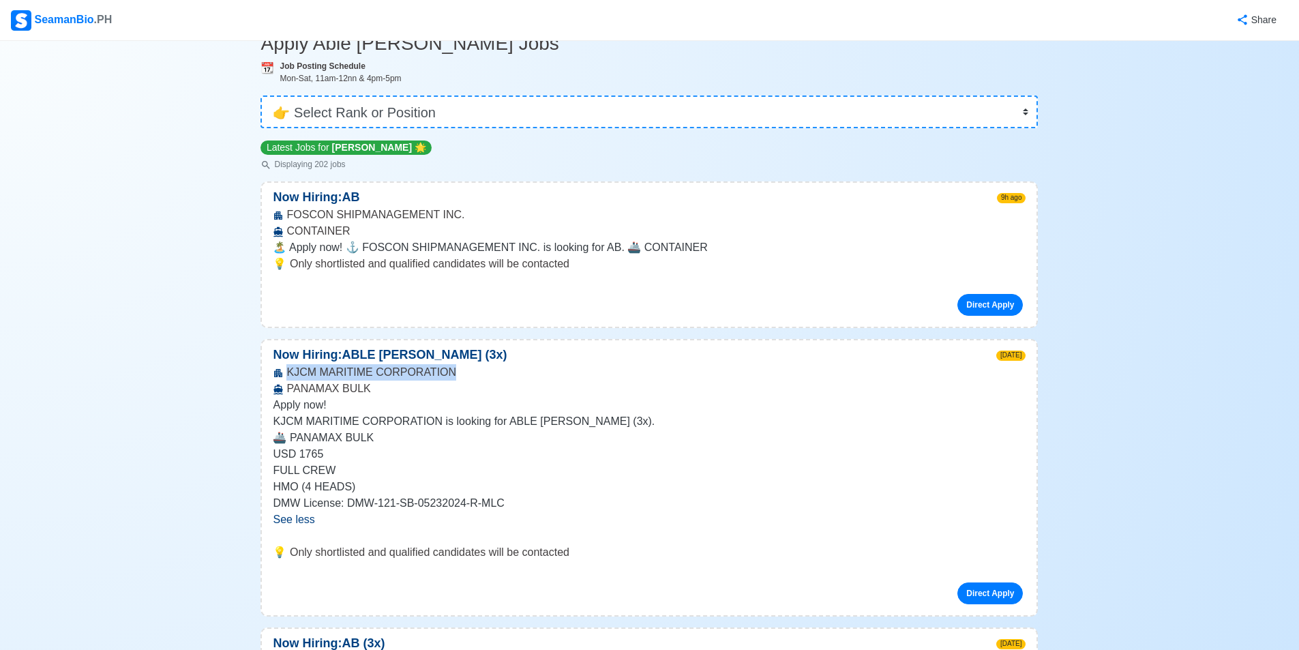
scroll to position [142, 0]
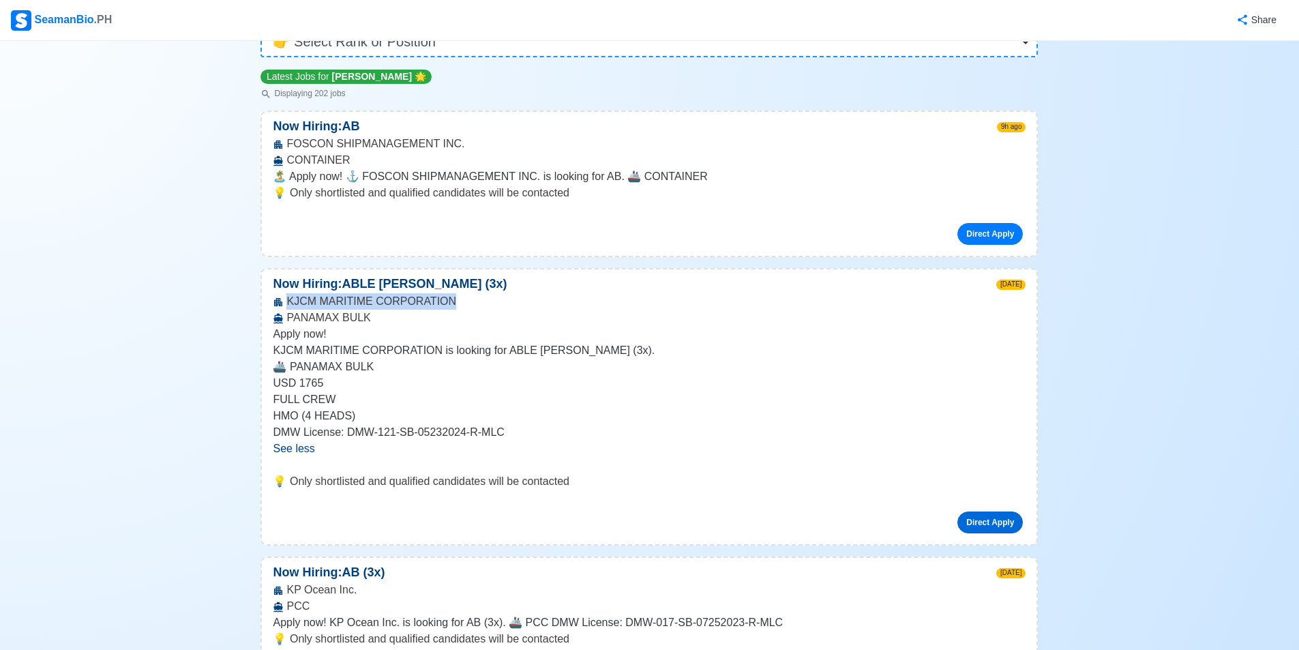
click at [982, 519] on link "Direct Apply" at bounding box center [989, 522] width 65 height 22
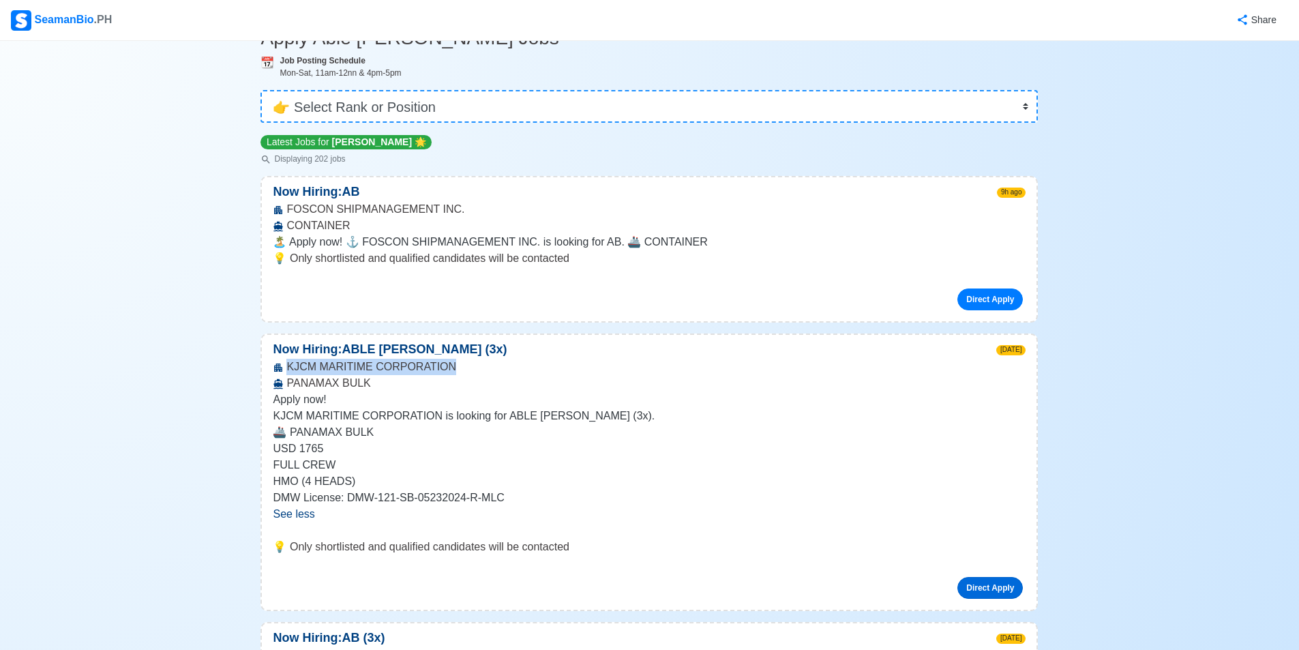
scroll to position [0, 0]
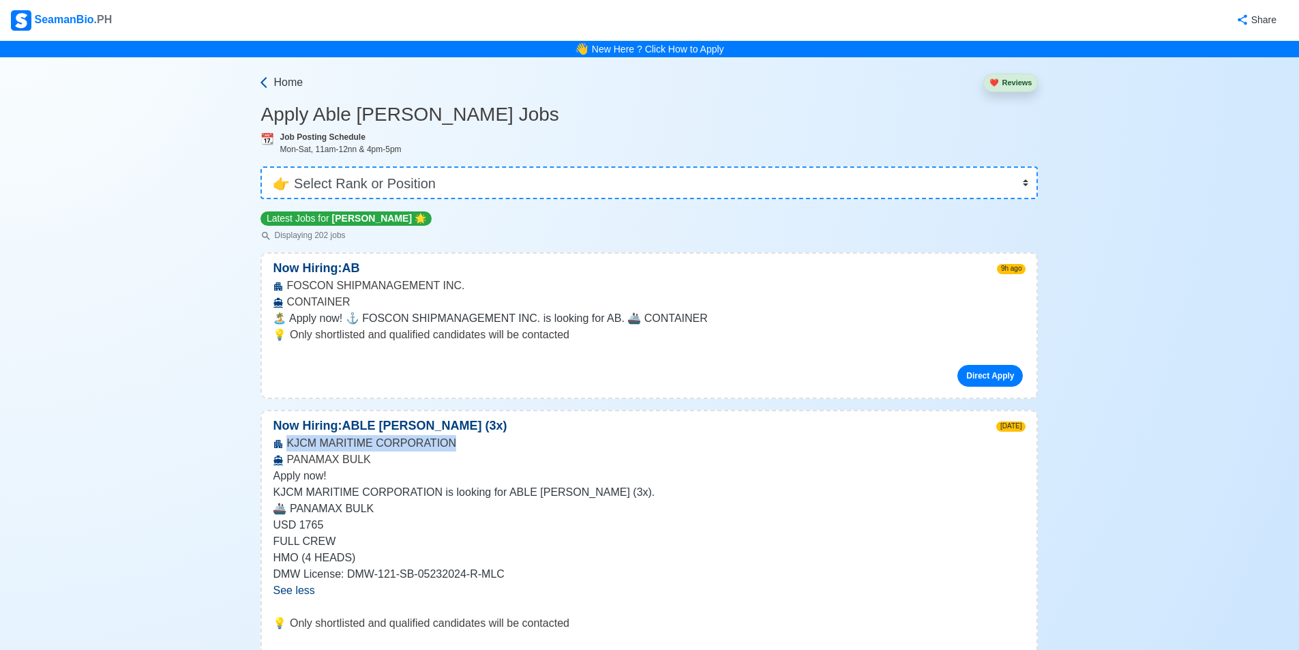
click at [289, 78] on span "Home" at bounding box center [287, 82] width 29 height 16
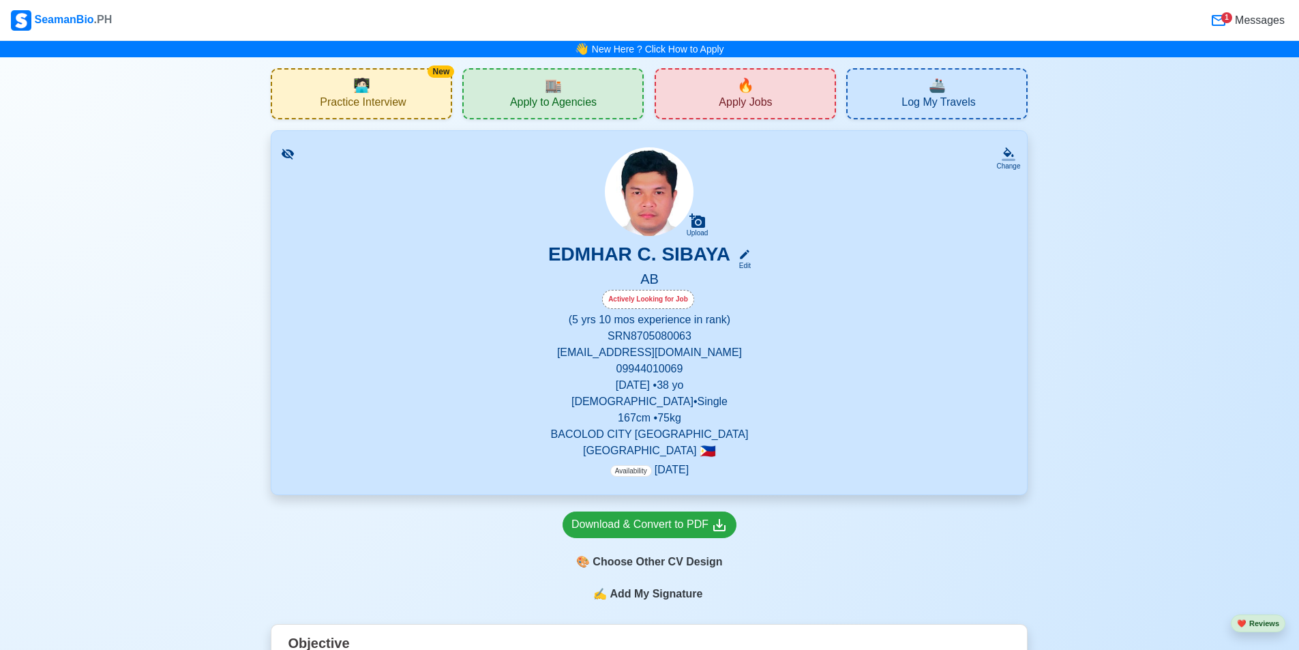
click at [578, 73] on div "🏬 Apply to Agencies" at bounding box center [552, 93] width 181 height 51
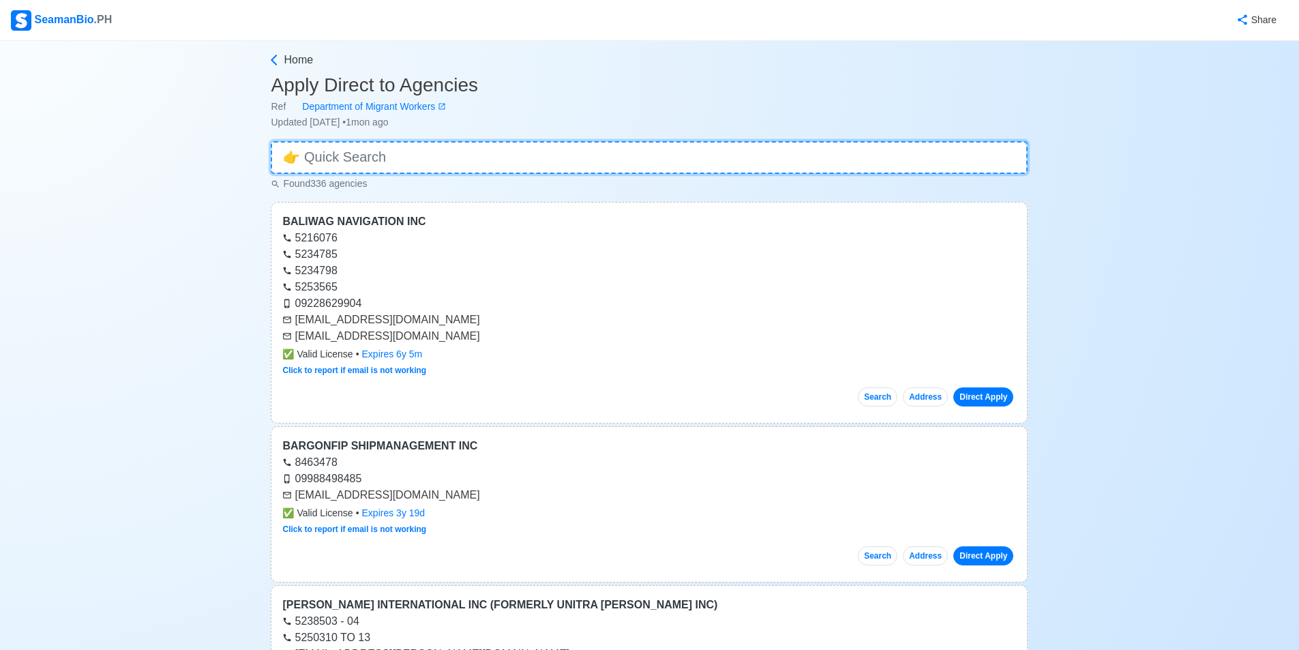
click at [587, 149] on input at bounding box center [649, 157] width 757 height 33
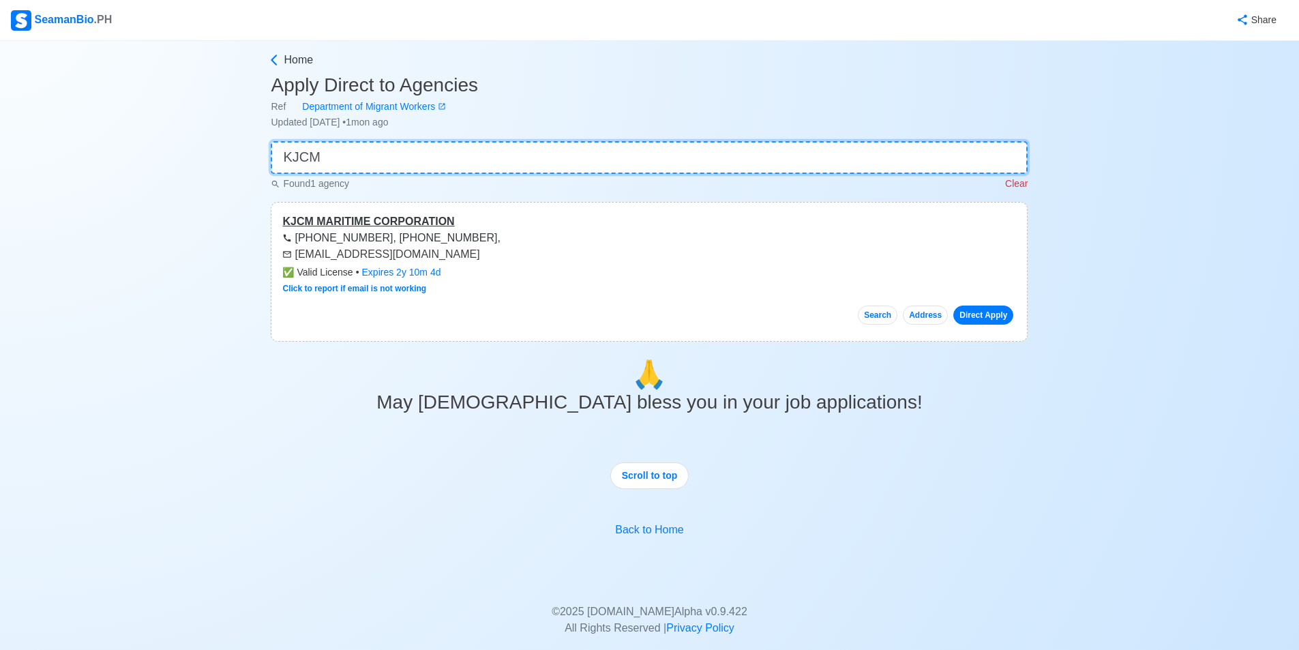
type input "KJCM"
click at [533, 223] on div "KJCM MARITIME CORPORATION" at bounding box center [648, 221] width 733 height 16
click at [983, 314] on link "Direct Apply" at bounding box center [983, 314] width 60 height 19
click at [363, 285] on link "Click to report if email is not working" at bounding box center [354, 289] width 144 height 10
drag, startPoint x: 297, startPoint y: 258, endPoint x: 462, endPoint y: 254, distance: 165.0
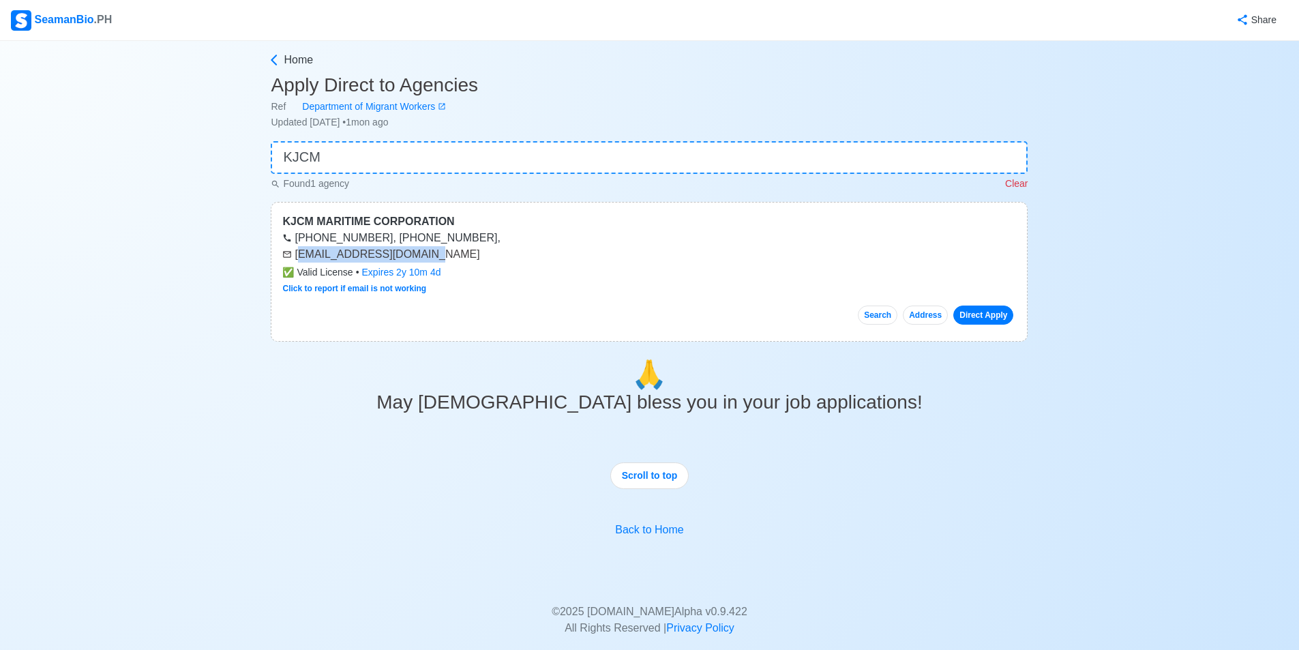
click at [447, 256] on div "[EMAIL_ADDRESS][DOMAIN_NAME]" at bounding box center [648, 254] width 733 height 16
click at [463, 253] on div "[EMAIL_ADDRESS][DOMAIN_NAME]" at bounding box center [648, 254] width 733 height 16
click at [428, 252] on div "[EMAIL_ADDRESS][DOMAIN_NAME]" at bounding box center [648, 254] width 733 height 16
click at [462, 384] on h1 "🙏" at bounding box center [649, 374] width 757 height 33
drag, startPoint x: 425, startPoint y: 252, endPoint x: 284, endPoint y: 254, distance: 140.4
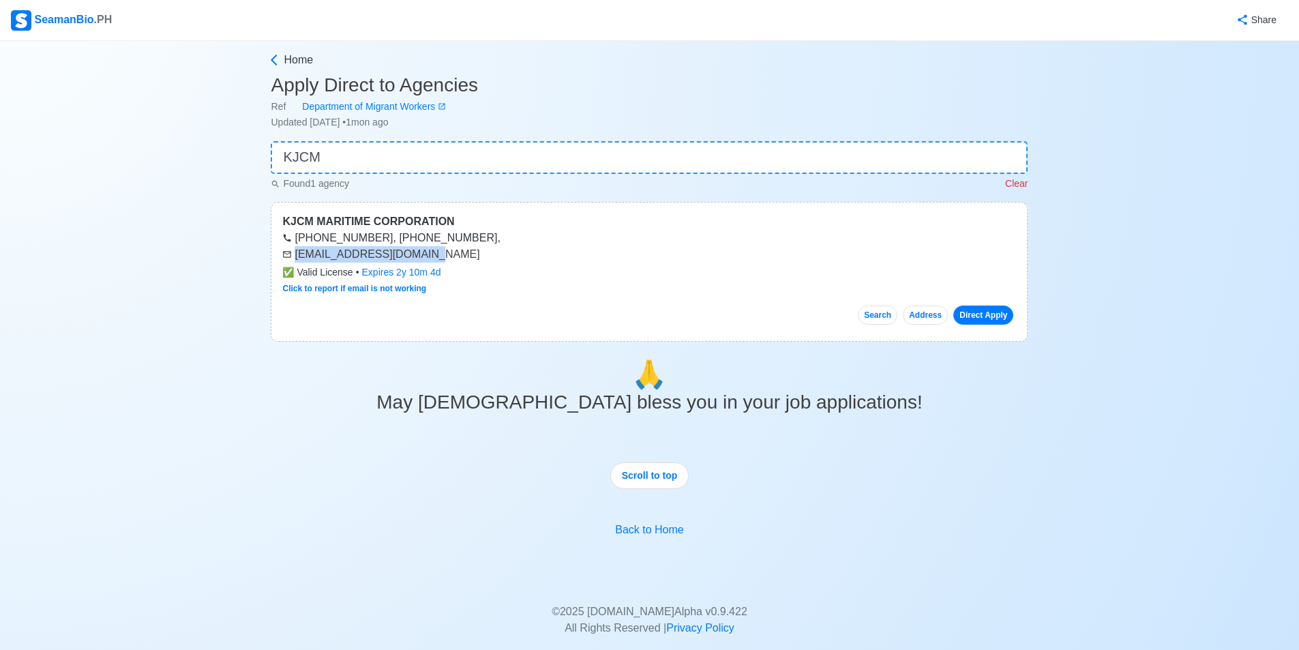
click at [284, 254] on div "[EMAIL_ADDRESS][DOMAIN_NAME]" at bounding box center [648, 254] width 733 height 16
copy div "[EMAIL_ADDRESS][DOMAIN_NAME]"
click at [80, 10] on div "SeamanBio .PH" at bounding box center [61, 20] width 101 height 20
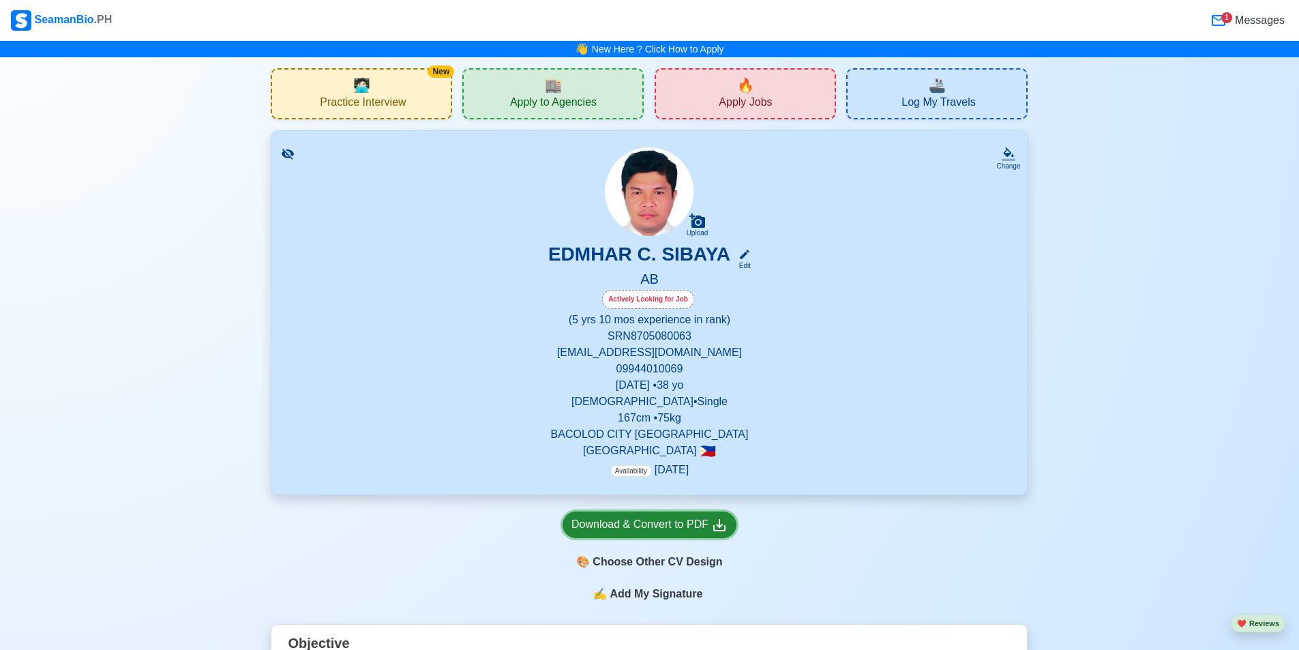
click at [692, 528] on div "Download & Convert to PDF" at bounding box center [649, 524] width 156 height 17
click at [738, 256] on icon at bounding box center [744, 254] width 12 height 12
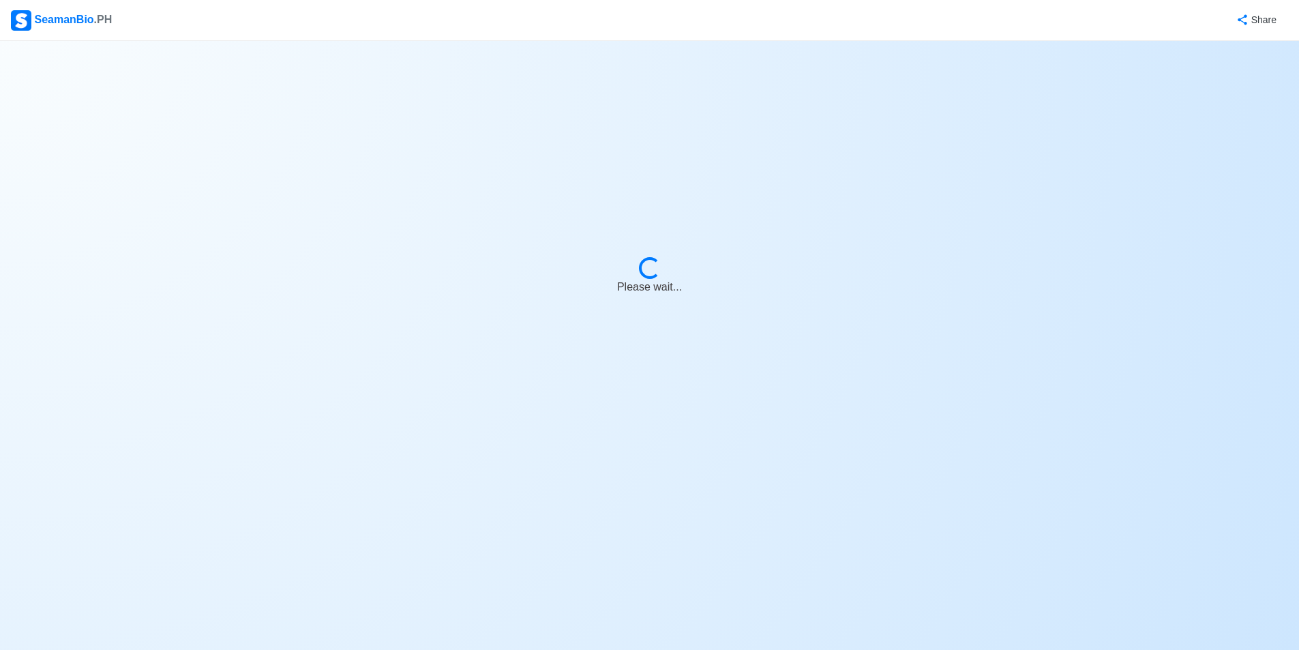
select select "Actively Looking for Job"
select select "Visible for Hiring"
select select "Single"
select select "[DEMOGRAPHIC_DATA]"
select select "PH"
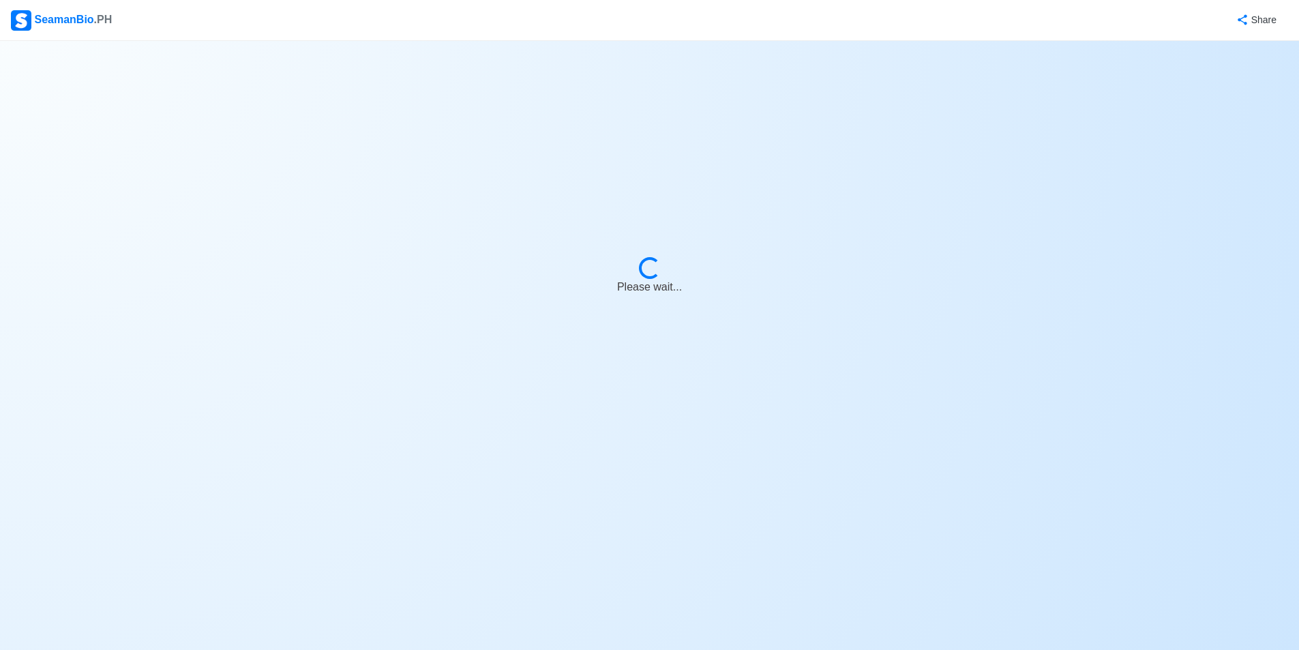
select select "5"
select select "10"
select select "1756656000000"
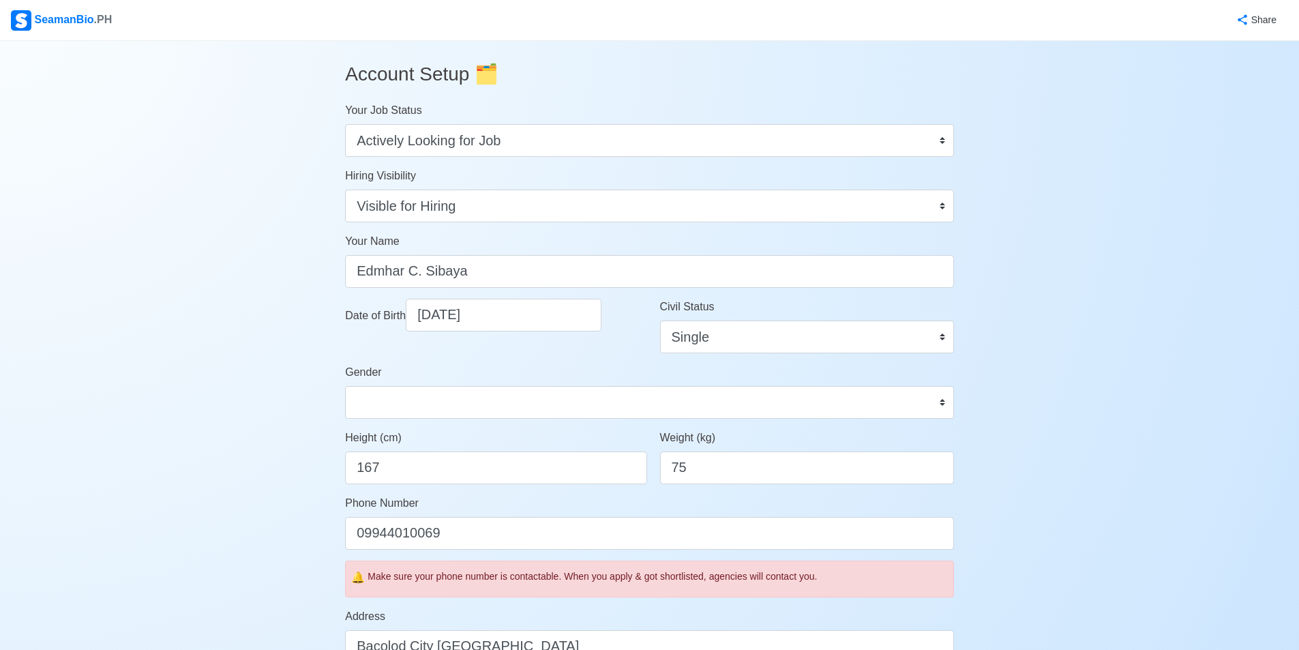
scroll to position [655, 0]
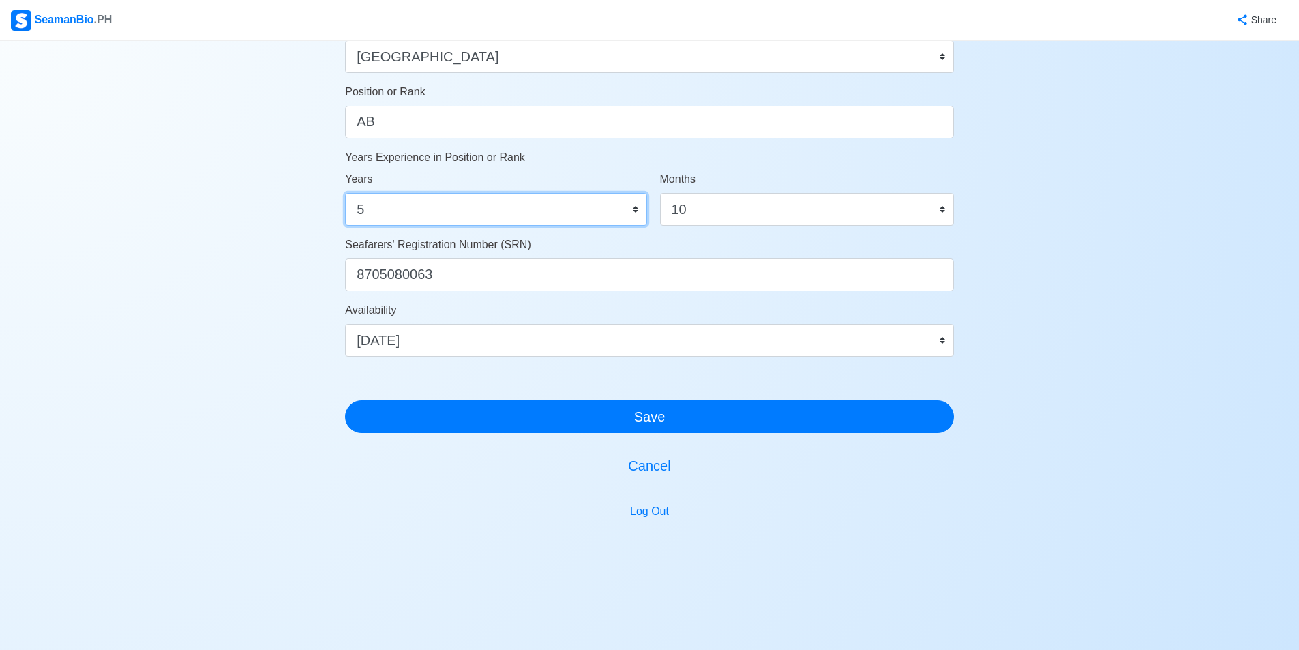
click at [472, 211] on select "0 1 2 3 4 5 6 7 8 9 10 11 12 13 14 15 16 17 18 19 20 21 22 23 24 25 26 27 28 29…" at bounding box center [495, 209] width 301 height 33
click at [345, 193] on select "0 1 2 3 4 5 6 7 8 9 10 11 12 13 14 15 16 17 18 19 20 21 22 23 24 25 26 27 28 29…" at bounding box center [495, 209] width 301 height 33
click at [409, 210] on select "0 1 2 3 4 5 6 7 8 9 10 11 12 13 14 15 16 17 18 19 20 21 22 23 24 25 26 27 28 29…" at bounding box center [495, 209] width 301 height 33
select select "4"
click at [345, 193] on select "0 1 2 3 4 5 6 7 8 9 10 11 12 13 14 15 16 17 18 19 20 21 22 23 24 25 26 27 28 29…" at bounding box center [495, 209] width 301 height 33
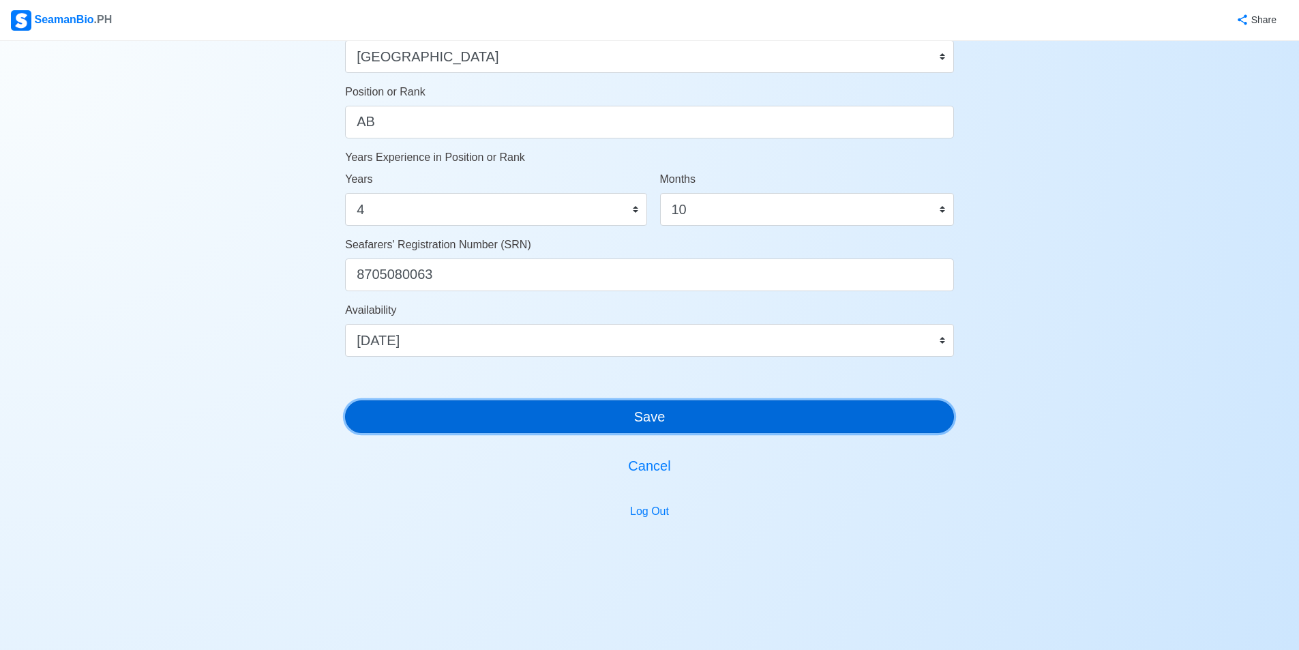
click at [645, 414] on button "Save" at bounding box center [649, 416] width 609 height 33
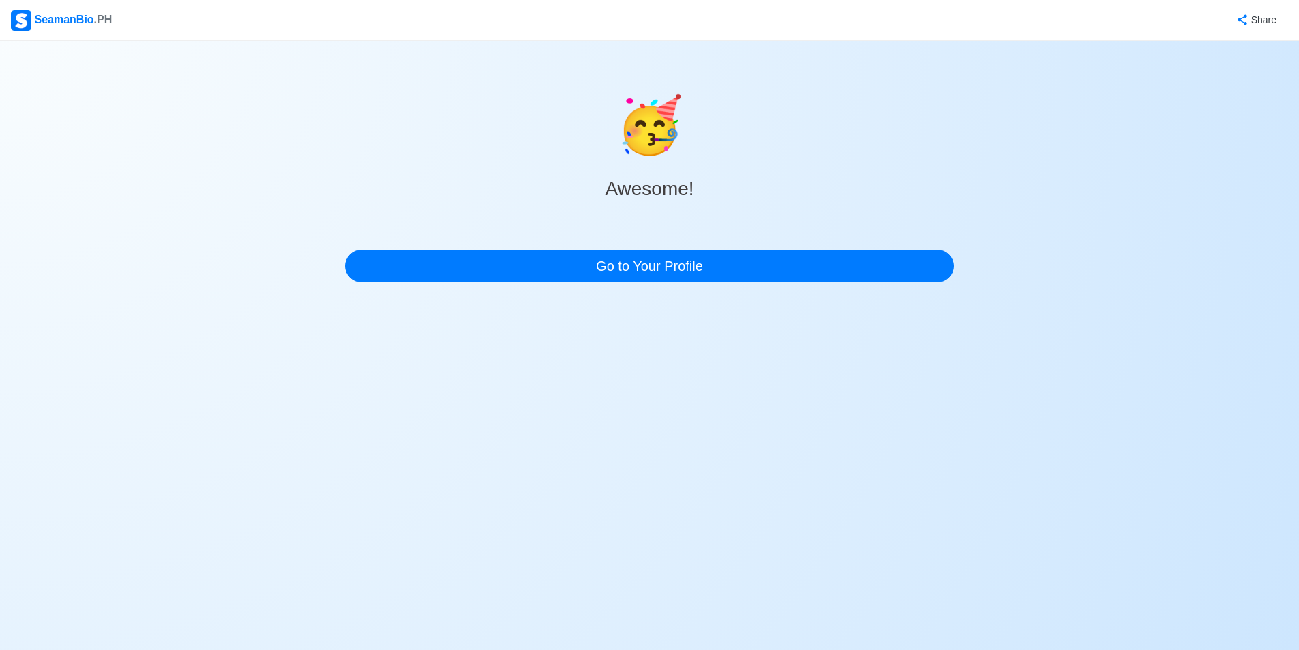
scroll to position [0, 0]
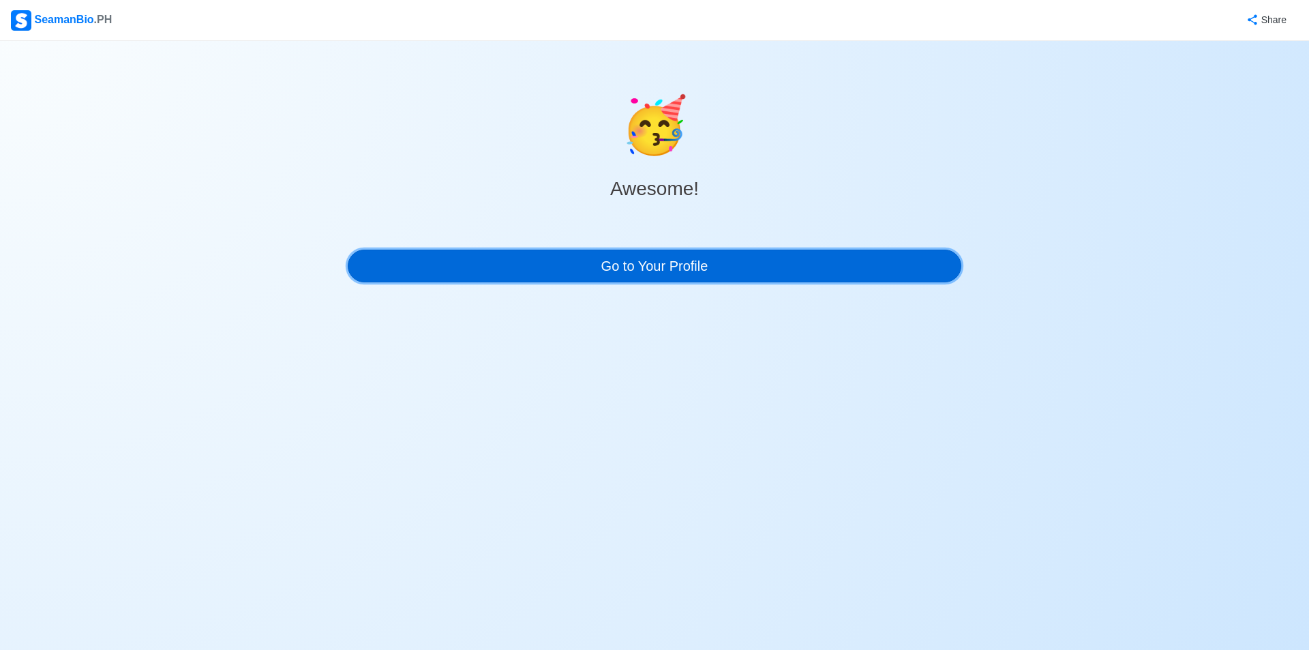
click at [692, 262] on link "Go to Your Profile" at bounding box center [655, 265] width 614 height 33
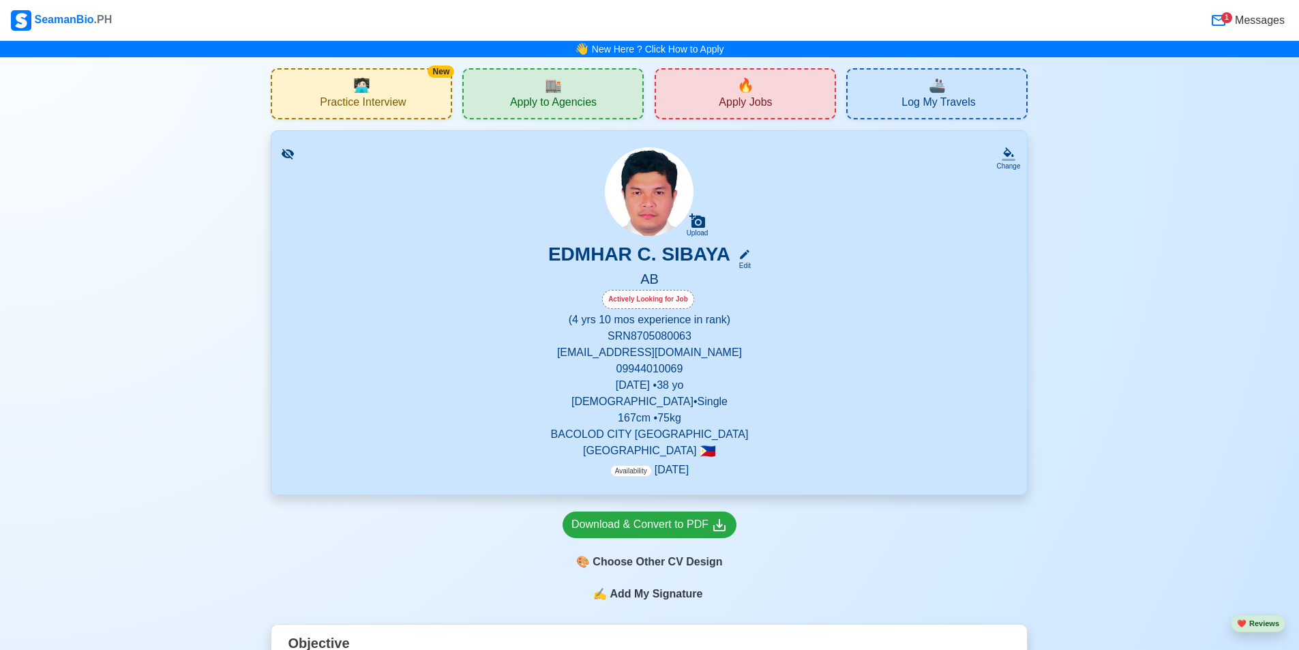
click at [1250, 25] on span "Messages" at bounding box center [1258, 20] width 52 height 16
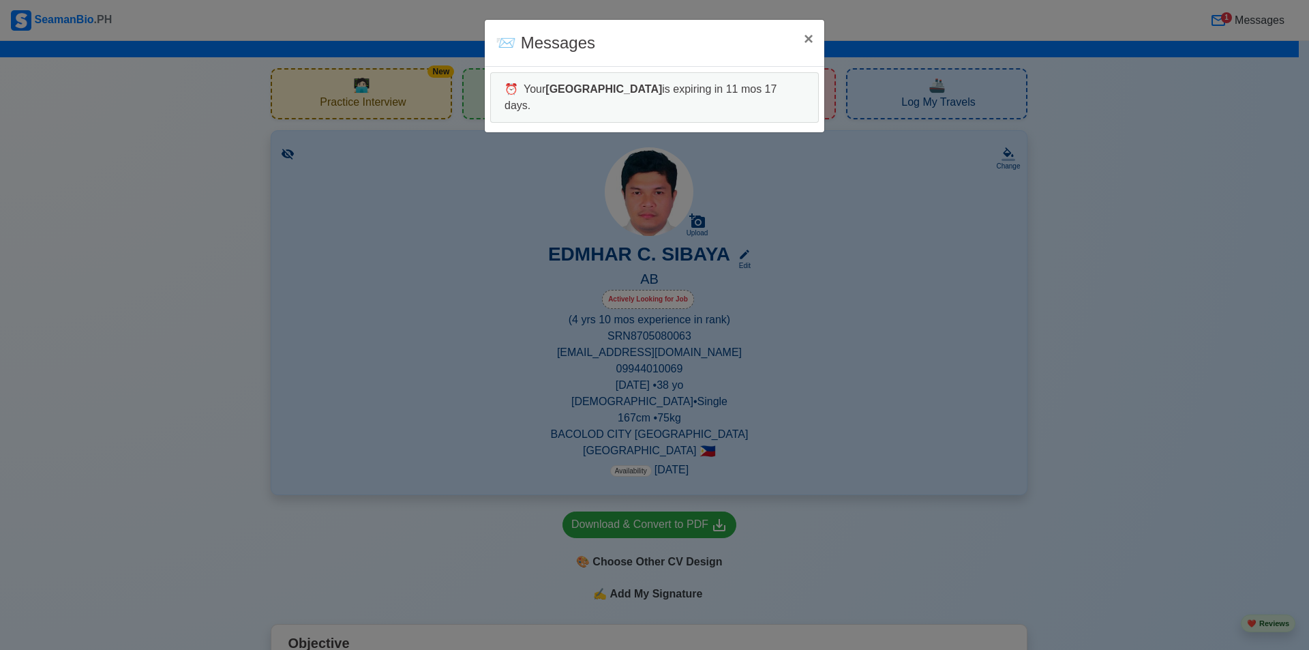
click at [1171, 168] on div "📨 Messages × Close ⏰ Your Panama is expiring in 11 mos 17 days." at bounding box center [654, 325] width 1309 height 650
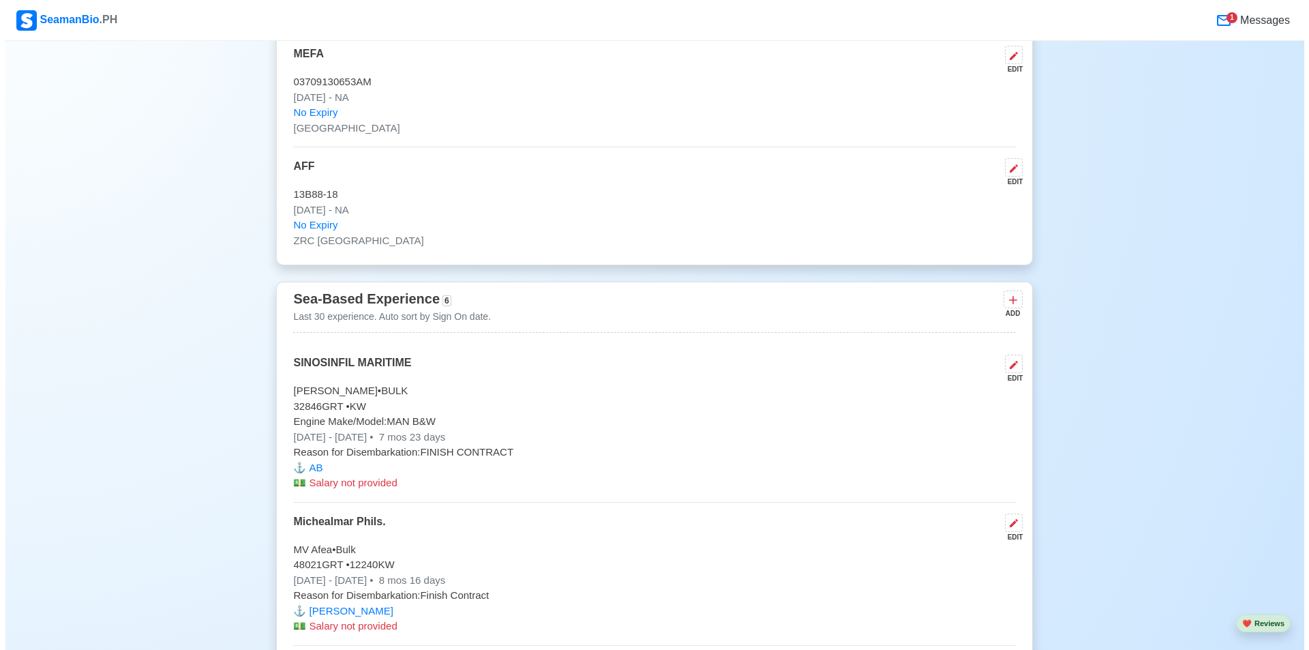
scroll to position [3700, 0]
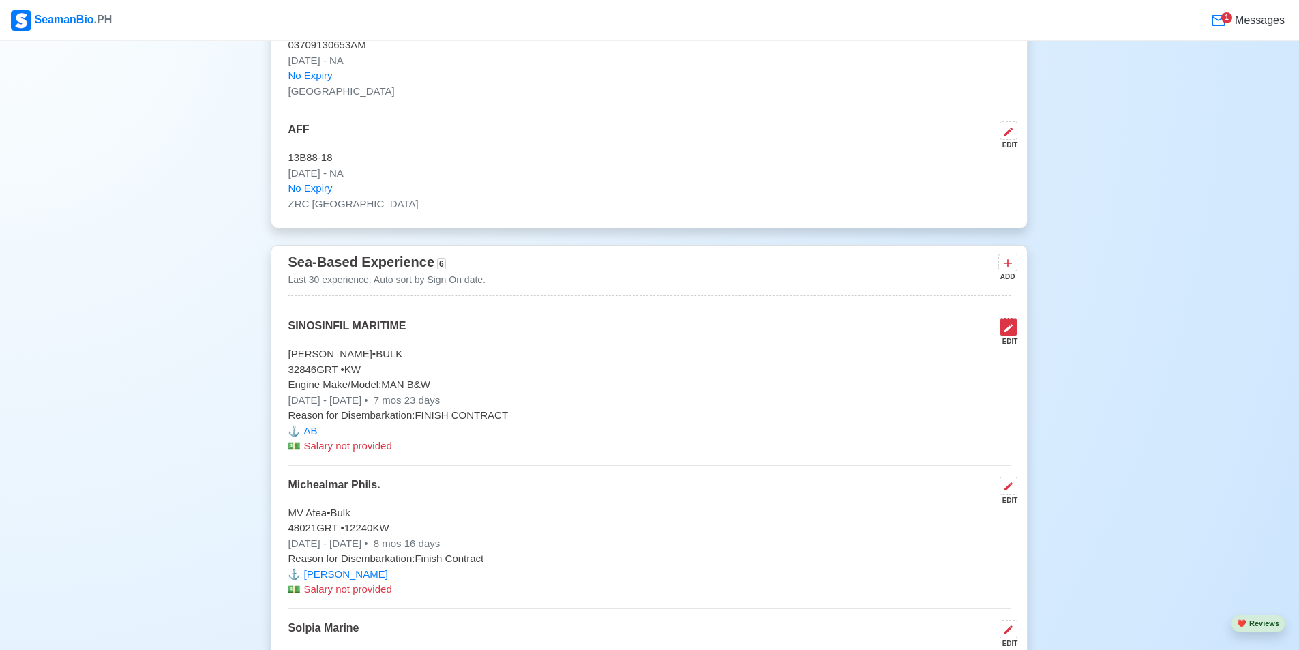
click at [1015, 326] on button at bounding box center [1008, 327] width 18 height 18
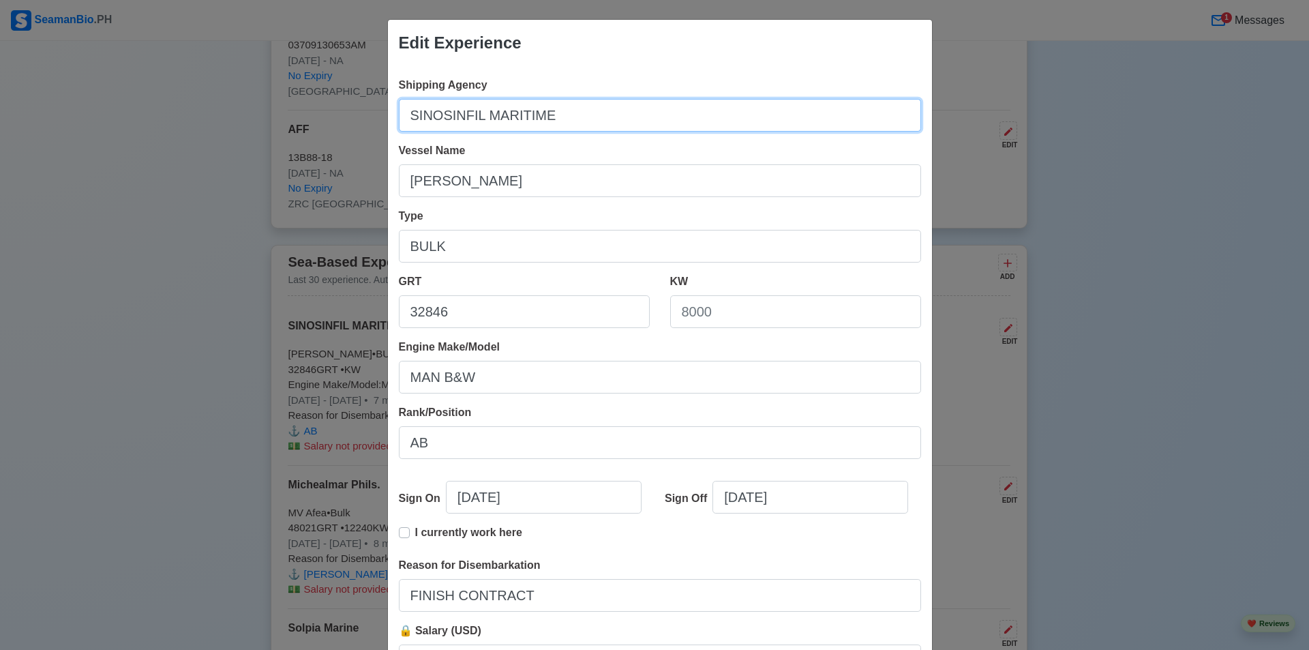
drag, startPoint x: 546, startPoint y: 112, endPoint x: 353, endPoint y: 112, distance: 192.9
click at [366, 112] on div "Edit Experience Shipping Agency SINOSINFIL MARITIME Vessel Name [PERSON_NAME] T…" at bounding box center [654, 325] width 1309 height 650
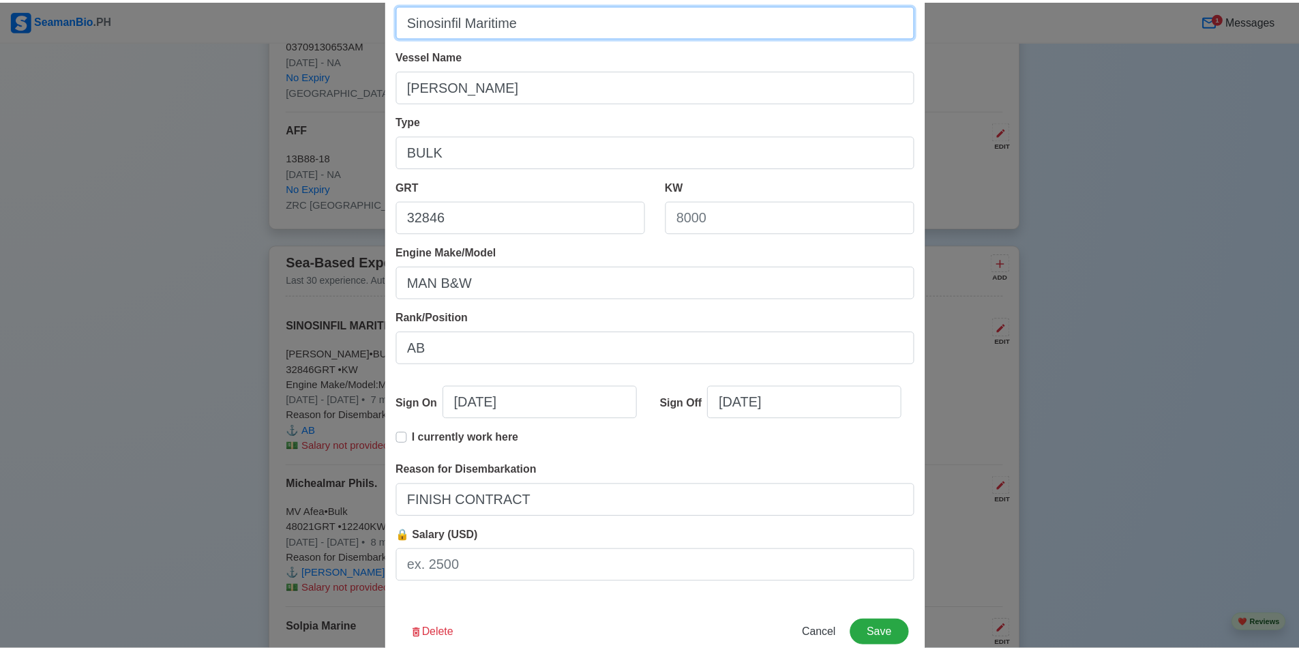
scroll to position [127, 0]
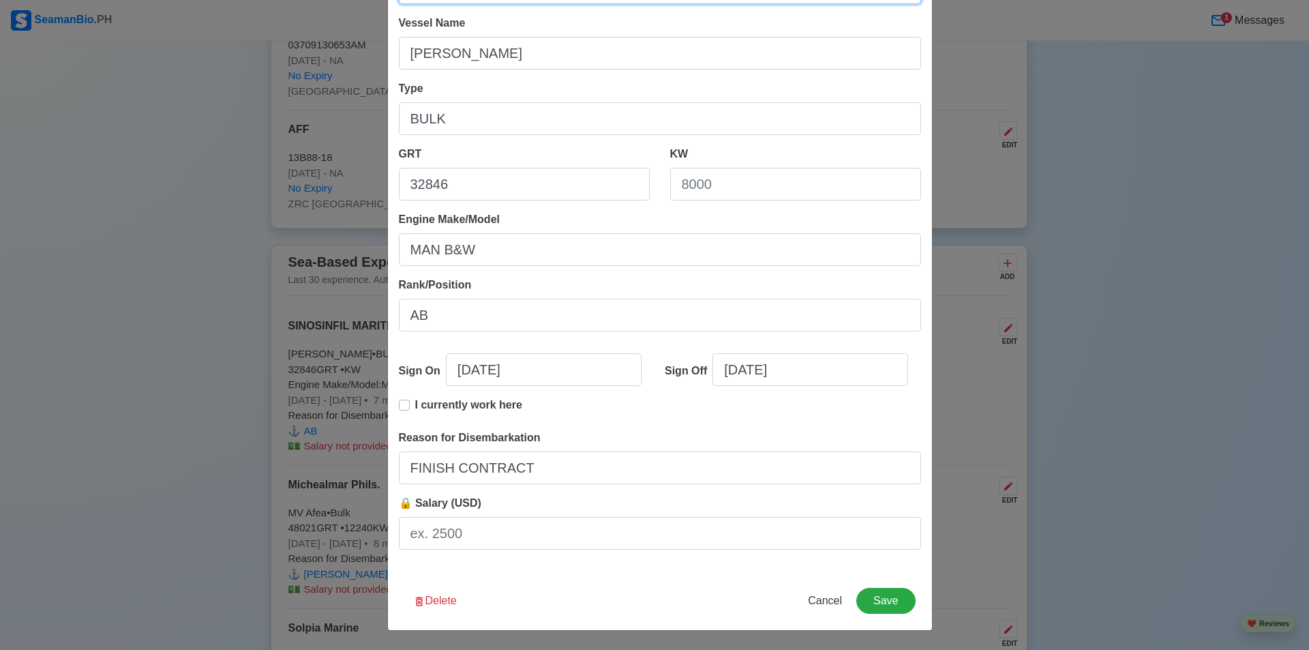
type input "Sinosinfil Maritime"
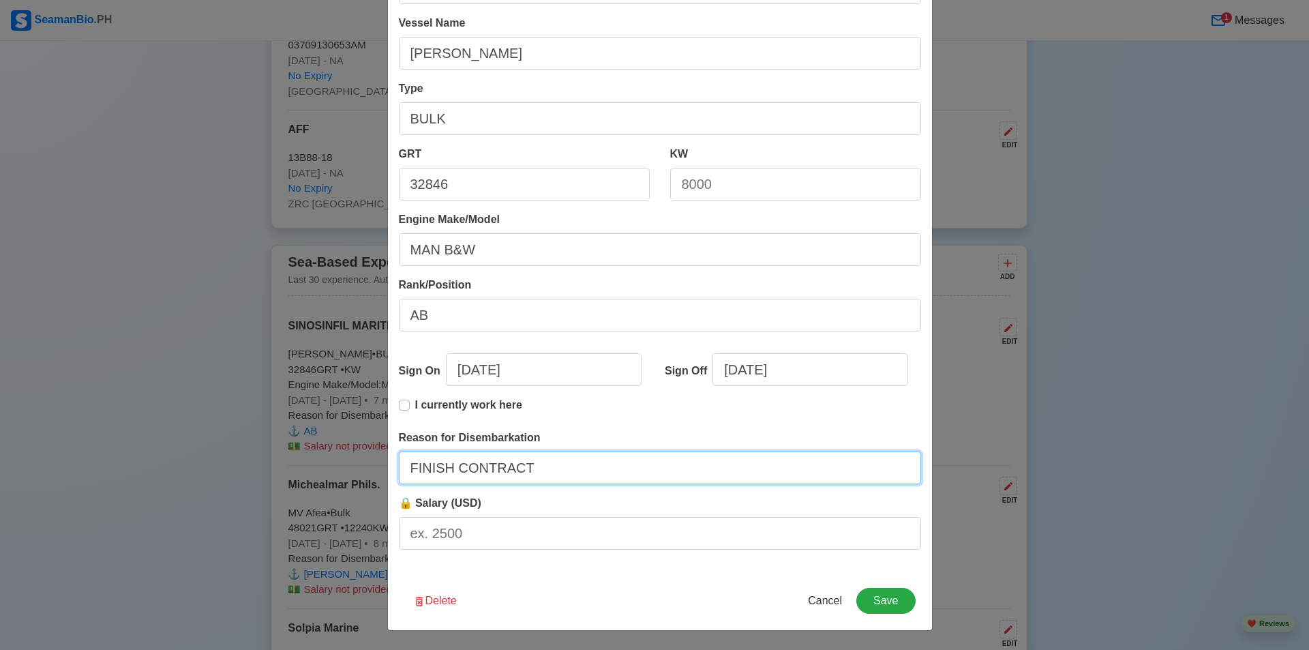
drag, startPoint x: 551, startPoint y: 464, endPoint x: 249, endPoint y: 474, distance: 302.1
click at [250, 475] on div "Edit Experience Shipping Agency Sinosinfil Maritime Vessel Name [PERSON_NAME] T…" at bounding box center [654, 325] width 1309 height 650
type input "Finish Contract"
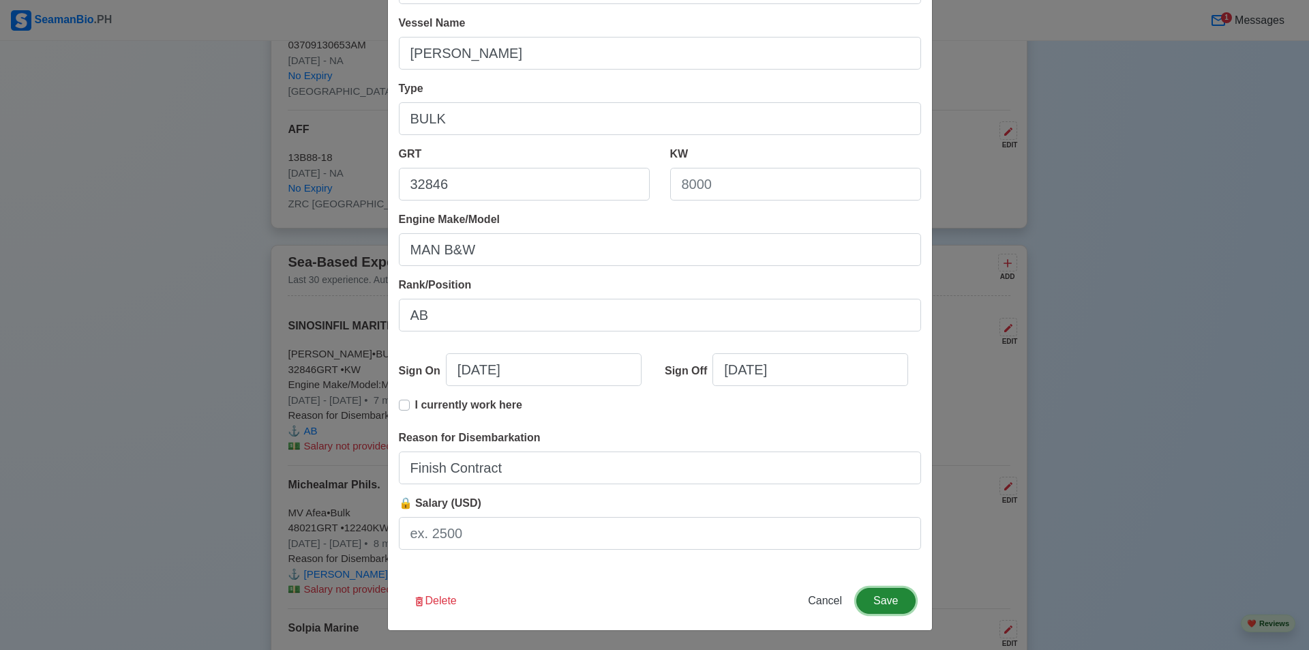
click at [875, 601] on button "Save" at bounding box center [885, 601] width 59 height 26
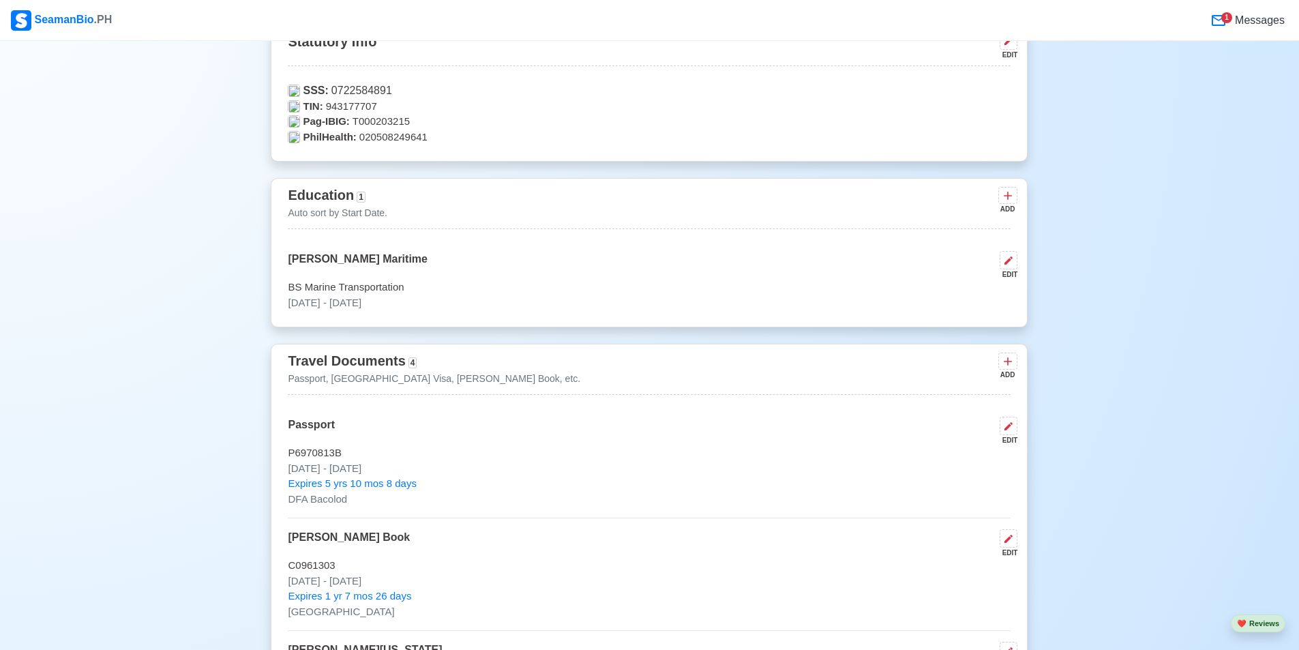
scroll to position [0, 0]
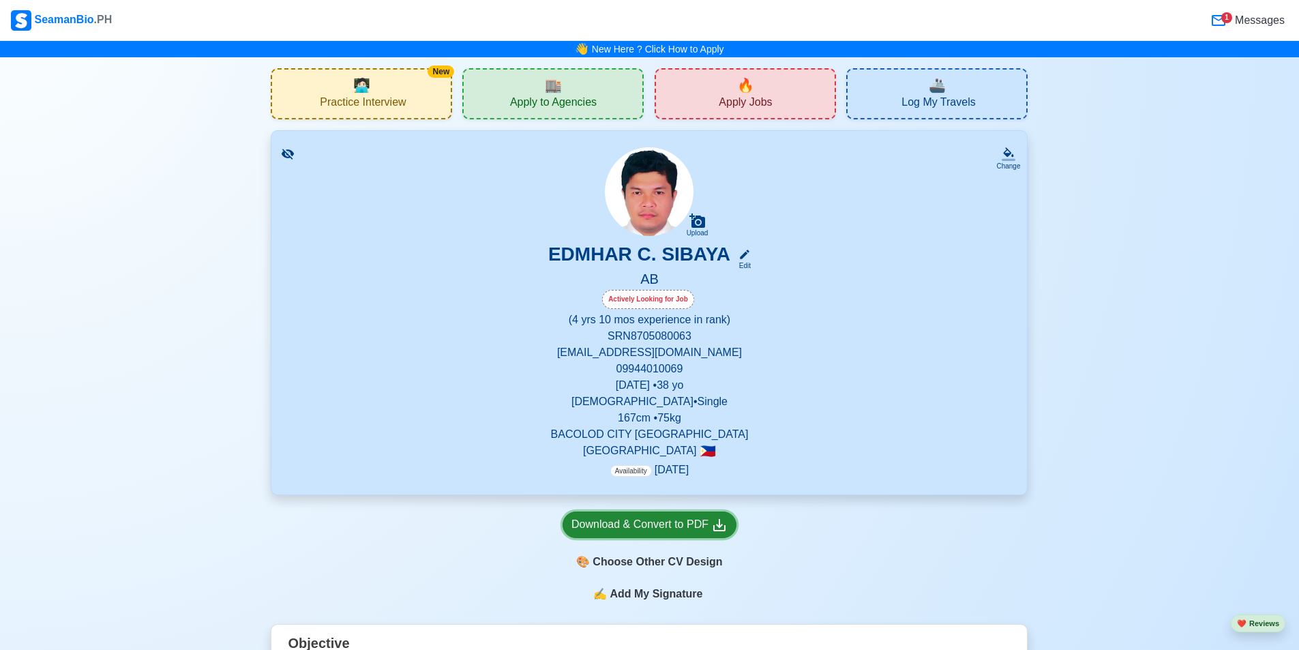
click at [680, 528] on div "Download & Convert to PDF" at bounding box center [649, 524] width 156 height 17
click at [672, 529] on div "Download & Convert to PDF" at bounding box center [649, 524] width 156 height 17
click at [644, 210] on img at bounding box center [649, 191] width 89 height 89
click at [579, 105] on span "Apply to Agencies" at bounding box center [553, 103] width 87 height 17
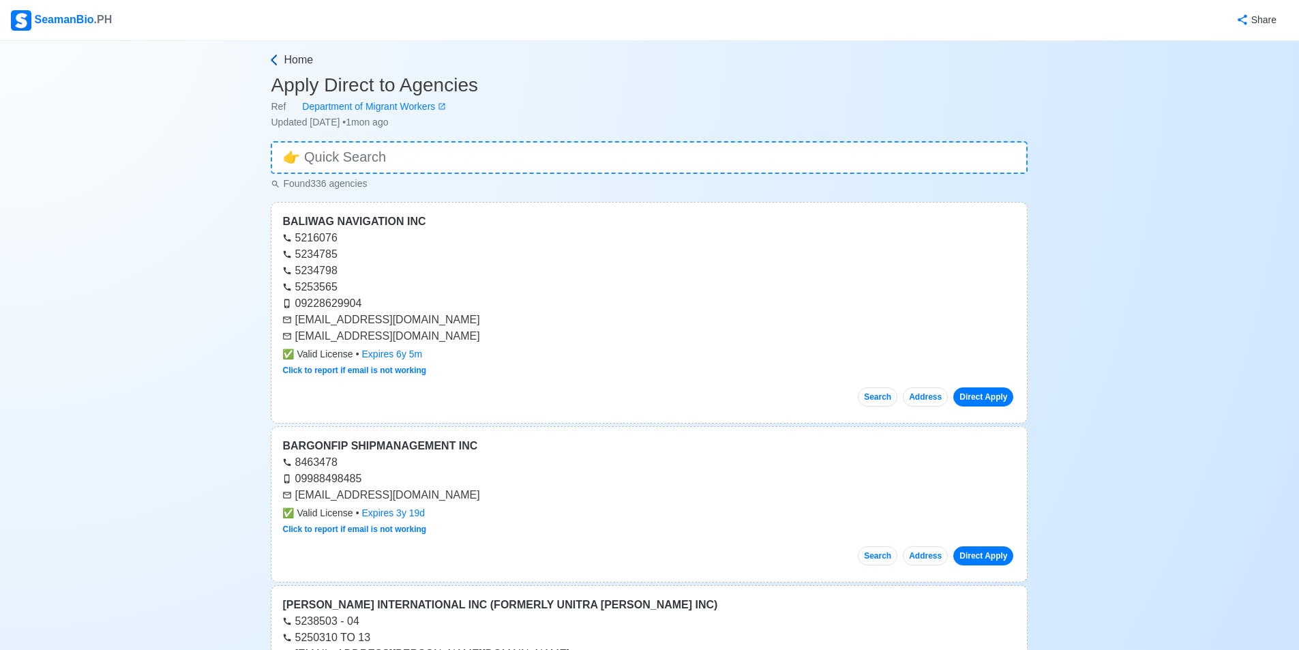
click at [297, 59] on span "Home" at bounding box center [298, 60] width 29 height 16
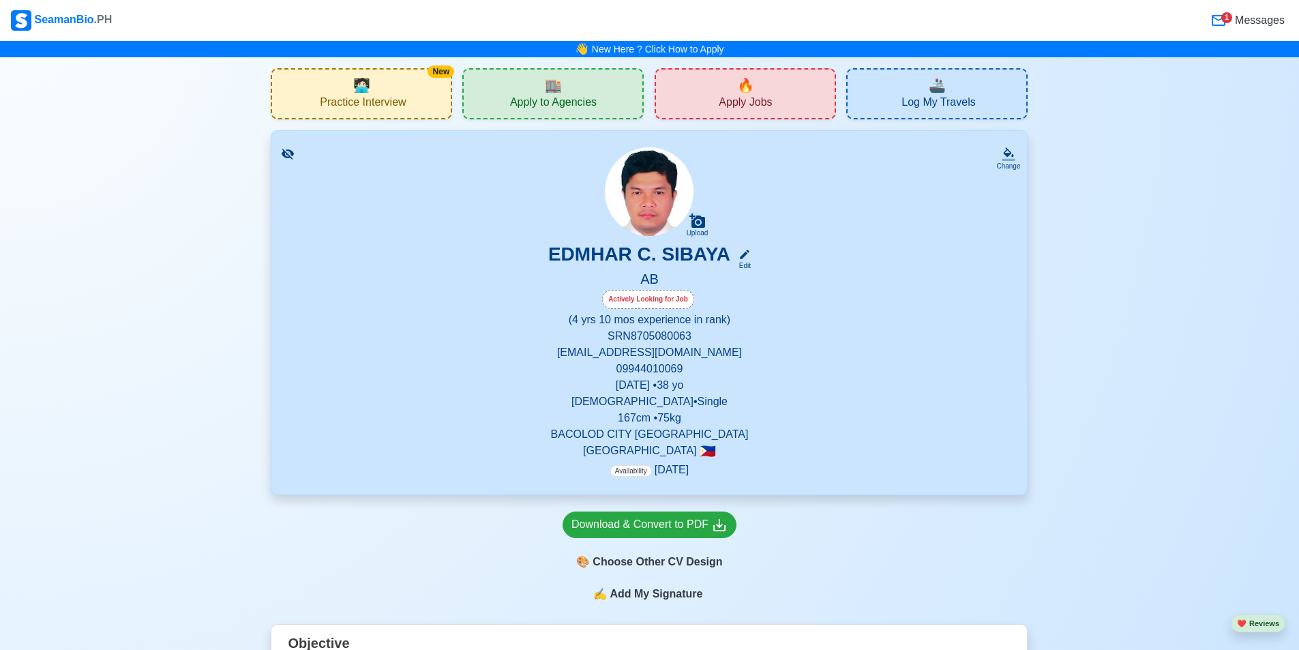
click at [682, 82] on div "🔥 Apply Jobs" at bounding box center [744, 93] width 181 height 51
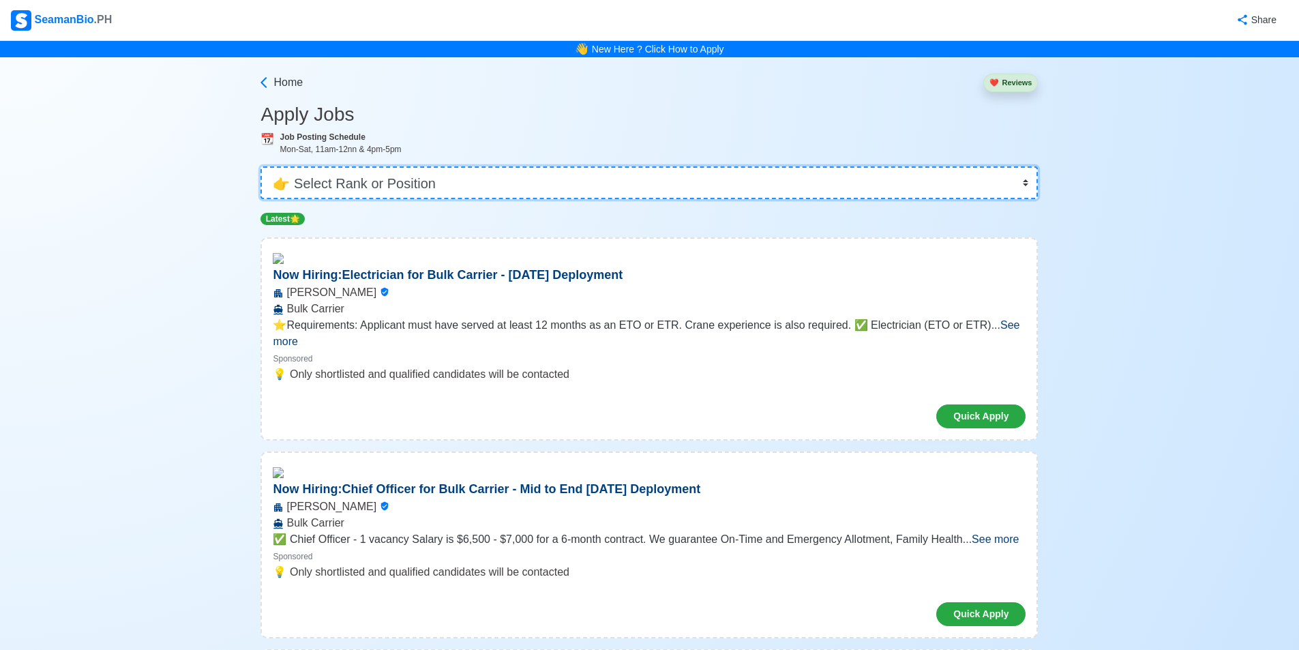
click at [573, 177] on select "👉 Select Rank or Position Master Chief Officer 2nd Officer 3rd Officer Junior O…" at bounding box center [648, 182] width 777 height 33
select select "[PERSON_NAME]"
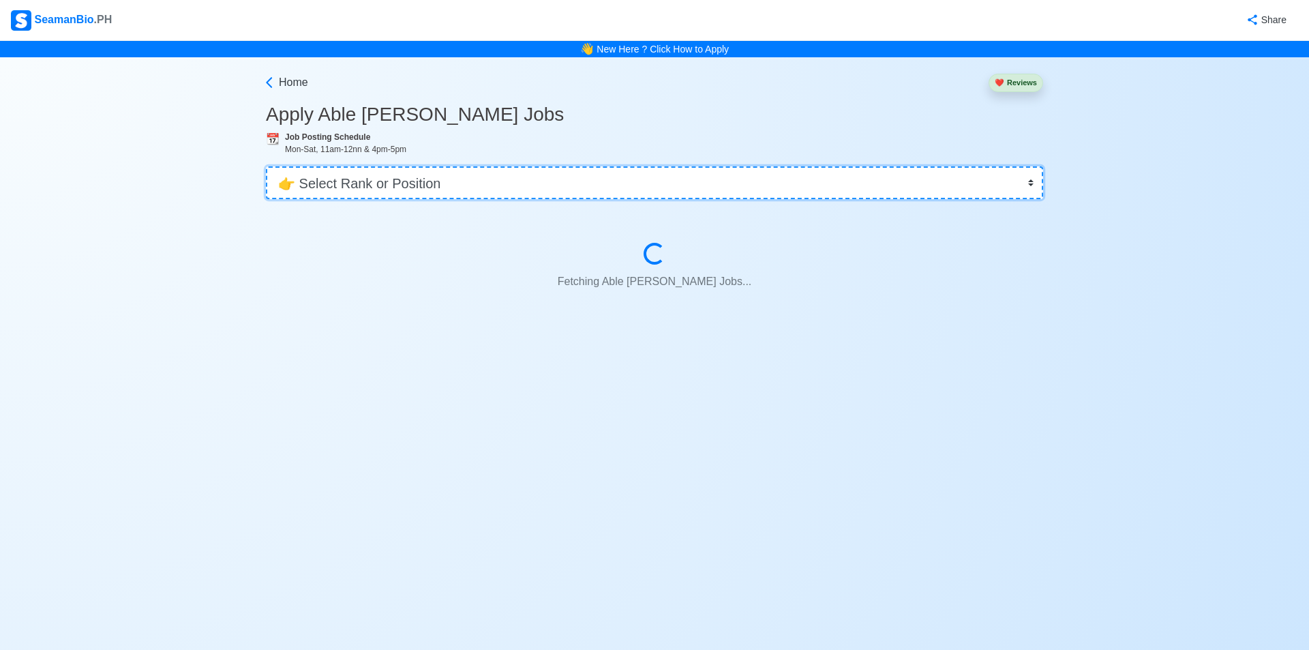
click at [478, 183] on select "👉 Select Rank or Position Master Chief Officer 2nd Officer 3rd Officer Junior O…" at bounding box center [654, 182] width 777 height 33
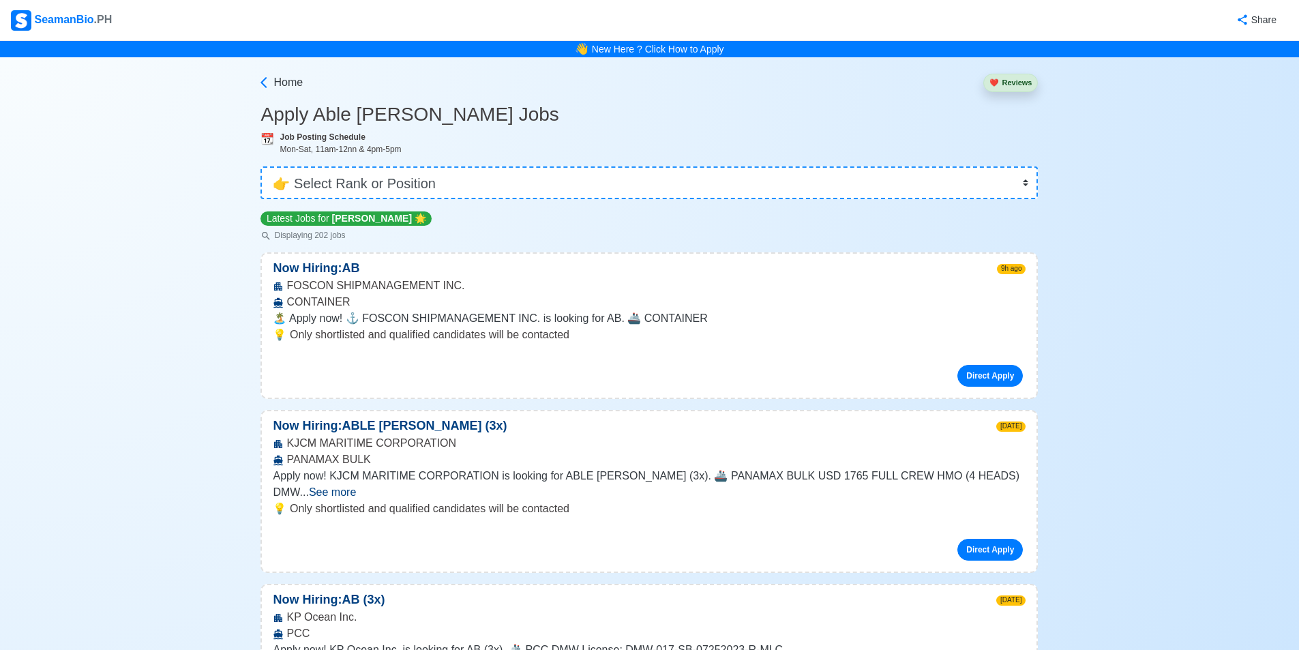
click at [356, 486] on span "See more" at bounding box center [332, 492] width 47 height 12
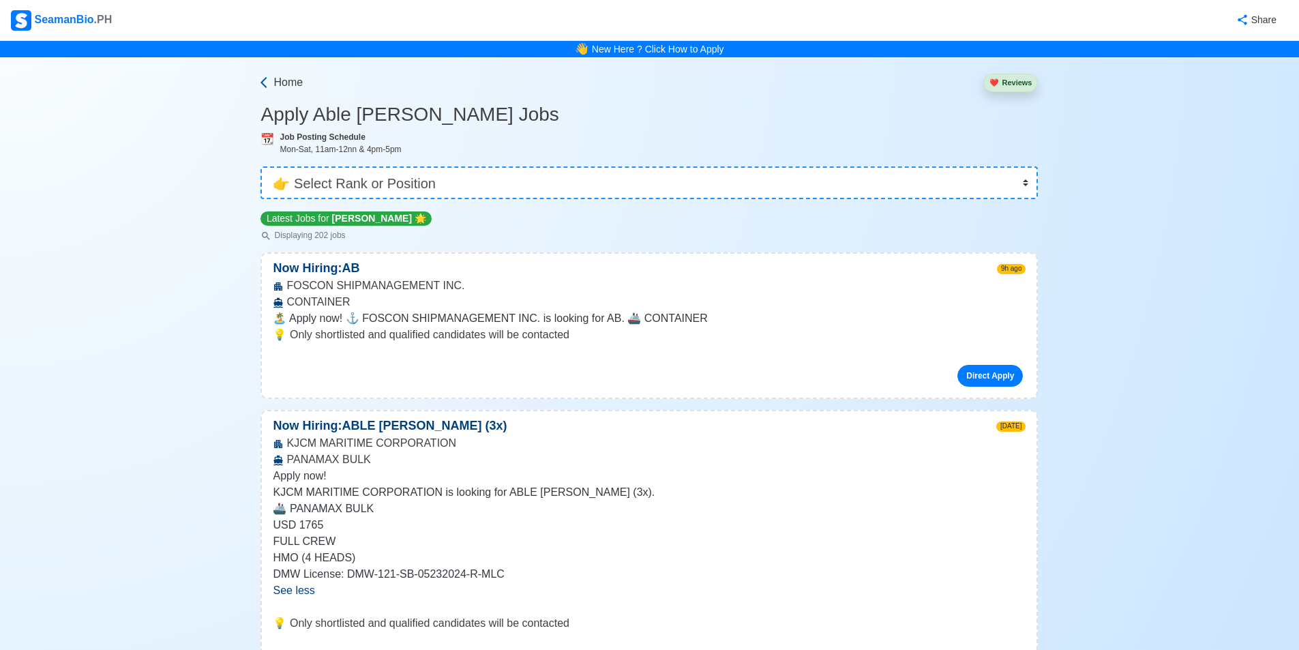
click at [292, 89] on span "Home" at bounding box center [287, 82] width 29 height 16
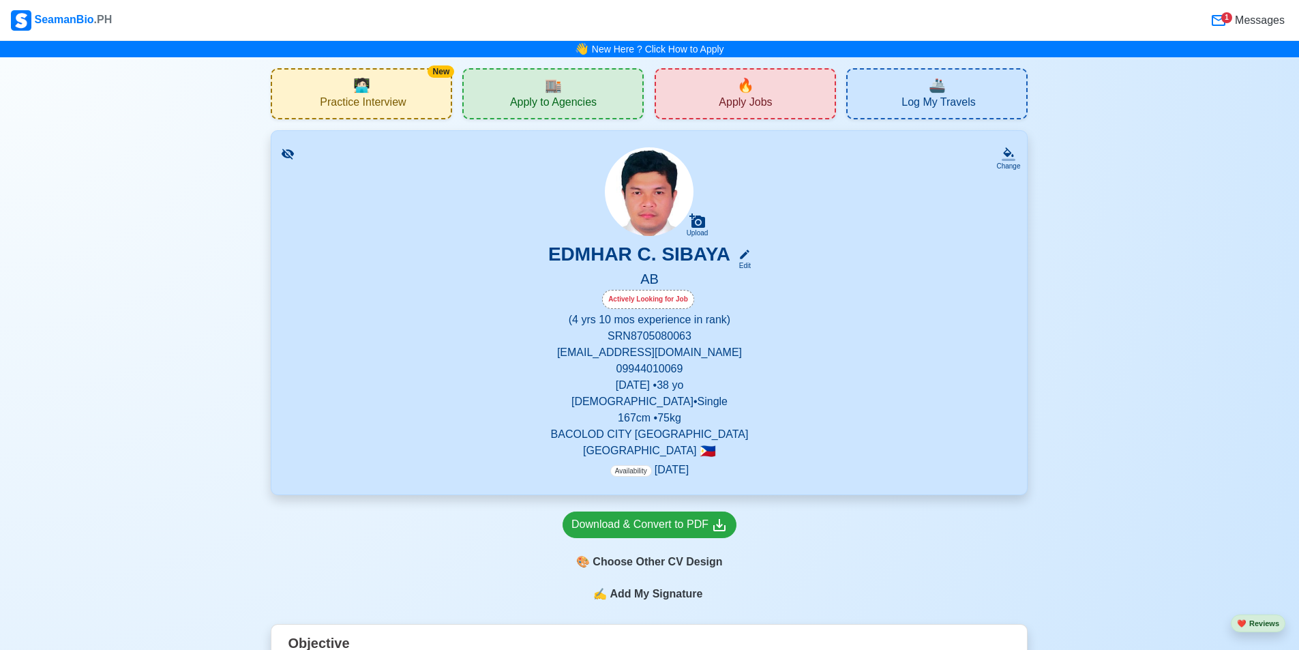
click at [618, 100] on div "🏬 Apply to Agencies" at bounding box center [552, 93] width 181 height 51
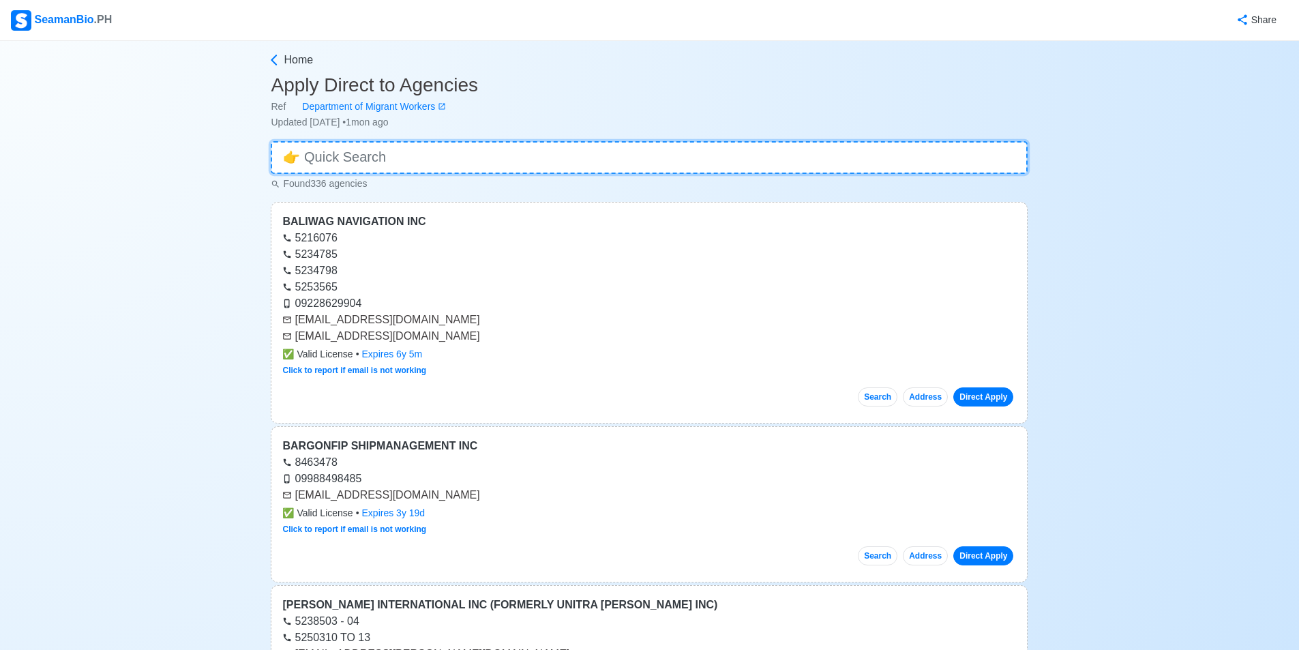
click at [530, 148] on input at bounding box center [649, 157] width 757 height 33
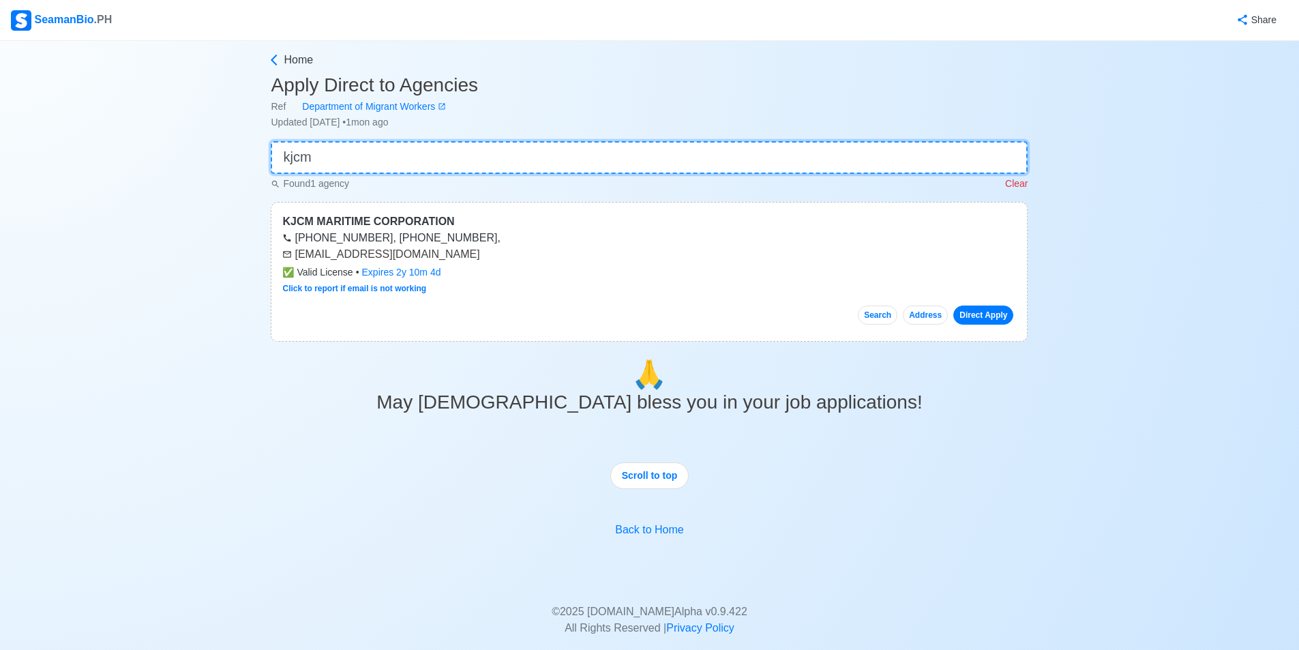
type input "kjcm"
drag, startPoint x: 423, startPoint y: 256, endPoint x: 295, endPoint y: 258, distance: 128.2
click at [295, 258] on div "[EMAIL_ADDRESS][DOMAIN_NAME]" at bounding box center [648, 254] width 733 height 16
copy div "[EMAIL_ADDRESS][DOMAIN_NAME]"
click at [378, 455] on div "🙏 May [DEMOGRAPHIC_DATA] bless you in your job applications! Scroll to top Back…" at bounding box center [649, 464] width 757 height 213
